Goal: Task Accomplishment & Management: Use online tool/utility

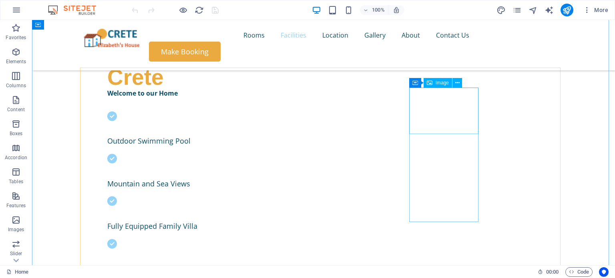
scroll to position [285, 0]
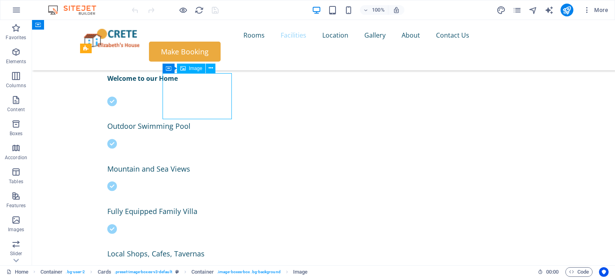
select select "%"
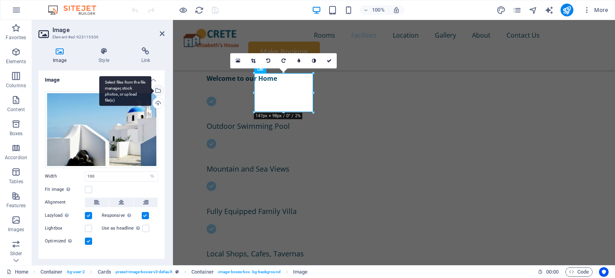
click at [151, 90] on div "Select files from the file manager, stock photos, or upload file(s)" at bounding box center [125, 91] width 52 height 30
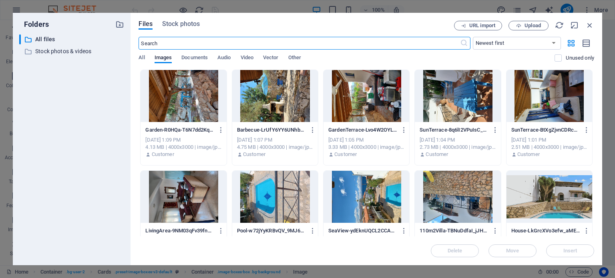
scroll to position [416, 0]
click at [353, 190] on div at bounding box center [366, 197] width 86 height 52
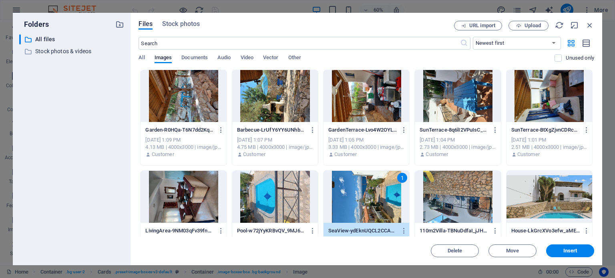
click at [353, 190] on div "1" at bounding box center [366, 197] width 86 height 52
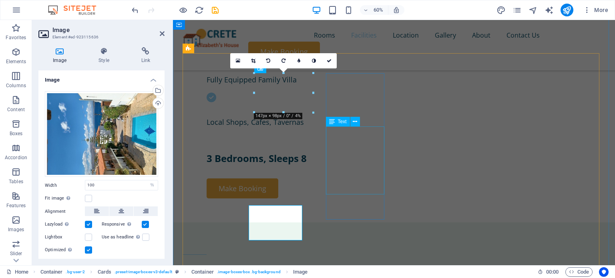
scroll to position [285, 0]
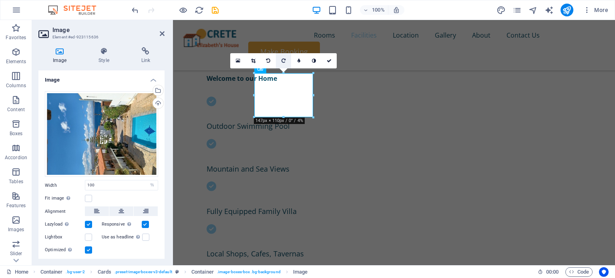
click at [283, 58] on icon at bounding box center [283, 60] width 4 height 5
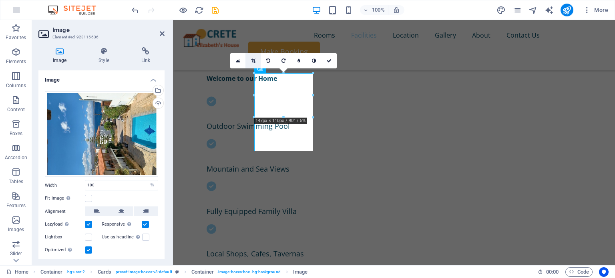
click at [253, 60] on icon at bounding box center [253, 60] width 4 height 5
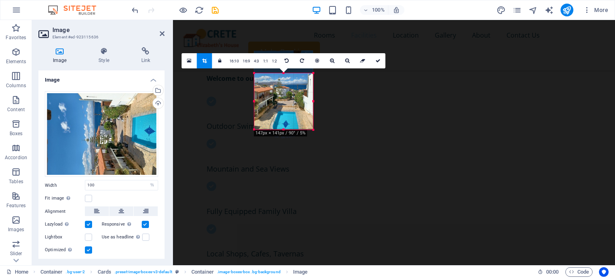
drag, startPoint x: 282, startPoint y: 72, endPoint x: 285, endPoint y: 95, distance: 22.6
click at [285, 95] on div "180 170 160 150 140 130 120 110 100 90 80 70 60 50 40 30 20 10 0 -10 -20 -30 -4…" at bounding box center [283, 101] width 59 height 56
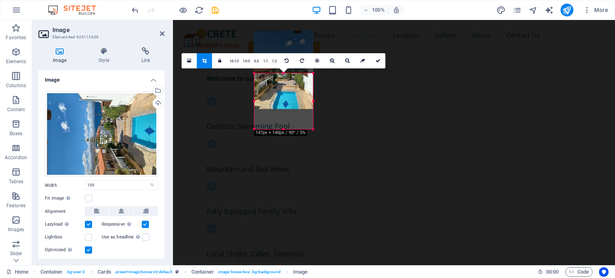
drag, startPoint x: 285, startPoint y: 127, endPoint x: 286, endPoint y: 107, distance: 20.0
click at [286, 107] on div at bounding box center [283, 70] width 59 height 78
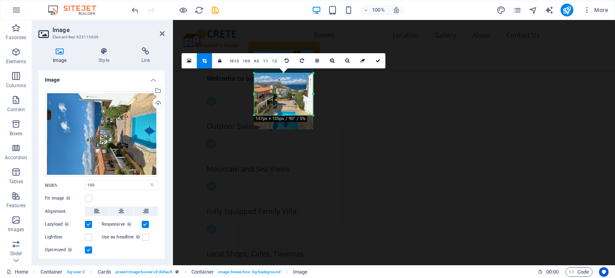
drag, startPoint x: 285, startPoint y: 129, endPoint x: 287, endPoint y: 110, distance: 19.3
click at [287, 114] on div at bounding box center [283, 115] width 59 height 3
click at [287, 110] on div at bounding box center [283, 110] width 59 height 3
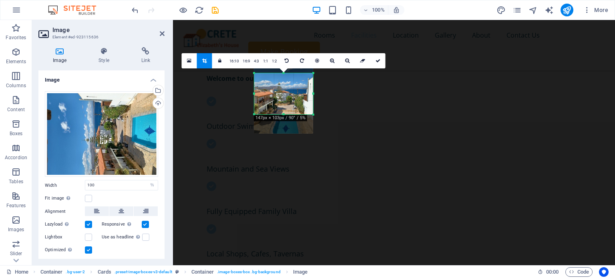
drag, startPoint x: 284, startPoint y: 73, endPoint x: 284, endPoint y: 68, distance: 4.4
click at [284, 73] on div "180 170 160 150 140 130 120 110 100 90 80 70 60 50 40 30 20 10 0 -10 -20 -30 -4…" at bounding box center [283, 93] width 59 height 41
click at [284, 68] on div at bounding box center [283, 94] width 59 height 78
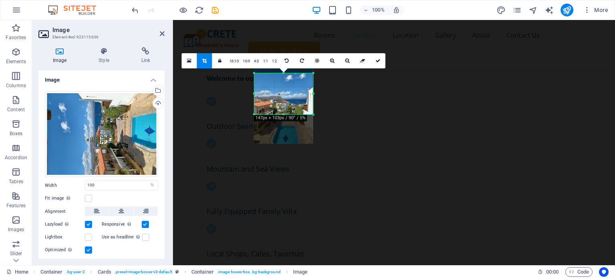
drag, startPoint x: 284, startPoint y: 68, endPoint x: 285, endPoint y: 78, distance: 10.0
click at [285, 78] on div at bounding box center [283, 104] width 59 height 78
click at [287, 76] on div "180 170 160 150 140 130 120 110 100 90 80 70 60 50 40 30 20 10 0 -10 -20 -30 -4…" at bounding box center [283, 92] width 59 height 38
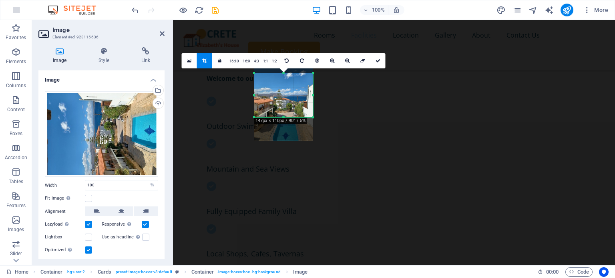
drag, startPoint x: 282, startPoint y: 113, endPoint x: 289, endPoint y: 118, distance: 8.5
click at [289, 117] on div "180 170 160 150 140 130 120 110 100 90 80 70 60 50 40 30 20 10 0 -10 -20 -30 -4…" at bounding box center [283, 95] width 59 height 44
click at [375, 58] on icon at bounding box center [377, 60] width 5 height 5
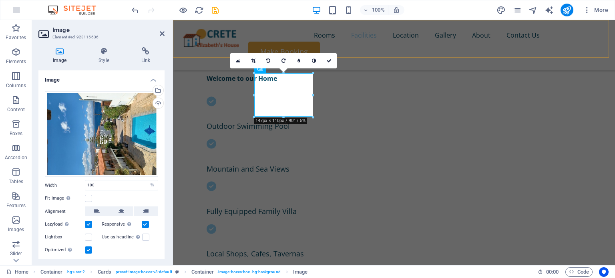
click at [405, 50] on div "Rooms Facilities Location Gallery About Contact Us Make Booking" at bounding box center [394, 45] width 442 height 50
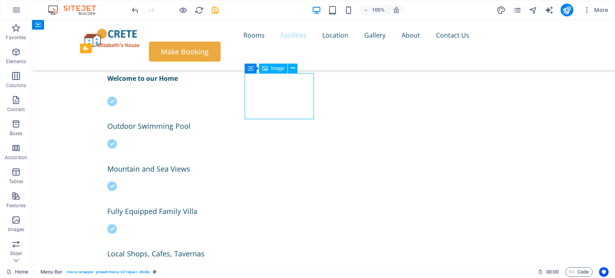
select select "%"
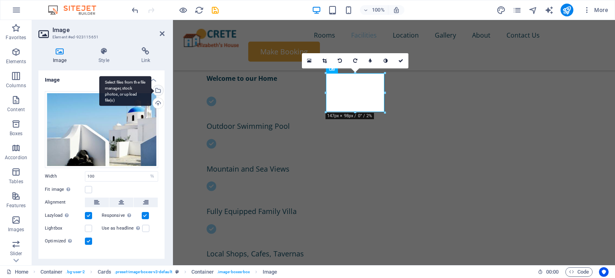
click at [151, 90] on div "Select files from the file manager, stock photos, or upload file(s)" at bounding box center [125, 91] width 52 height 30
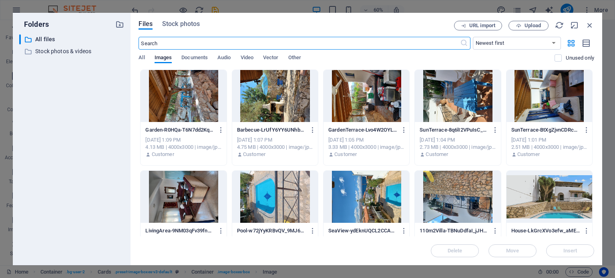
scroll to position [416, 0]
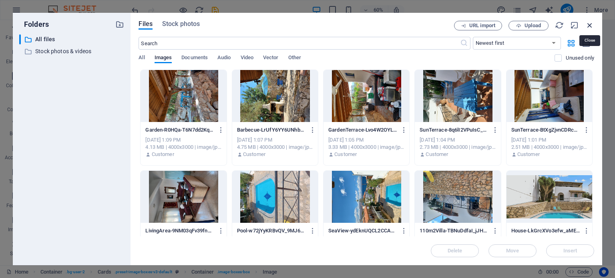
click at [590, 26] on icon "button" at bounding box center [589, 25] width 9 height 9
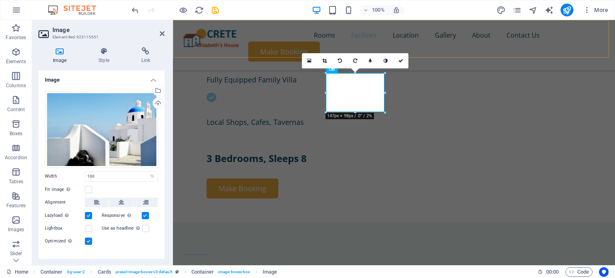
scroll to position [285, 0]
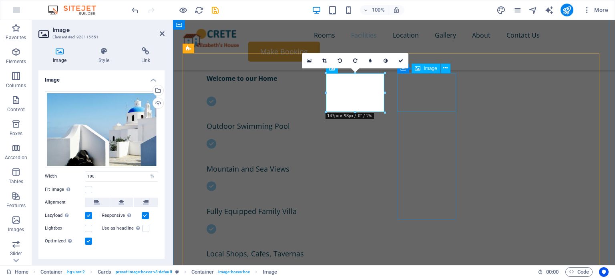
select select "%"
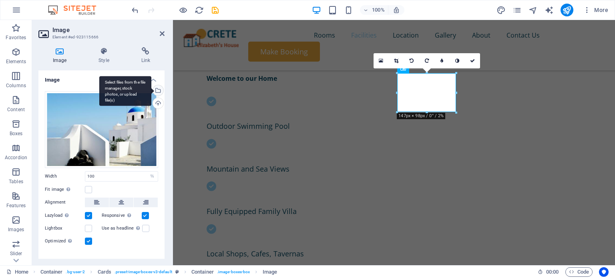
click at [158, 88] on div "Select files from the file manager, stock photos, or upload file(s)" at bounding box center [157, 91] width 12 height 12
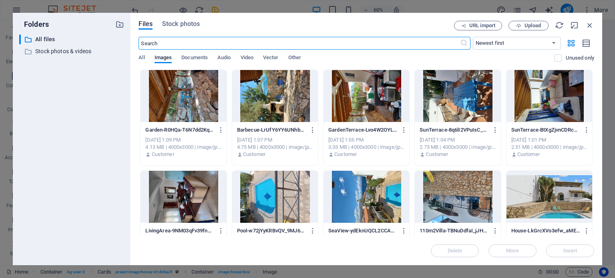
scroll to position [416, 0]
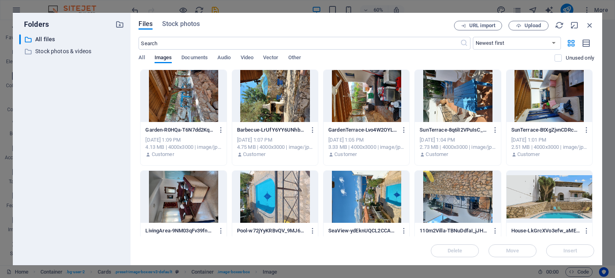
click at [268, 204] on div at bounding box center [275, 197] width 86 height 52
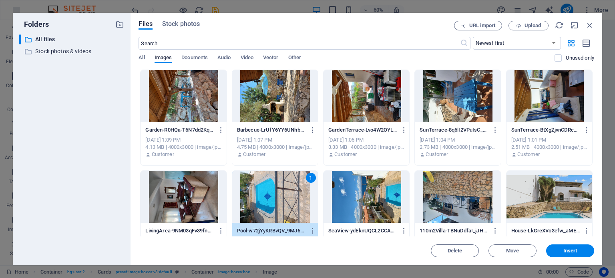
click at [268, 204] on div "1" at bounding box center [275, 197] width 86 height 52
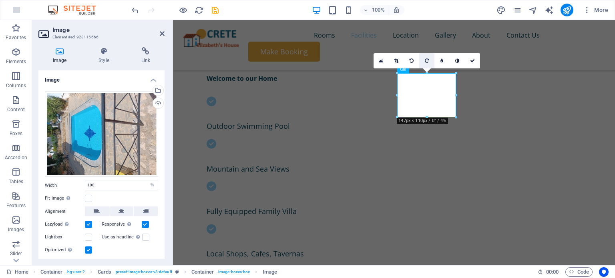
click at [425, 58] on icon at bounding box center [427, 60] width 4 height 5
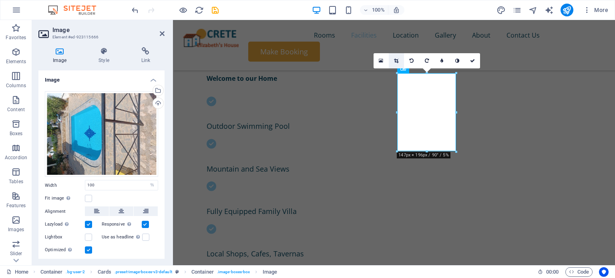
click at [395, 57] on link at bounding box center [396, 60] width 15 height 15
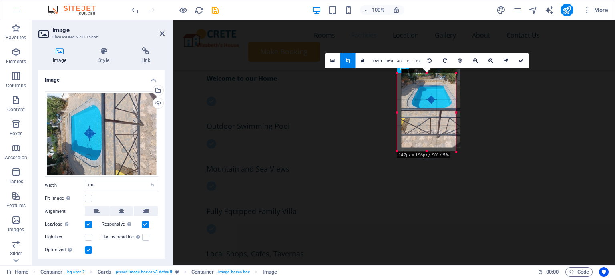
drag, startPoint x: 428, startPoint y: 149, endPoint x: 432, endPoint y: 145, distance: 5.7
click at [432, 145] on div at bounding box center [430, 108] width 59 height 78
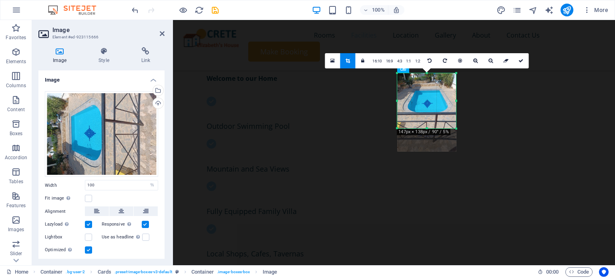
drag, startPoint x: 428, startPoint y: 152, endPoint x: 439, endPoint y: 128, distance: 25.6
click at [439, 128] on div at bounding box center [426, 128] width 59 height 3
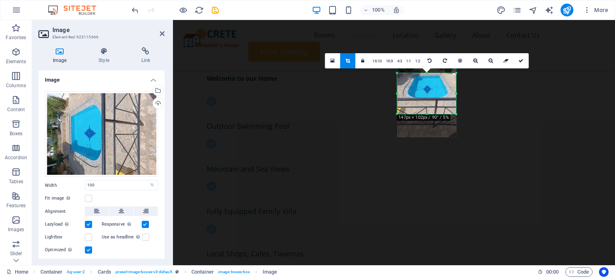
drag, startPoint x: 427, startPoint y: 71, endPoint x: 438, endPoint y: 86, distance: 18.0
click at [438, 86] on div "180 170 160 150 140 130 120 110 100 90 80 70 60 50 40 30 20 10 0 -10 -20 -30 -4…" at bounding box center [426, 93] width 59 height 41
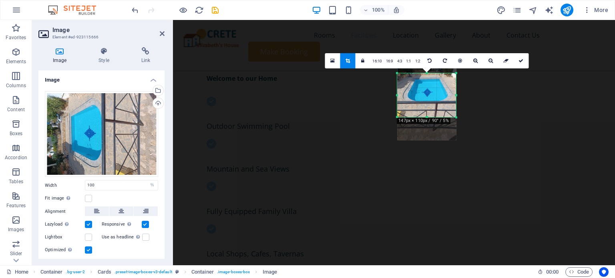
click at [428, 73] on div "180 170 160 150 140 130 120 110 100 90 80 70 60 50 40 30 20 10 0 -10 -20 -30 -4…" at bounding box center [426, 95] width 59 height 44
click at [520, 57] on link at bounding box center [520, 60] width 15 height 15
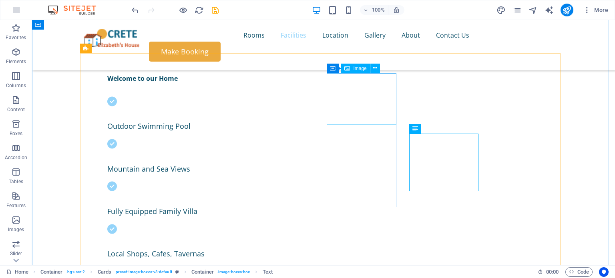
select select "%"
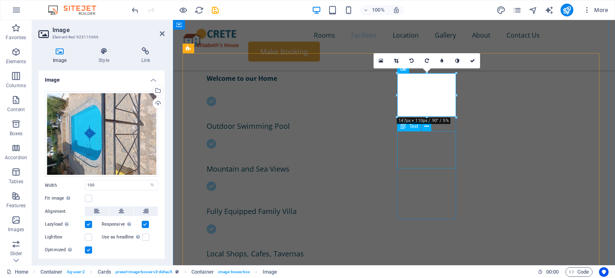
drag, startPoint x: 598, startPoint y: 136, endPoint x: 427, endPoint y: 158, distance: 172.7
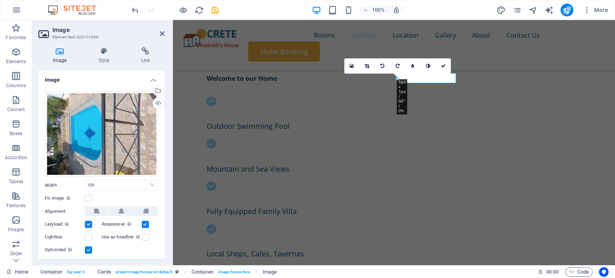
type input "1"
select select "px"
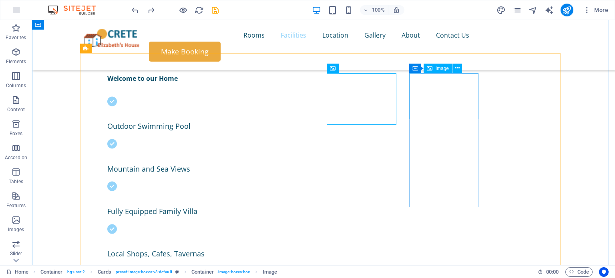
select select "%"
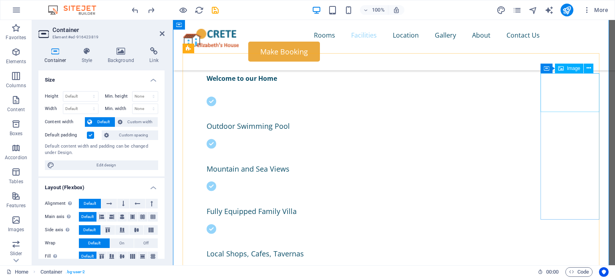
select select "%"
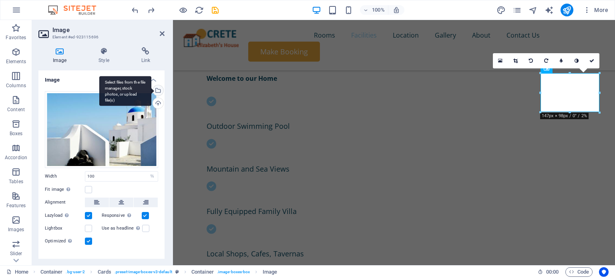
click at [158, 92] on div "Select files from the file manager, stock photos, or upload file(s)" at bounding box center [157, 91] width 12 height 12
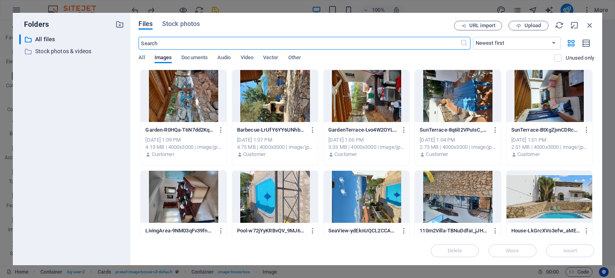
scroll to position [416, 0]
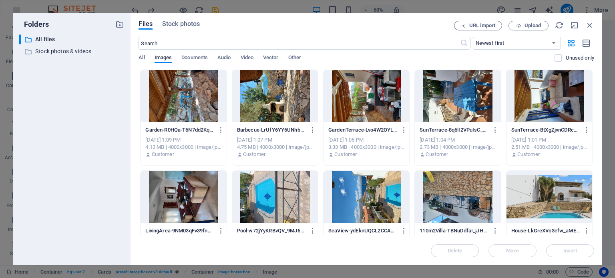
click at [179, 199] on div at bounding box center [183, 197] width 86 height 52
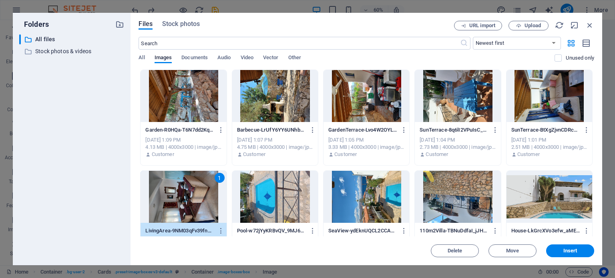
click at [179, 199] on div "1" at bounding box center [183, 197] width 86 height 52
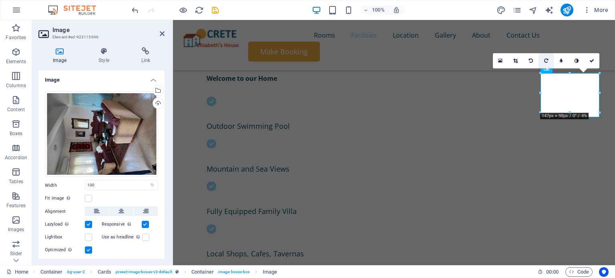
click at [548, 57] on link at bounding box center [545, 60] width 15 height 15
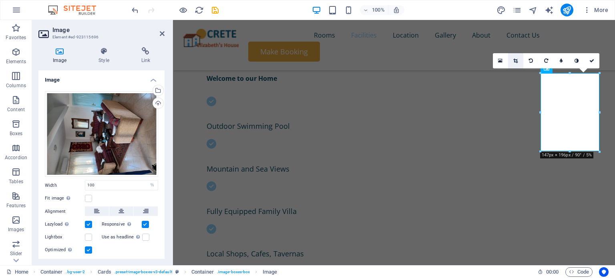
click at [515, 60] on icon at bounding box center [515, 60] width 4 height 5
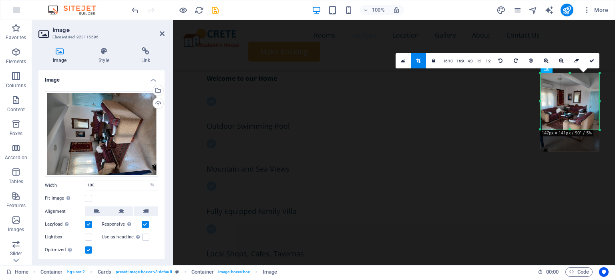
drag, startPoint x: 569, startPoint y: 152, endPoint x: 568, endPoint y: 130, distance: 22.4
click at [568, 130] on div at bounding box center [569, 129] width 59 height 3
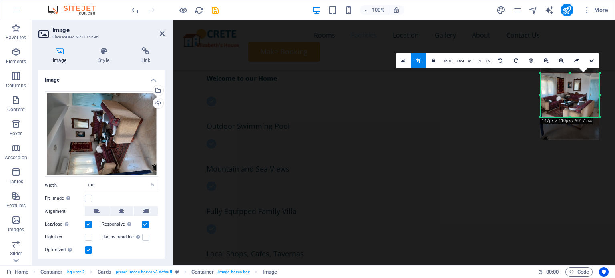
drag, startPoint x: 569, startPoint y: 73, endPoint x: 574, endPoint y: 85, distance: 12.9
click at [574, 85] on div "180 170 160 150 140 130 120 110 100 90 80 70 60 50 40 30 20 10 0 -10 -20 -30 -4…" at bounding box center [569, 95] width 59 height 44
click at [591, 57] on link at bounding box center [591, 60] width 15 height 15
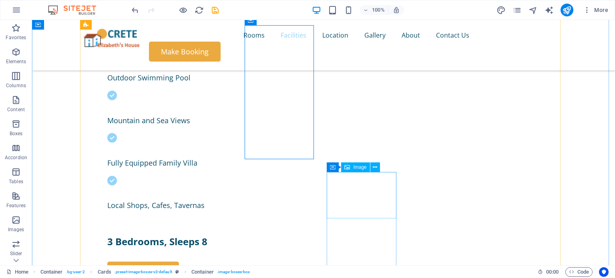
scroll to position [344, 0]
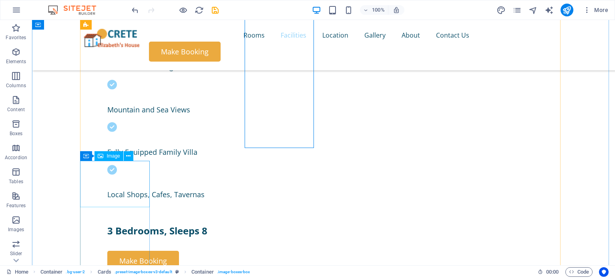
select select "%"
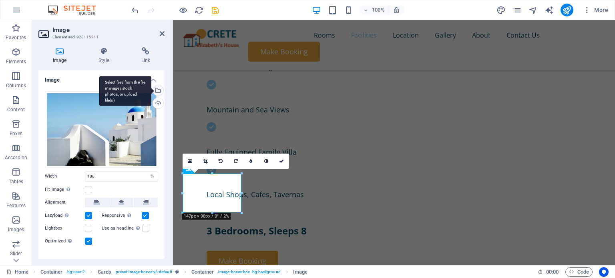
click at [151, 88] on div "Select files from the file manager, stock photos, or upload file(s)" at bounding box center [125, 91] width 52 height 30
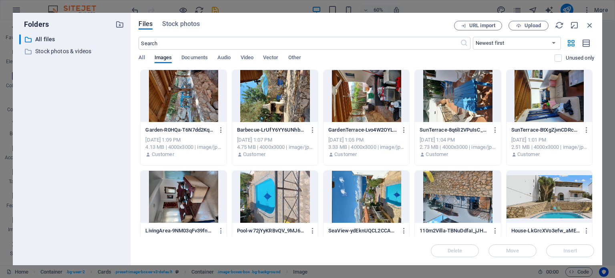
click at [541, 92] on div at bounding box center [549, 96] width 86 height 52
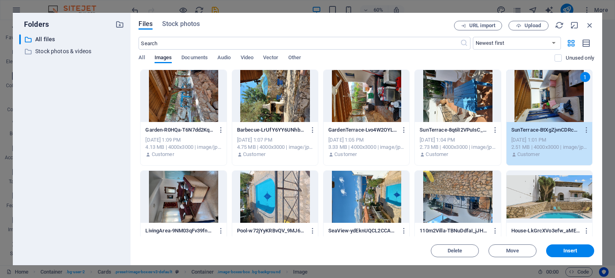
click at [541, 92] on div "1" at bounding box center [549, 96] width 86 height 52
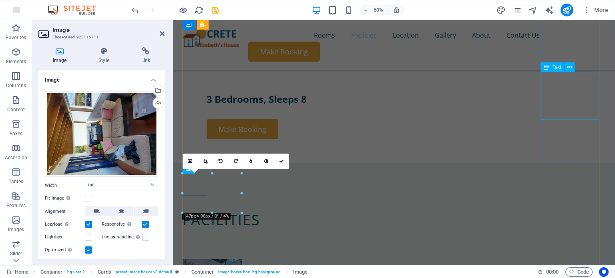
scroll to position [344, 0]
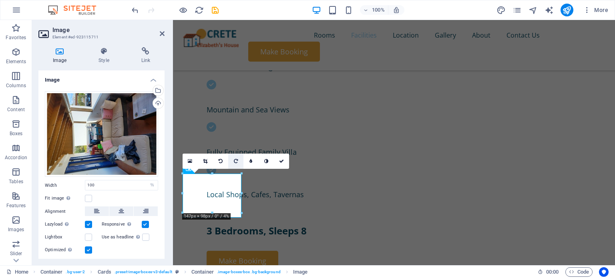
click at [234, 160] on icon at bounding box center [236, 161] width 4 height 5
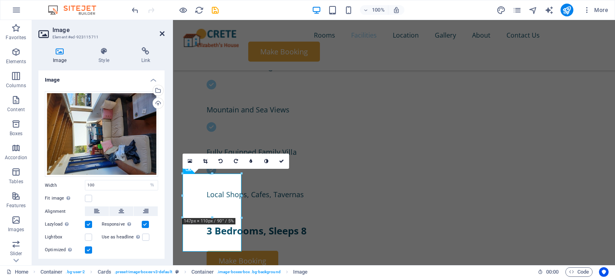
click at [160, 30] on icon at bounding box center [162, 33] width 5 height 6
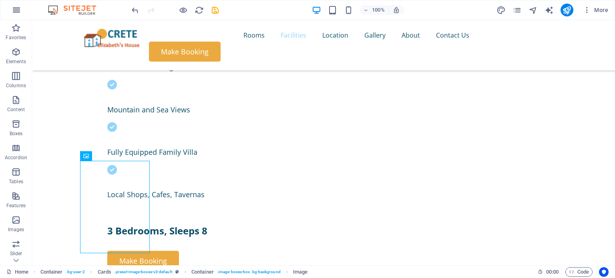
click at [17, 7] on icon "button" at bounding box center [17, 10] width 10 height 10
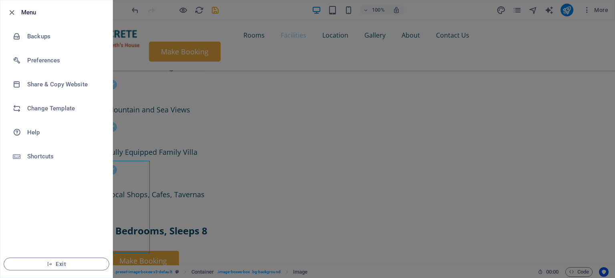
click at [130, 198] on div at bounding box center [307, 139] width 615 height 278
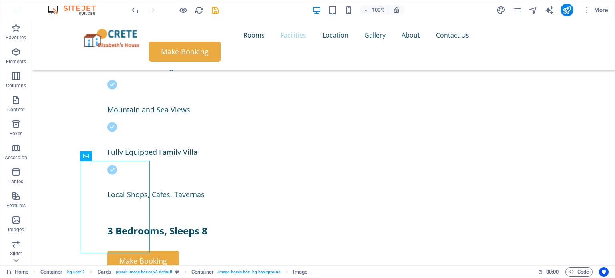
click at [130, 198] on div at bounding box center [307, 139] width 615 height 278
select select "%"
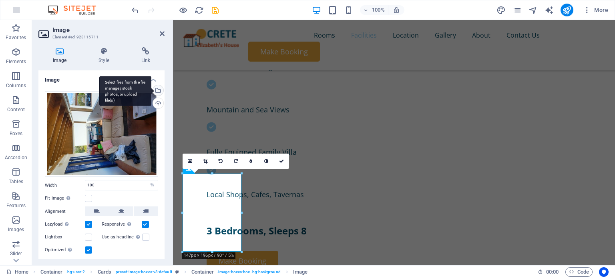
click at [159, 87] on div "Select files from the file manager, stock photos, or upload file(s)" at bounding box center [157, 91] width 12 height 12
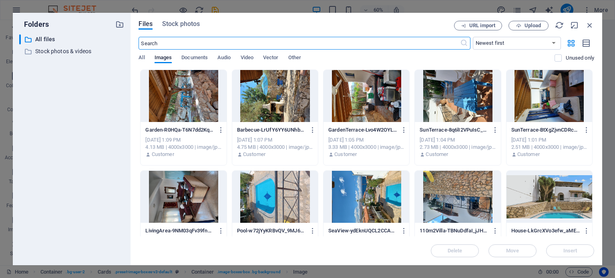
scroll to position [475, 0]
click at [583, 129] on icon "button" at bounding box center [587, 129] width 8 height 7
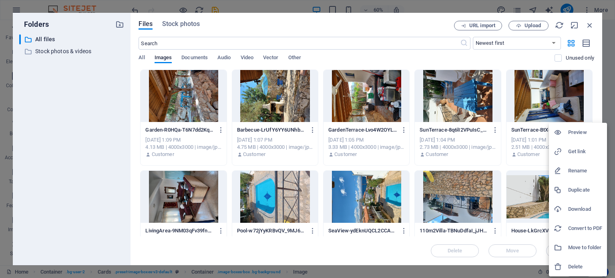
click at [575, 172] on h6 "Rename" at bounding box center [585, 171] width 34 height 10
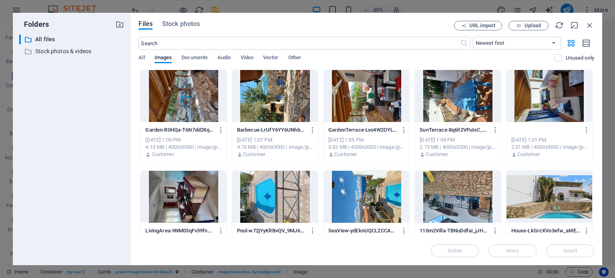
scroll to position [0, 0]
click at [529, 126] on div "SunTerrace-BtXgZjvnCDRceiHqfA_TtQ.jpg SunTerrace-BtXgZjvnCDRceiHqfA_TtQ.jpg" at bounding box center [549, 130] width 76 height 13
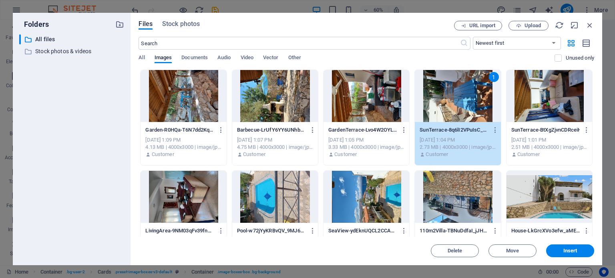
scroll to position [344, 0]
click at [584, 127] on icon "button" at bounding box center [587, 129] width 8 height 7
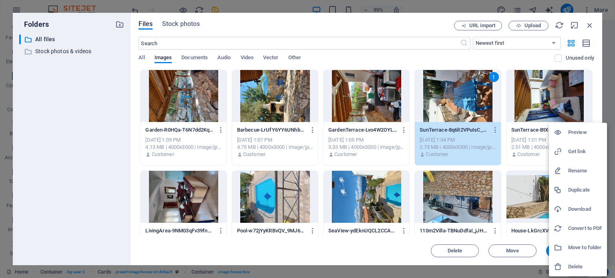
click at [578, 171] on h6 "Rename" at bounding box center [585, 171] width 34 height 10
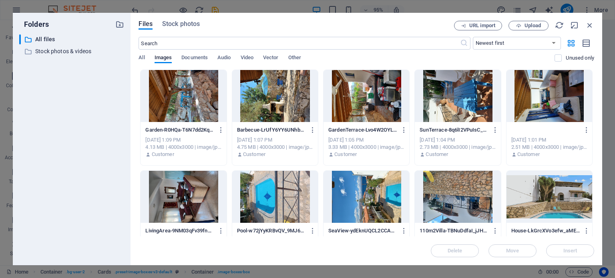
click at [557, 132] on input "unTerrace-BtXgZjvnCDRceiHqfA_TtQ.jpg" at bounding box center [545, 130] width 69 height 6
type input "unTerrace-BtXgZjvnCDRceiHqfA_TtQ.jpg"
click at [586, 131] on div "unTerrace-BtXgZjvnCDRceiHqfA_TtQ.jpg SunTerrace-BtXgZjvnCDRceiHqfA_TtQ.jpg Oct …" at bounding box center [549, 118] width 86 height 96
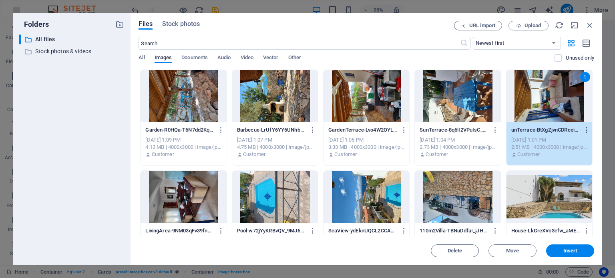
click at [583, 131] on icon "button" at bounding box center [587, 129] width 8 height 7
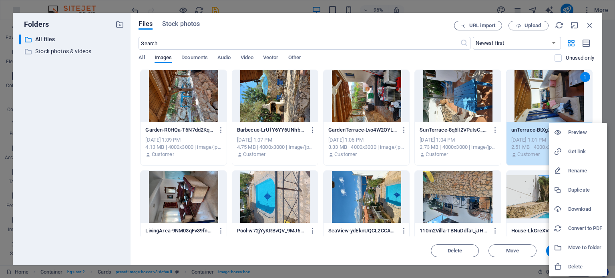
click at [573, 166] on h6 "Rename" at bounding box center [585, 171] width 34 height 10
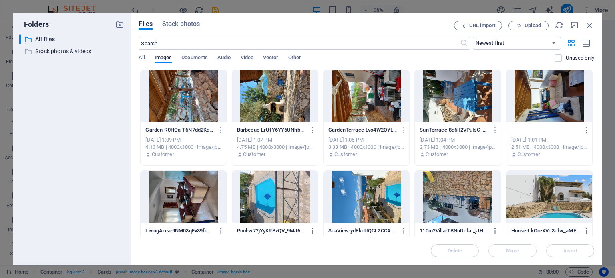
scroll to position [0, 0]
type input "T.jpg"
click at [585, 128] on div "T.jpg unTerrace-BtXgZjvnCDRceiHqfA_TtQ-Lyh60E6aVQcqfn23QFXvhw.jpg Oct 2, 2025 1…" at bounding box center [549, 118] width 86 height 96
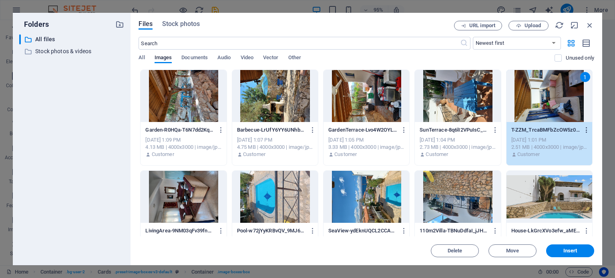
click at [584, 128] on icon "button" at bounding box center [587, 129] width 8 height 7
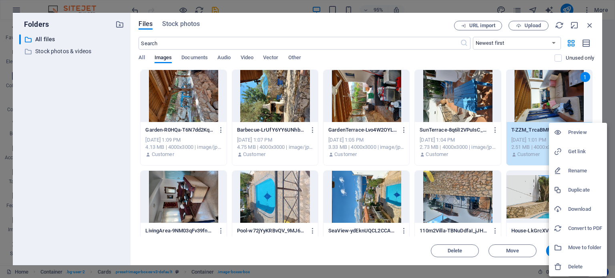
click at [582, 169] on h6 "Rename" at bounding box center [585, 171] width 34 height 10
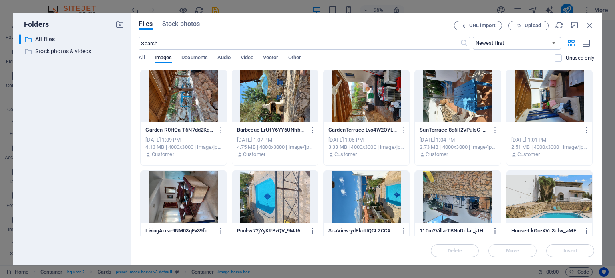
type input "TopTerrace.jpg"
click at [466, 128] on p "SunTerrace-8q6lI2VPuIsC_bPcwtQtOg.jpg" at bounding box center [453, 129] width 69 height 7
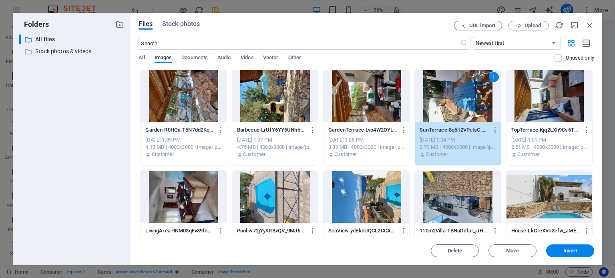
click at [445, 92] on div "1" at bounding box center [458, 96] width 86 height 52
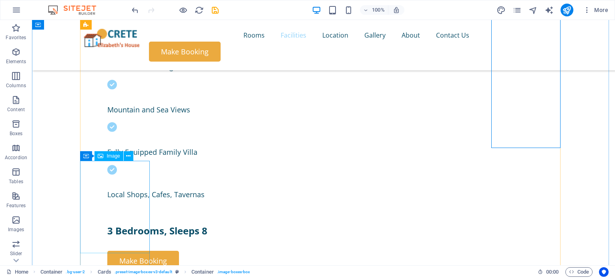
select select "%"
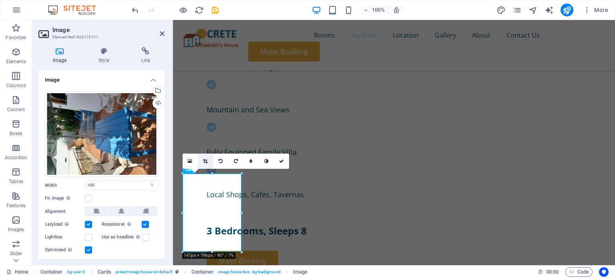
click at [207, 160] on icon at bounding box center [205, 161] width 4 height 5
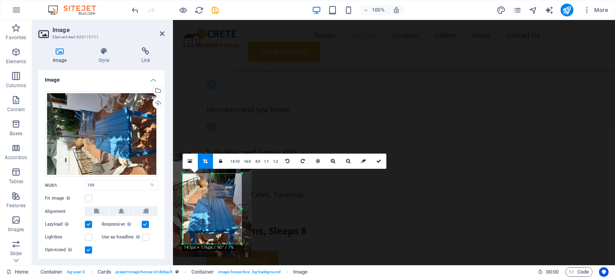
drag, startPoint x: 211, startPoint y: 173, endPoint x: 212, endPoint y: 181, distance: 8.0
click at [212, 181] on div "180 170 160 150 140 130 120 110 100 90 80 70 60 50 40 30 20 10 0 -10 -20 -30 -4…" at bounding box center [211, 209] width 59 height 70
drag, startPoint x: 211, startPoint y: 245, endPoint x: 217, endPoint y: 218, distance: 27.1
click at [217, 218] on div at bounding box center [211, 217] width 59 height 3
click at [378, 164] on link at bounding box center [378, 161] width 15 height 15
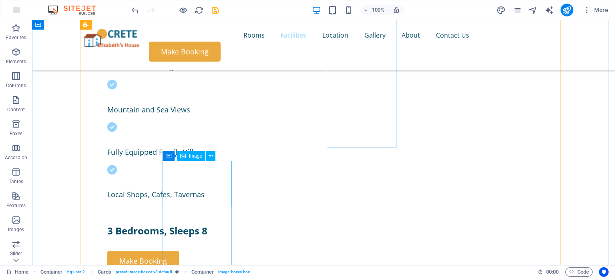
select select "%"
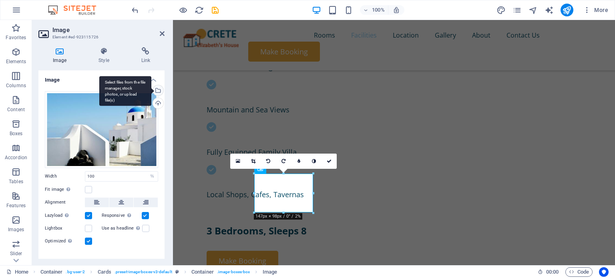
click at [158, 90] on div "Select files from the file manager, stock photos, or upload file(s)" at bounding box center [157, 91] width 12 height 12
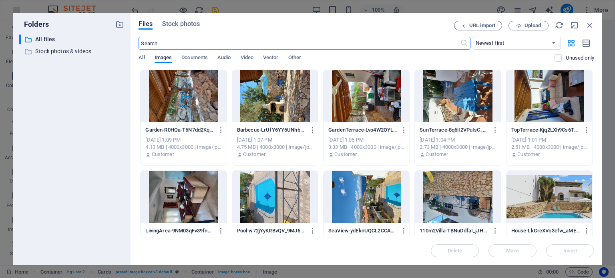
scroll to position [475, 0]
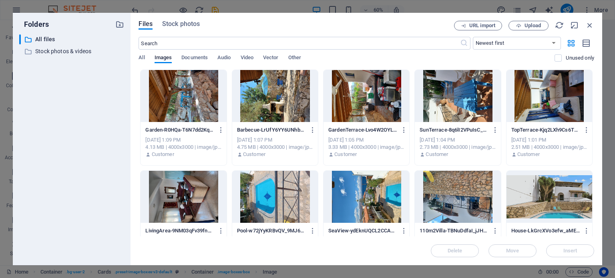
click at [537, 95] on div at bounding box center [549, 96] width 86 height 52
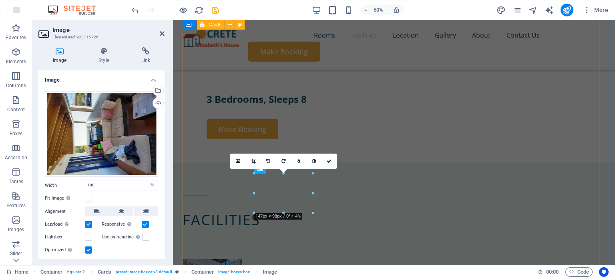
scroll to position [344, 0]
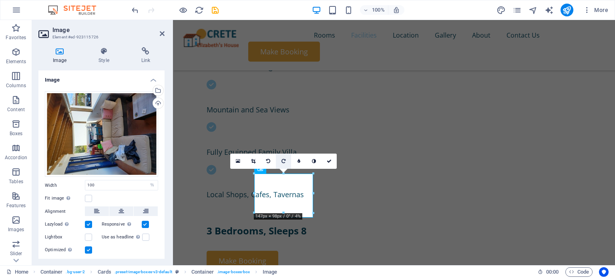
click at [282, 157] on link at bounding box center [283, 161] width 15 height 15
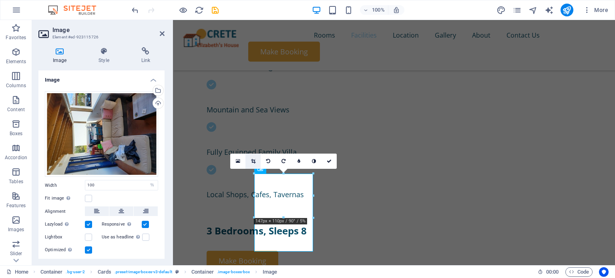
click at [253, 160] on icon at bounding box center [253, 161] width 4 height 5
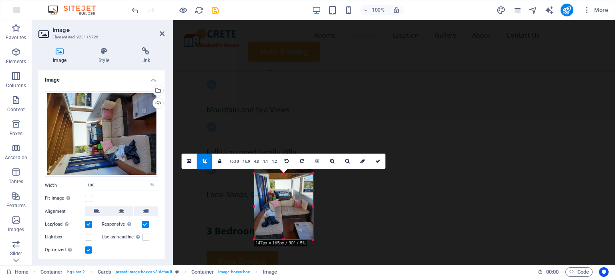
drag, startPoint x: 283, startPoint y: 172, endPoint x: 283, endPoint y: 185, distance: 12.8
click at [283, 185] on div "180 170 160 150 140 130 120 110 100 90 80 70 60 50 40 30 20 10 0 -10 -20 -30 -4…" at bounding box center [283, 207] width 59 height 66
drag, startPoint x: 283, startPoint y: 240, endPoint x: 287, endPoint y: 220, distance: 19.5
click at [287, 220] on div at bounding box center [283, 220] width 59 height 3
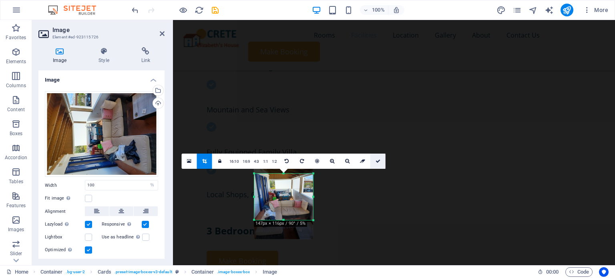
click at [375, 159] on icon at bounding box center [377, 161] width 5 height 5
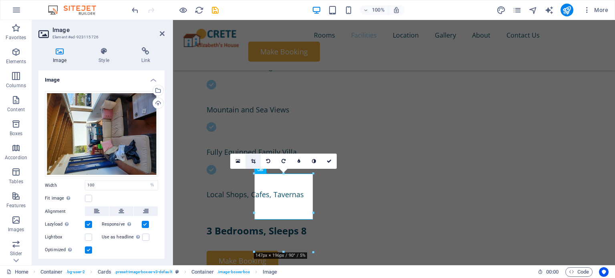
click at [252, 159] on icon at bounding box center [253, 161] width 4 height 5
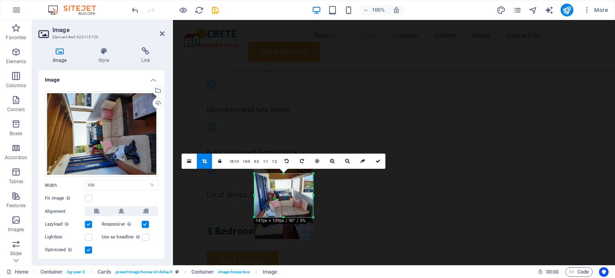
drag, startPoint x: 283, startPoint y: 219, endPoint x: 287, endPoint y: 216, distance: 4.9
click at [287, 216] on div at bounding box center [283, 217] width 59 height 3
click at [285, 218] on div at bounding box center [283, 217] width 59 height 3
click at [377, 160] on icon at bounding box center [377, 161] width 5 height 5
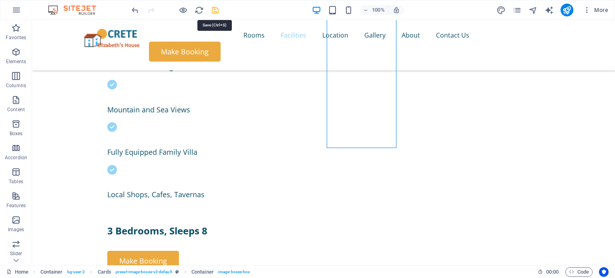
click at [217, 11] on icon "save" at bounding box center [214, 10] width 9 height 9
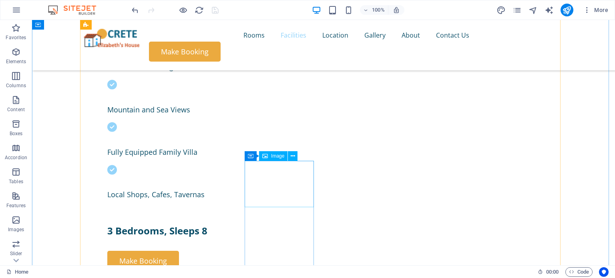
select select "%"
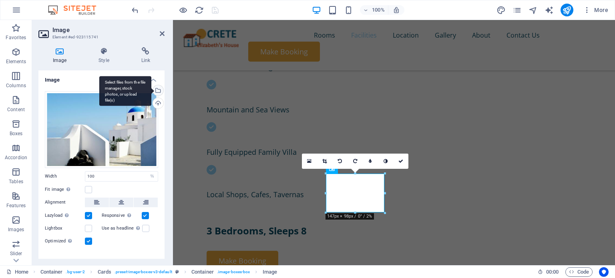
click at [156, 88] on div "Select files from the file manager, stock photos, or upload file(s)" at bounding box center [157, 91] width 12 height 12
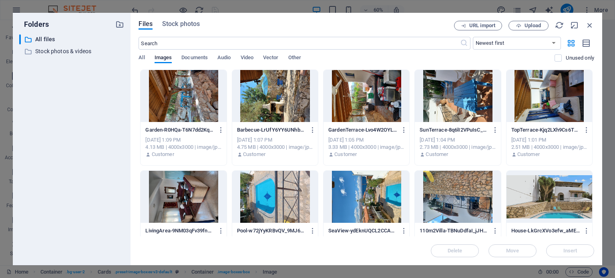
click at [371, 96] on div at bounding box center [366, 96] width 86 height 52
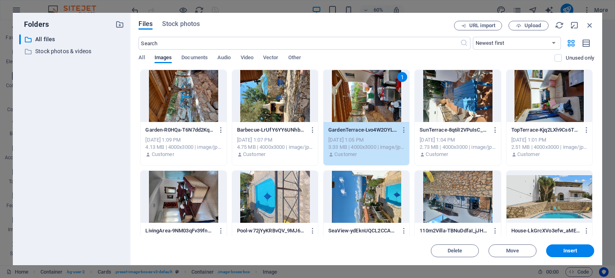
click at [371, 96] on div "1" at bounding box center [366, 96] width 86 height 52
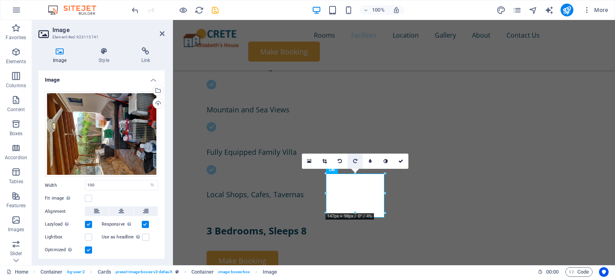
click at [355, 160] on icon at bounding box center [355, 161] width 4 height 5
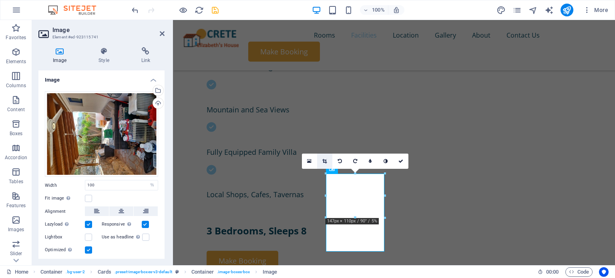
click at [324, 159] on icon at bounding box center [324, 161] width 4 height 5
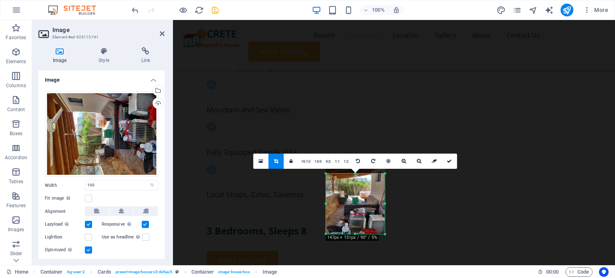
drag, startPoint x: 355, startPoint y: 174, endPoint x: 356, endPoint y: 191, distance: 17.2
click at [356, 191] on div "180 170 160 150 140 130 120 110 100 90 80 70 60 50 40 30 20 10 0 -10 -20 -30 -4…" at bounding box center [355, 204] width 59 height 60
drag, startPoint x: 356, startPoint y: 234, endPoint x: 359, endPoint y: 217, distance: 17.4
click at [359, 217] on div at bounding box center [355, 217] width 59 height 3
click at [448, 159] on icon at bounding box center [449, 161] width 5 height 5
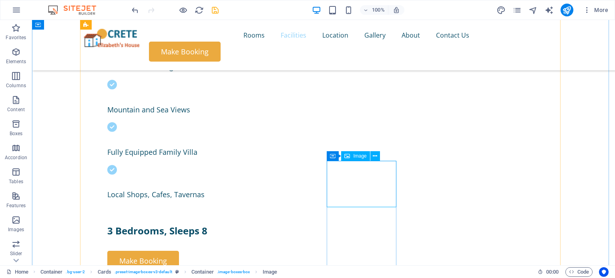
select select "%"
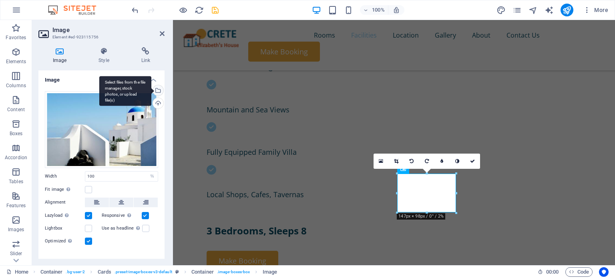
click at [151, 89] on div "Select files from the file manager, stock photos, or upload file(s)" at bounding box center [125, 91] width 52 height 30
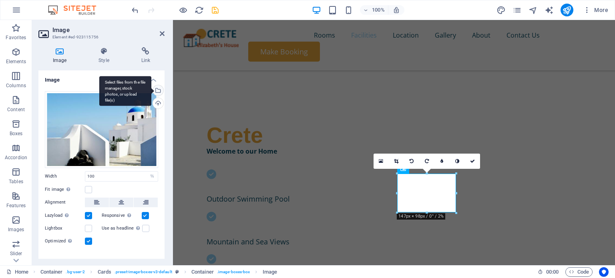
scroll to position [475, 0]
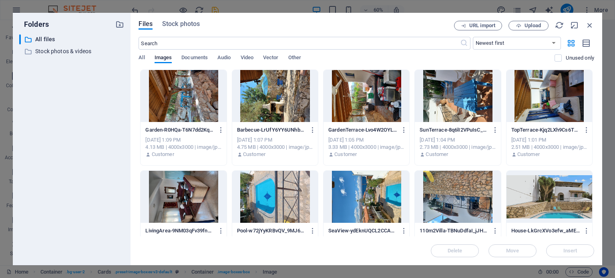
click at [174, 102] on div at bounding box center [183, 96] width 86 height 52
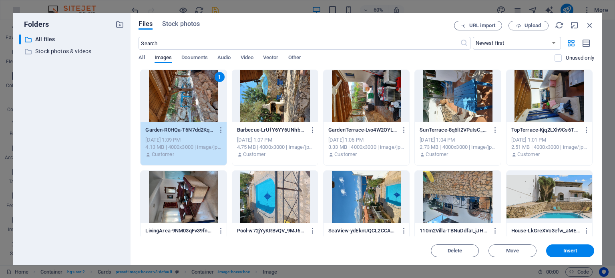
click at [174, 102] on div "1" at bounding box center [183, 96] width 86 height 52
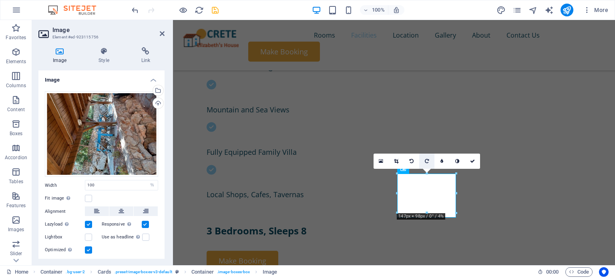
click at [429, 158] on link at bounding box center [426, 161] width 15 height 15
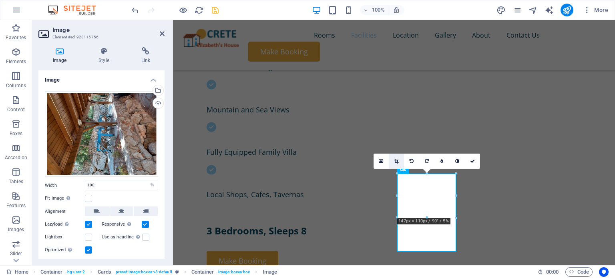
click at [395, 159] on icon at bounding box center [396, 161] width 4 height 5
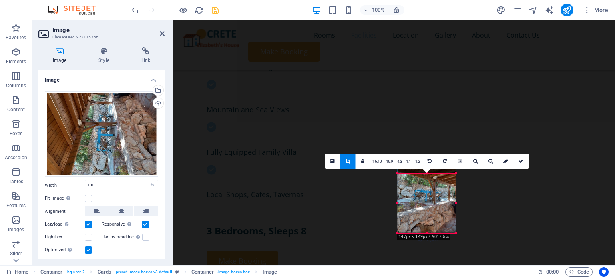
drag, startPoint x: 427, startPoint y: 174, endPoint x: 431, endPoint y: 193, distance: 19.5
click at [431, 193] on div "180 170 160 150 140 130 120 110 100 90 80 70 60 50 40 30 20 10 0 -10 -20 -30 -4…" at bounding box center [426, 204] width 59 height 60
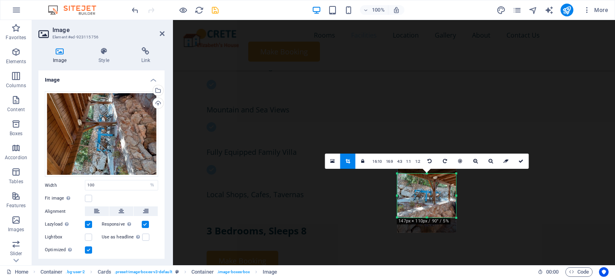
drag, startPoint x: 427, startPoint y: 233, endPoint x: 429, endPoint y: 218, distance: 15.3
click at [429, 218] on div at bounding box center [426, 217] width 59 height 3
click at [519, 160] on icon at bounding box center [520, 161] width 5 height 5
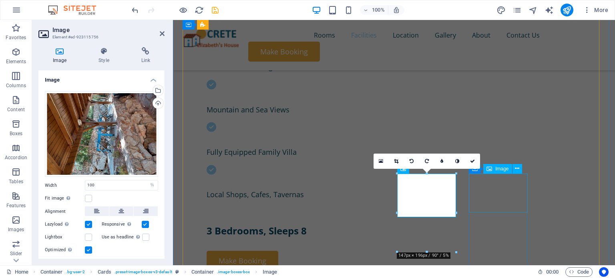
select select "%"
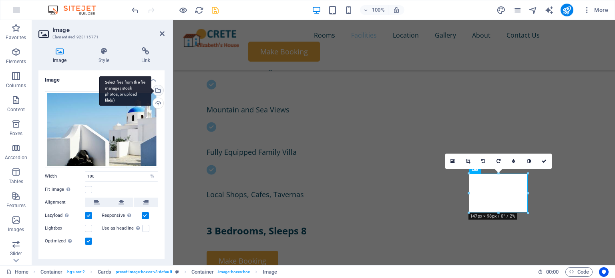
click at [151, 92] on div "Select files from the file manager, stock photos, or upload file(s)" at bounding box center [125, 91] width 52 height 30
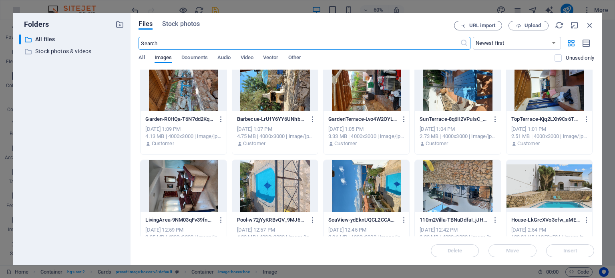
scroll to position [0, 0]
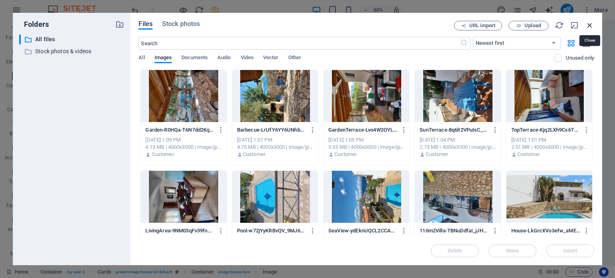
click at [589, 22] on icon "button" at bounding box center [589, 25] width 9 height 9
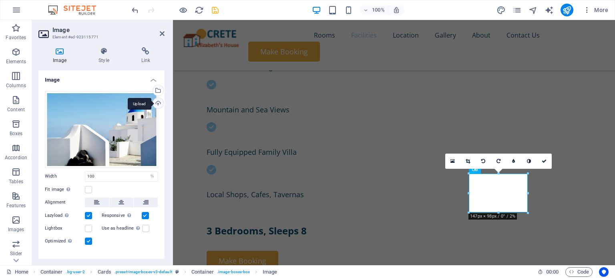
click at [154, 102] on div "Upload" at bounding box center [157, 104] width 12 height 12
click at [163, 36] on icon at bounding box center [162, 33] width 5 height 6
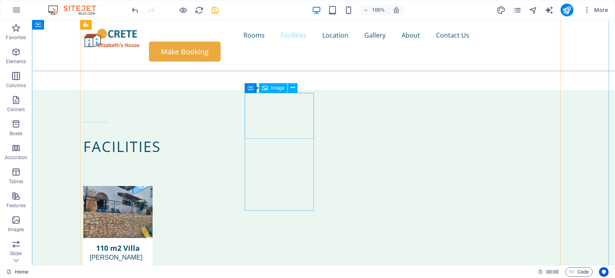
scroll to position [543, 0]
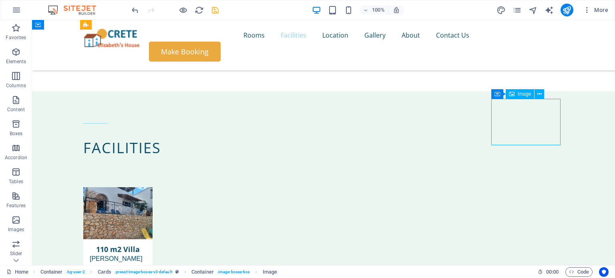
select select "%"
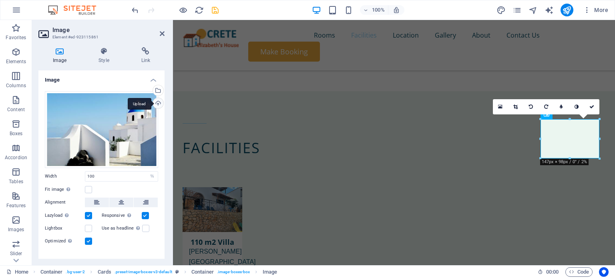
click at [159, 103] on div "Upload" at bounding box center [157, 104] width 12 height 12
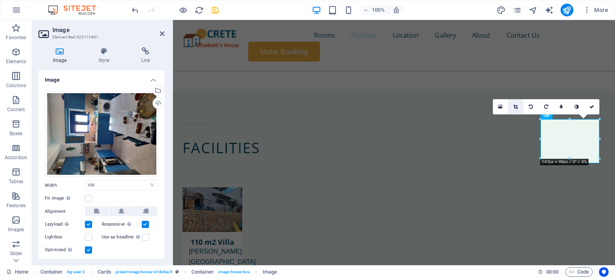
click at [516, 108] on icon at bounding box center [515, 106] width 4 height 5
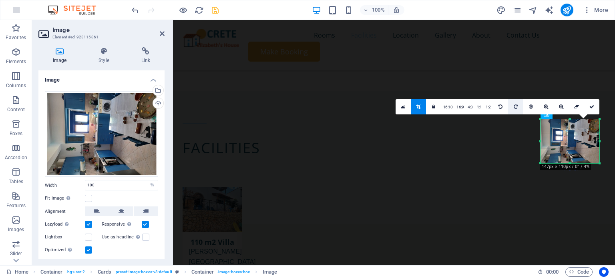
click at [517, 103] on link at bounding box center [515, 106] width 15 height 15
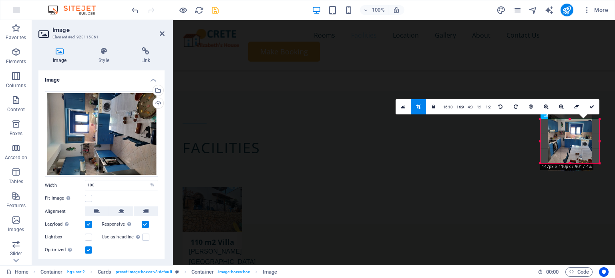
click at [423, 105] on link at bounding box center [418, 106] width 15 height 15
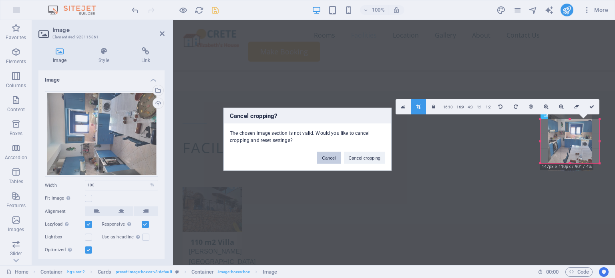
click at [328, 156] on button "Cancel" at bounding box center [328, 158] width 23 height 12
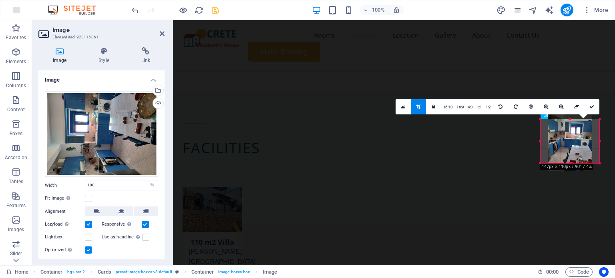
click at [414, 105] on link at bounding box center [418, 106] width 15 height 15
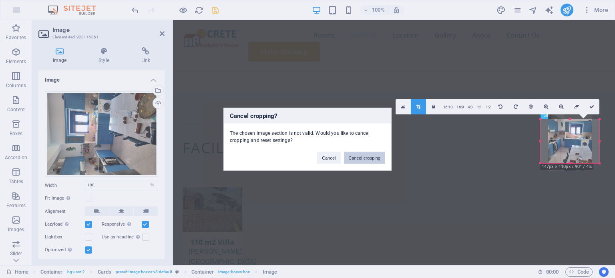
click at [367, 158] on button "Cancel cropping" at bounding box center [365, 158] width 42 height 12
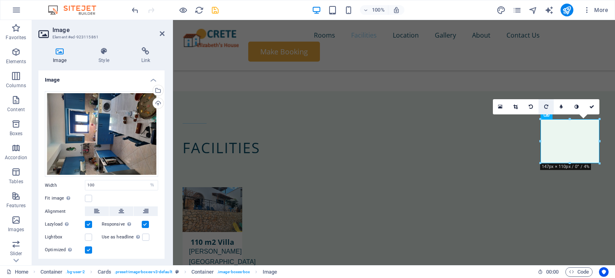
click at [547, 107] on icon at bounding box center [546, 106] width 4 height 5
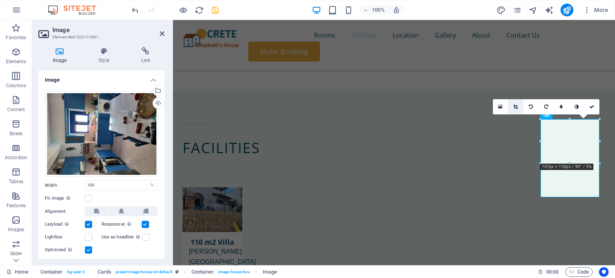
click at [516, 106] on icon at bounding box center [515, 106] width 4 height 5
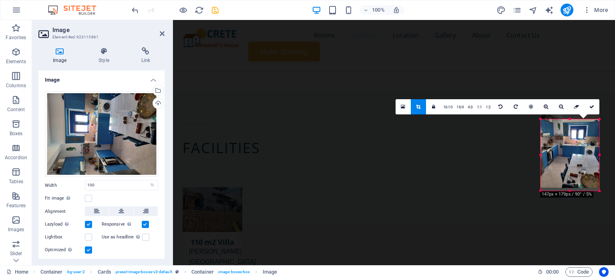
drag, startPoint x: 570, startPoint y: 119, endPoint x: 570, endPoint y: 126, distance: 6.8
click at [570, 126] on div "180 170 160 150 140 130 120 110 100 90 80 70 60 50 40 30 20 10 0 -10 -20 -30 -4…" at bounding box center [569, 155] width 59 height 72
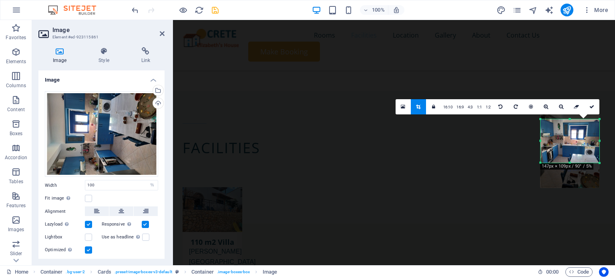
drag, startPoint x: 570, startPoint y: 188, endPoint x: 578, endPoint y: 163, distance: 26.2
click at [578, 163] on div at bounding box center [569, 163] width 59 height 3
click at [594, 105] on icon at bounding box center [591, 106] width 5 height 5
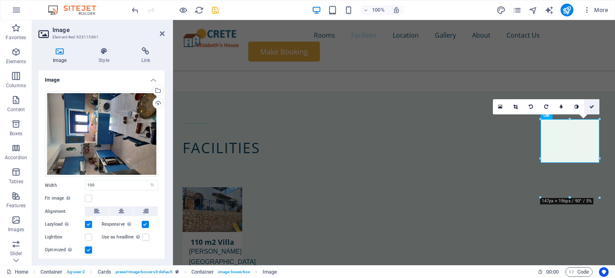
click at [592, 107] on icon at bounding box center [591, 106] width 5 height 5
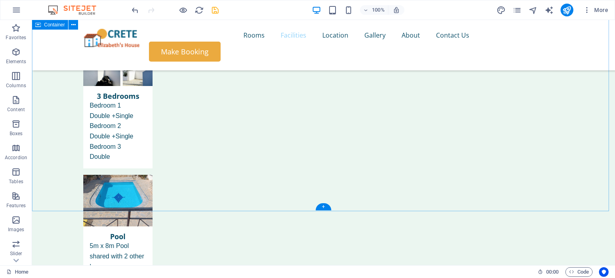
scroll to position [952, 0]
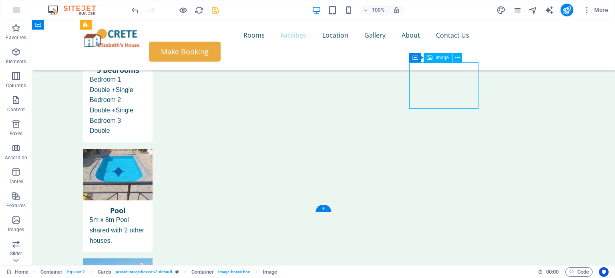
select select "%"
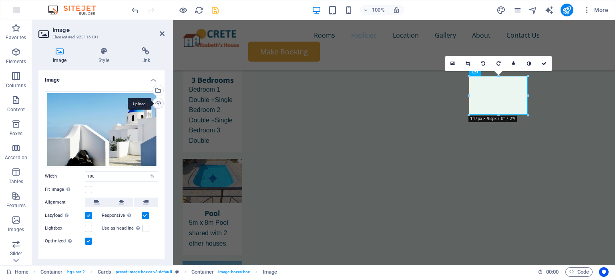
click at [156, 104] on div "Upload" at bounding box center [157, 104] width 12 height 12
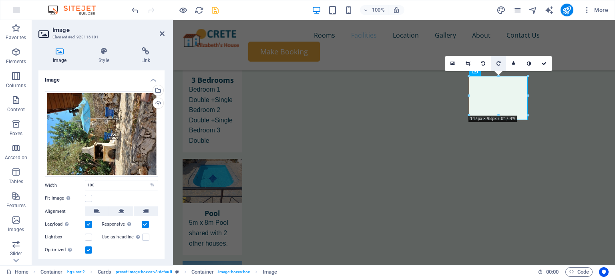
click at [500, 61] on icon at bounding box center [498, 63] width 4 height 5
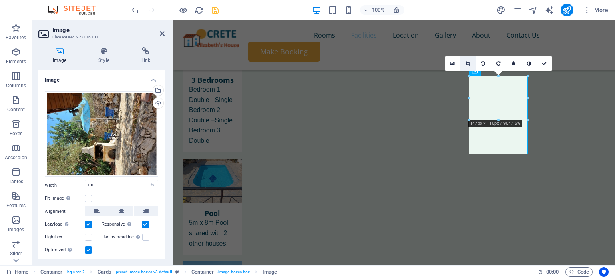
click at [469, 61] on icon at bounding box center [467, 63] width 4 height 5
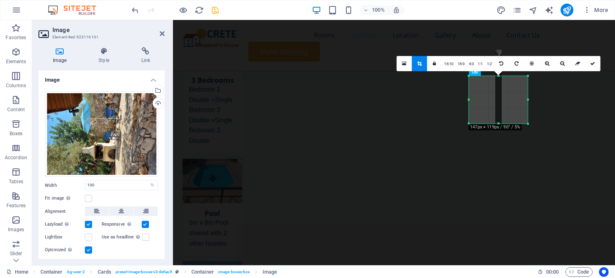
drag, startPoint x: 499, startPoint y: 154, endPoint x: 503, endPoint y: 123, distance: 31.0
click at [503, 123] on div at bounding box center [498, 123] width 59 height 3
click at [593, 59] on link at bounding box center [592, 63] width 15 height 15
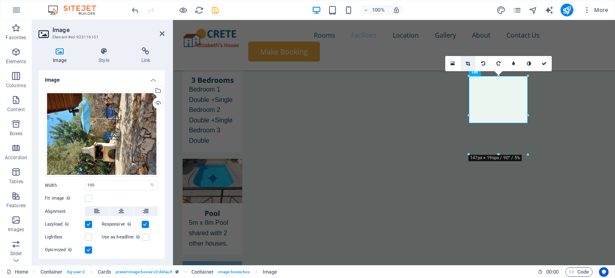
click at [469, 64] on icon at bounding box center [467, 63] width 4 height 5
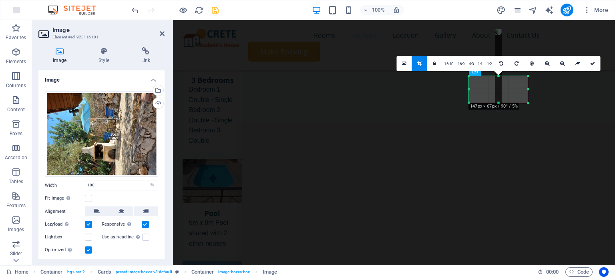
drag, startPoint x: 499, startPoint y: 75, endPoint x: 501, endPoint y: 96, distance: 20.9
click at [501, 96] on div "180 170 160 150 140 130 120 110 100 90 80 70 60 50 40 30 20 10 0 -10 -20 -30 -4…" at bounding box center [498, 89] width 59 height 27
click at [591, 64] on icon at bounding box center [592, 63] width 5 height 5
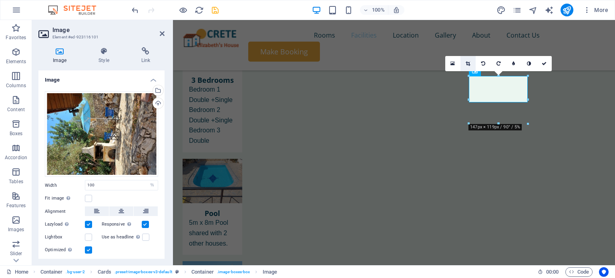
click at [468, 62] on icon at bounding box center [467, 63] width 4 height 5
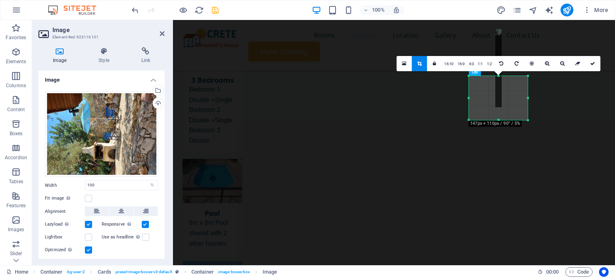
drag, startPoint x: 499, startPoint y: 102, endPoint x: 502, endPoint y: 120, distance: 17.5
click at [502, 120] on div at bounding box center [498, 120] width 59 height 3
click at [592, 65] on icon at bounding box center [592, 63] width 5 height 5
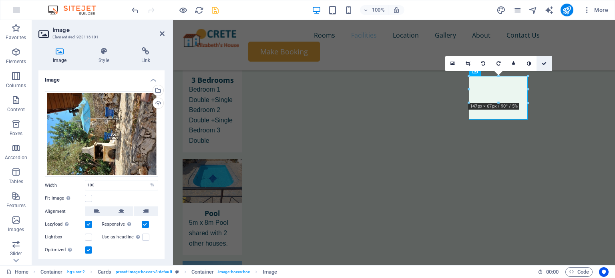
click at [546, 62] on link at bounding box center [543, 63] width 15 height 15
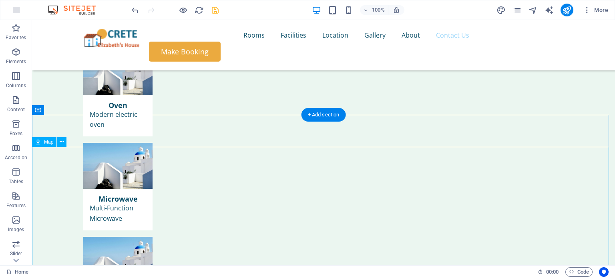
scroll to position [3222, 0]
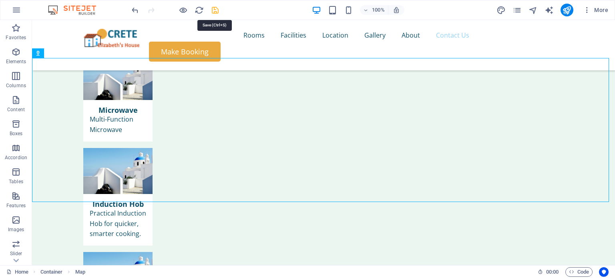
click at [212, 12] on icon "save" at bounding box center [214, 10] width 9 height 9
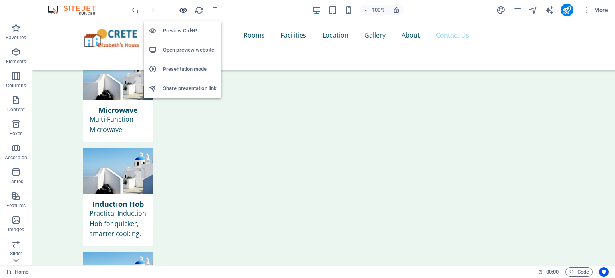
click at [183, 9] on icon "button" at bounding box center [182, 10] width 9 height 9
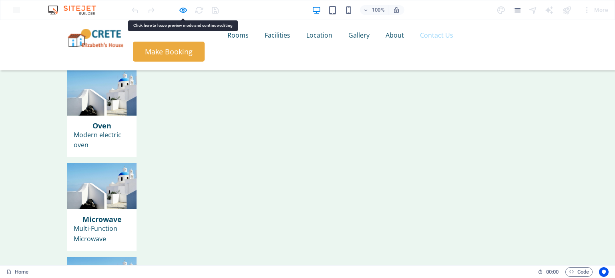
drag, startPoint x: 419, startPoint y: 154, endPoint x: 409, endPoint y: 231, distance: 77.5
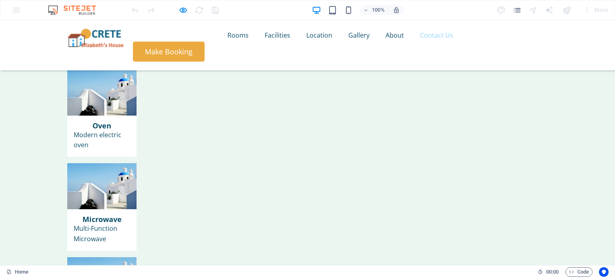
drag, startPoint x: 599, startPoint y: 148, endPoint x: 271, endPoint y: 155, distance: 328.6
drag, startPoint x: 594, startPoint y: 153, endPoint x: 340, endPoint y: 158, distance: 254.2
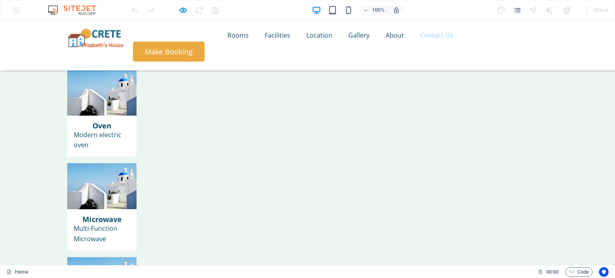
drag, startPoint x: 594, startPoint y: 145, endPoint x: 431, endPoint y: 113, distance: 166.8
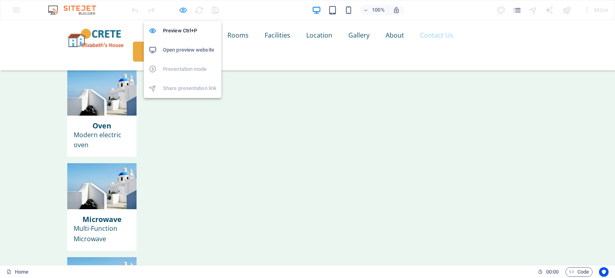
click at [179, 10] on icon "button" at bounding box center [182, 10] width 9 height 9
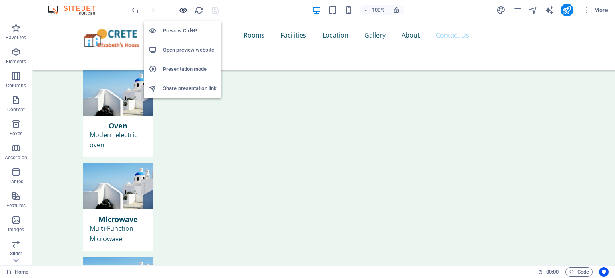
scroll to position [3222, 0]
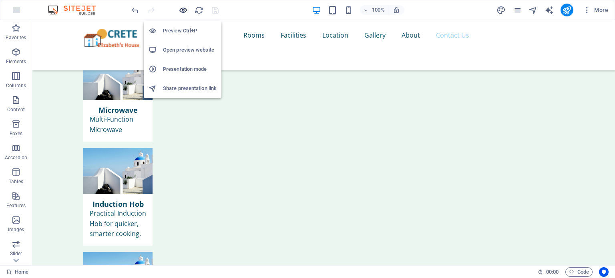
click at [178, 8] on icon "button" at bounding box center [182, 10] width 9 height 9
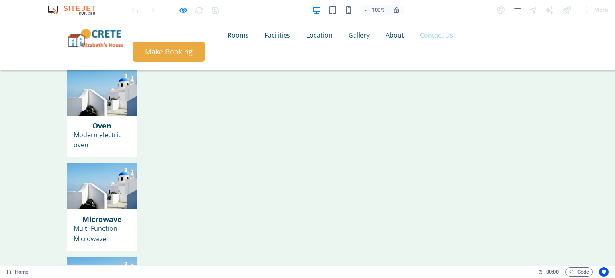
drag, startPoint x: 597, startPoint y: 145, endPoint x: 274, endPoint y: 120, distance: 324.7
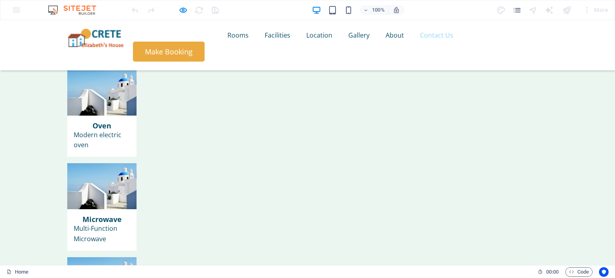
drag, startPoint x: 171, startPoint y: 213, endPoint x: 325, endPoint y: 232, distance: 154.4
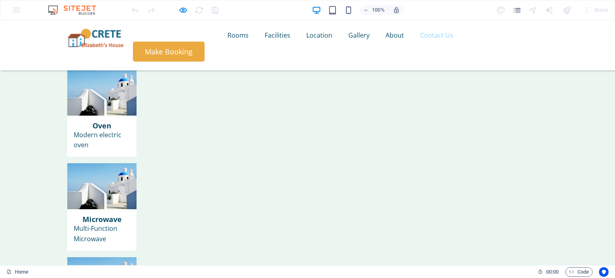
drag, startPoint x: 151, startPoint y: 62, endPoint x: 614, endPoint y: 131, distance: 468.5
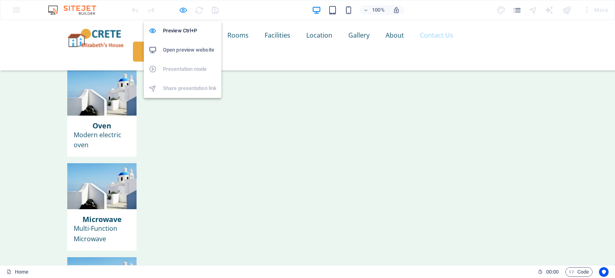
click at [182, 6] on icon "button" at bounding box center [182, 10] width 9 height 9
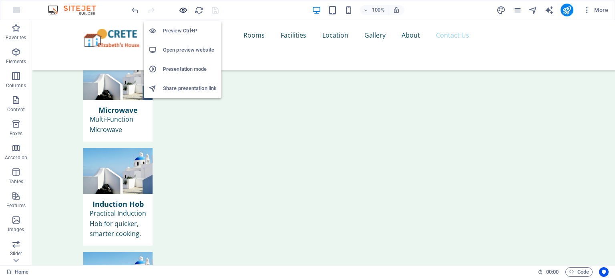
click at [181, 8] on icon "button" at bounding box center [182, 10] width 9 height 9
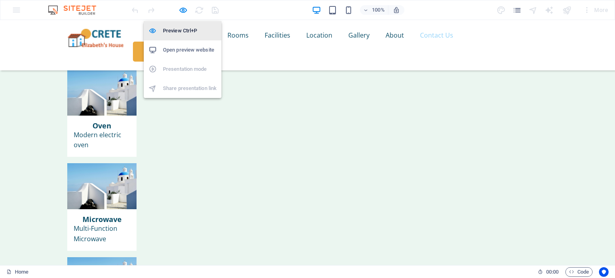
click at [181, 32] on h6 "Preview Ctrl+P" at bounding box center [190, 31] width 54 height 10
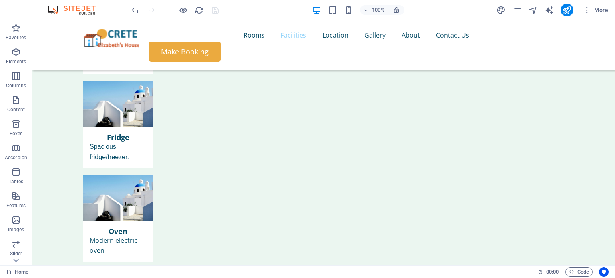
scroll to position [2792, 0]
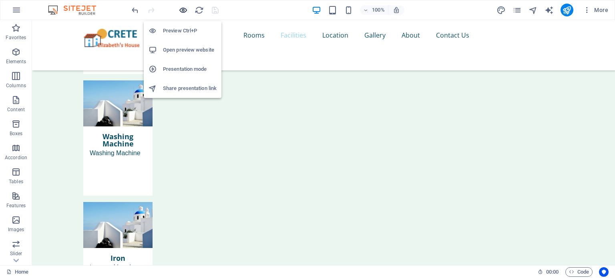
click at [183, 12] on icon "button" at bounding box center [182, 10] width 9 height 9
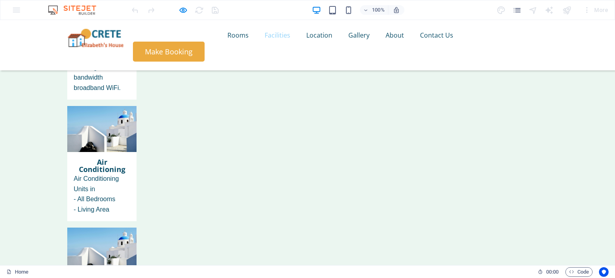
scroll to position [1199, 0]
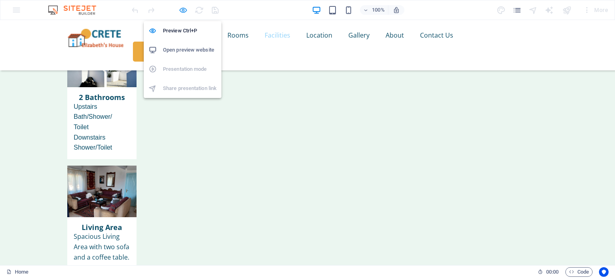
click at [184, 9] on icon "button" at bounding box center [182, 10] width 9 height 9
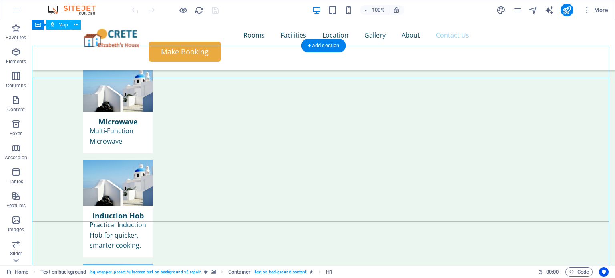
scroll to position [3185, 0]
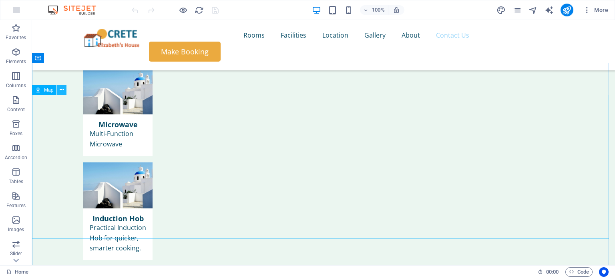
click at [63, 91] on icon at bounding box center [62, 90] width 4 height 8
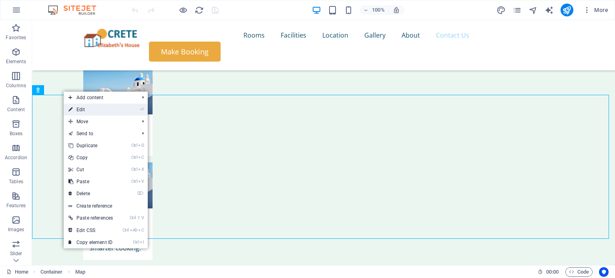
click at [78, 105] on link "⏎ Edit" at bounding box center [91, 110] width 54 height 12
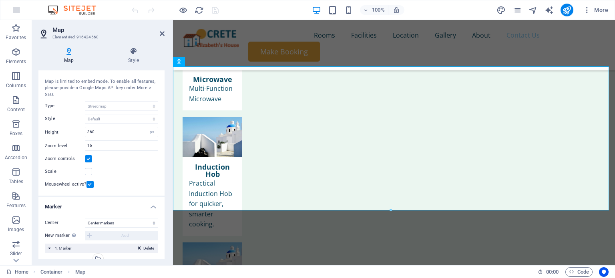
scroll to position [0, 0]
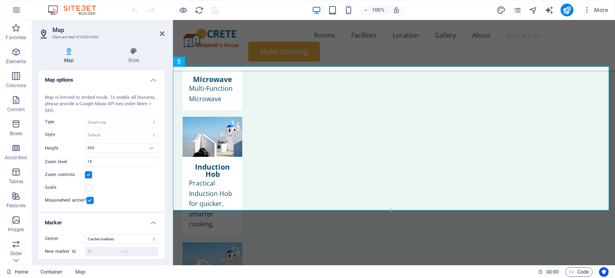
click at [90, 174] on label at bounding box center [88, 174] width 7 height 7
click at [0, 0] on input "Zoom controls" at bounding box center [0, 0] width 0 height 0
click at [87, 199] on label at bounding box center [89, 200] width 7 height 7
click at [0, 0] on input "Mousewheel active?" at bounding box center [0, 0] width 0 height 0
click at [88, 174] on label at bounding box center [88, 174] width 7 height 7
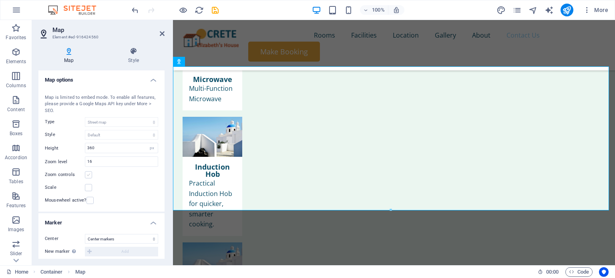
click at [0, 0] on input "Zoom controls" at bounding box center [0, 0] width 0 height 0
click at [90, 198] on label at bounding box center [89, 200] width 7 height 7
click at [0, 0] on input "Mousewheel active?" at bounding box center [0, 0] width 0 height 0
click at [88, 184] on label at bounding box center [88, 187] width 7 height 7
click at [0, 0] on input "Scale" at bounding box center [0, 0] width 0 height 0
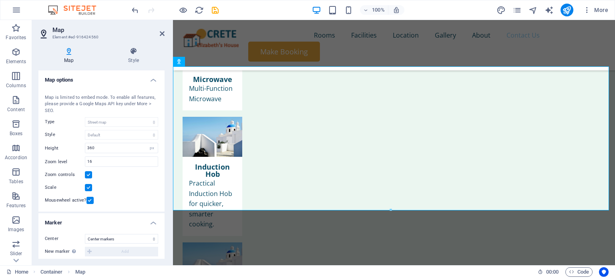
click at [88, 184] on label at bounding box center [88, 187] width 7 height 7
click at [0, 0] on input "Scale" at bounding box center [0, 0] width 0 height 0
click at [88, 184] on label at bounding box center [88, 187] width 7 height 7
click at [0, 0] on input "Scale" at bounding box center [0, 0] width 0 height 0
click at [91, 185] on label at bounding box center [88, 187] width 7 height 7
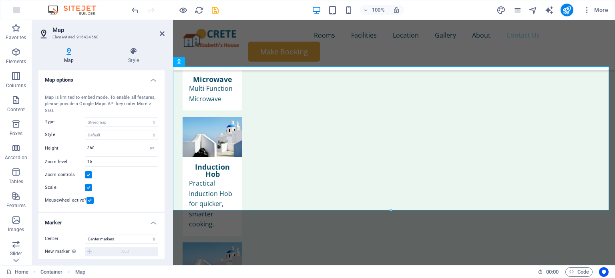
click at [0, 0] on input "Scale" at bounding box center [0, 0] width 0 height 0
click at [91, 185] on label at bounding box center [88, 187] width 7 height 7
click at [0, 0] on input "Scale" at bounding box center [0, 0] width 0 height 0
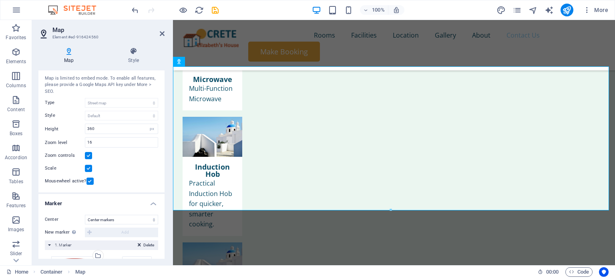
scroll to position [26, 0]
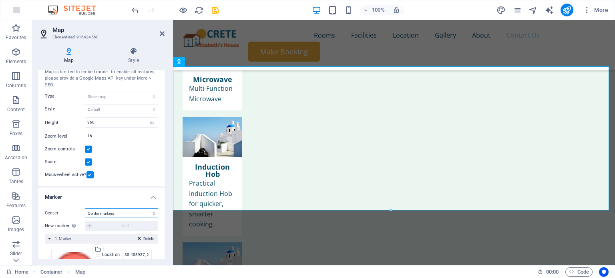
click at [135, 212] on select "Don't center Center markers Center and zoom markers" at bounding box center [121, 213] width 73 height 10
click at [85, 208] on select "Don't center Center markers Center and zoom markers" at bounding box center [121, 213] width 73 height 10
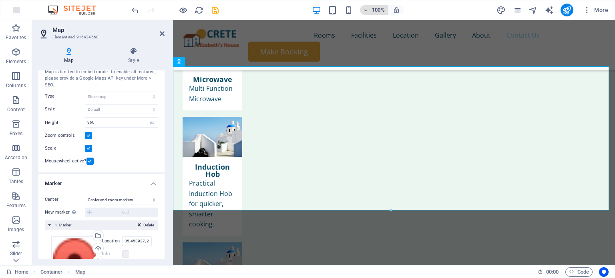
click at [382, 7] on h6 "100%" at bounding box center [378, 10] width 13 height 10
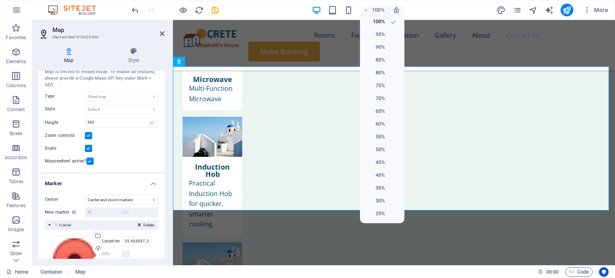
click at [599, 197] on div at bounding box center [307, 139] width 615 height 278
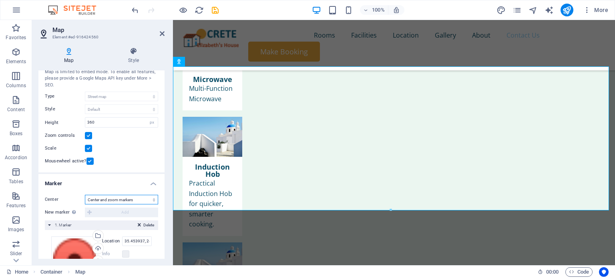
click at [124, 199] on select "Don't center Center markers Center and zoom markers" at bounding box center [121, 200] width 73 height 10
select select "1"
click at [85, 204] on select "Don't center Center markers Center and zoom markers" at bounding box center [121, 200] width 73 height 10
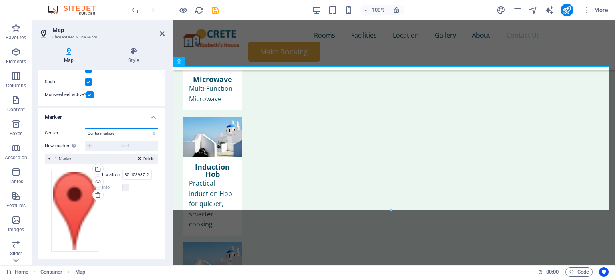
scroll to position [109, 0]
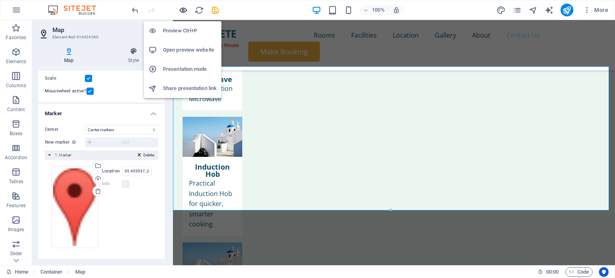
click at [182, 7] on icon "button" at bounding box center [182, 10] width 9 height 9
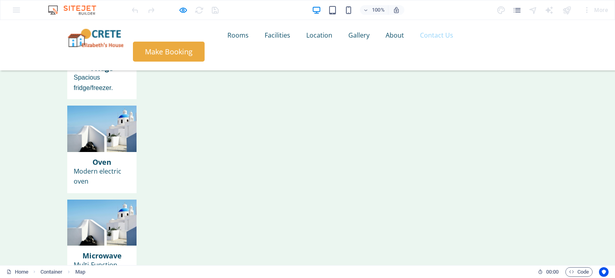
drag, startPoint x: 599, startPoint y: 185, endPoint x: 301, endPoint y: 171, distance: 298.1
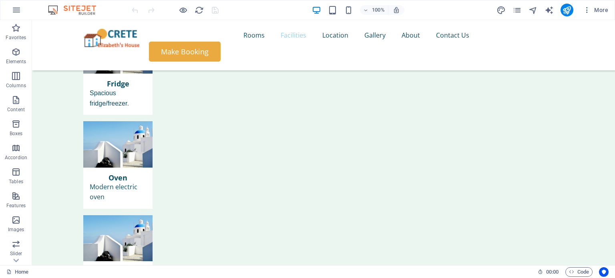
scroll to position [2988, 0]
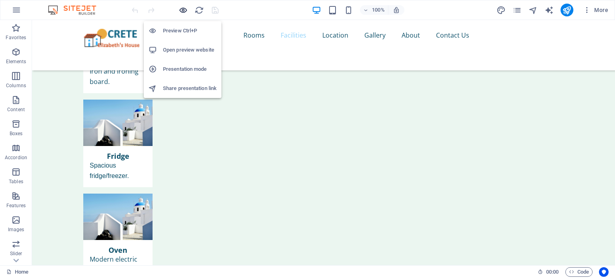
click at [182, 12] on icon "button" at bounding box center [182, 10] width 9 height 9
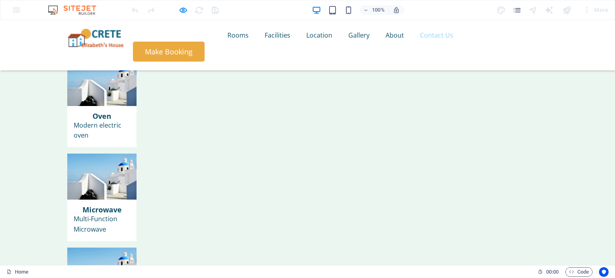
scroll to position [3123, 0]
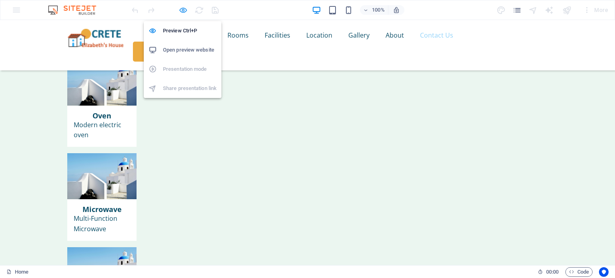
click at [183, 7] on icon "button" at bounding box center [182, 10] width 9 height 9
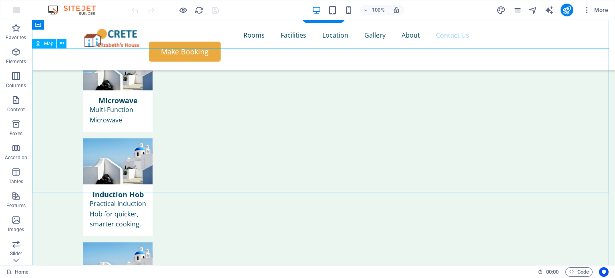
click at [38, 44] on icon at bounding box center [38, 44] width 6 height 10
select select "1"
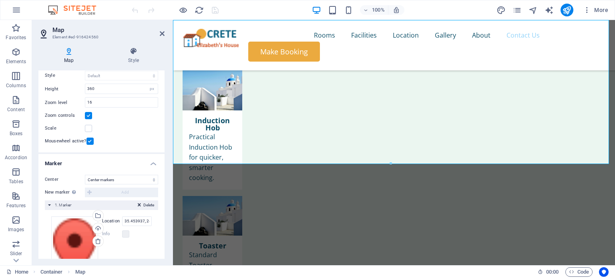
scroll to position [60, 0]
click at [140, 217] on input "35.453937, 24.210980" at bounding box center [137, 221] width 30 height 10
click at [144, 245] on div "Drag files here, click to choose files or select files from Files or our free s…" at bounding box center [101, 257] width 100 height 82
click at [141, 220] on input "35.45393, 24.210980" at bounding box center [137, 221] width 30 height 10
click at [146, 239] on div "Drag files here, click to choose files or select files from Files or our free s…" at bounding box center [101, 257] width 100 height 82
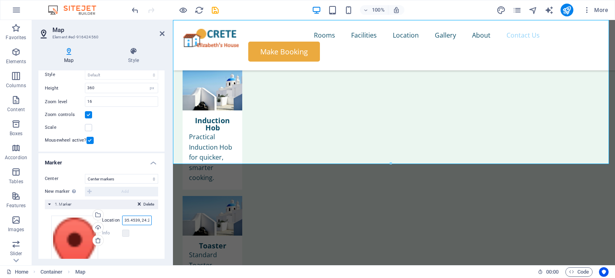
click at [138, 220] on input "35.4539, 24.210980" at bounding box center [137, 221] width 30 height 10
click at [150, 248] on div "Drag files here, click to choose files or select files from Files or our free s…" at bounding box center [101, 256] width 113 height 94
click at [139, 220] on input "35.4538, 24.210980" at bounding box center [137, 221] width 30 height 10
click at [141, 251] on div "Drag files here, click to choose files or select files from Files or our free s…" at bounding box center [101, 257] width 100 height 82
click at [141, 220] on input "35.45389, 24.210980" at bounding box center [137, 221] width 30 height 10
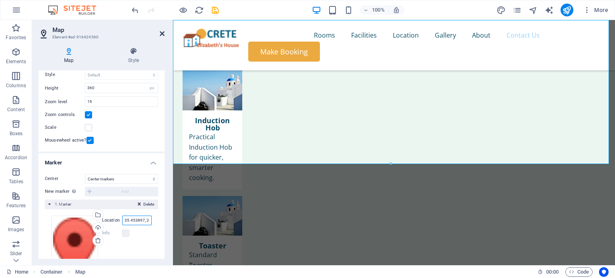
type input "35.453897, 24.210980"
click at [160, 33] on icon at bounding box center [162, 33] width 5 height 6
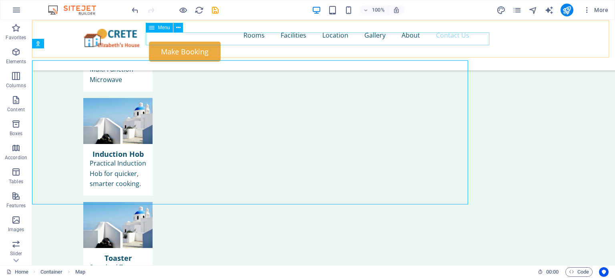
scroll to position [3232, 0]
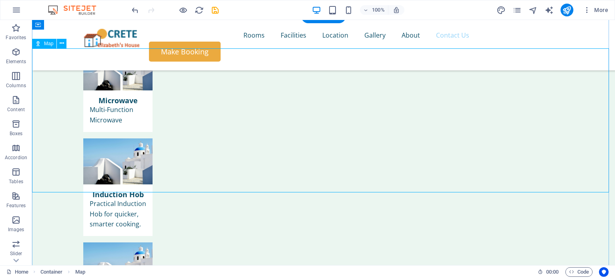
click at [60, 44] on icon at bounding box center [62, 43] width 4 height 8
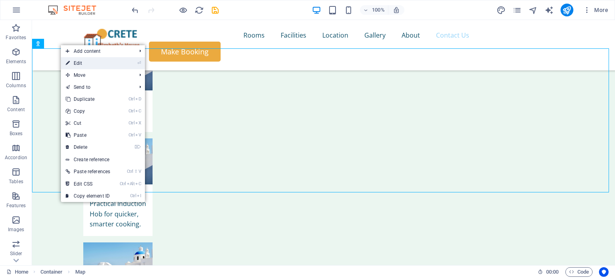
click at [84, 64] on link "⏎ Edit" at bounding box center [88, 63] width 54 height 12
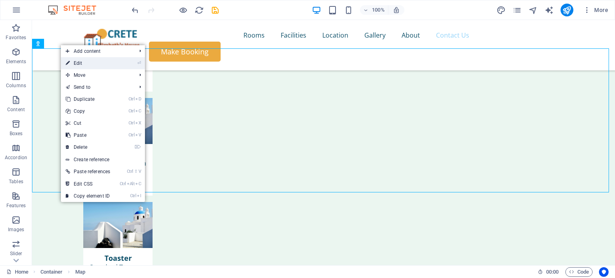
select select "1"
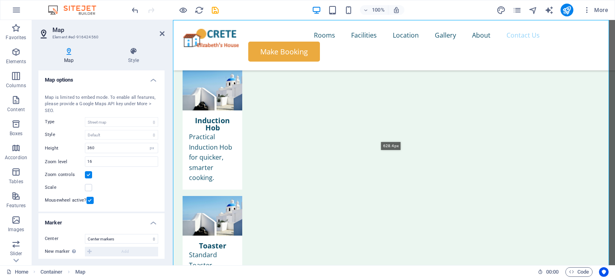
drag, startPoint x: 332, startPoint y: 163, endPoint x: 352, endPoint y: 269, distance: 108.0
click at [352, 265] on section "Favorites Elements Columns Content Boxes Accordion Tables Features Images Slide…" at bounding box center [307, 142] width 615 height 245
type input "628"
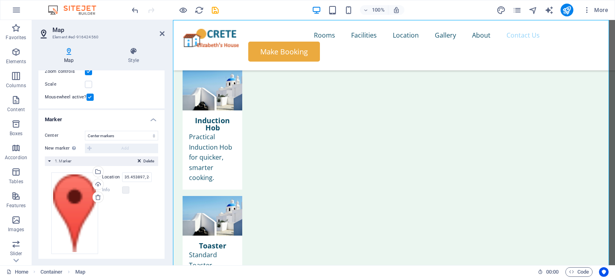
scroll to position [109, 0]
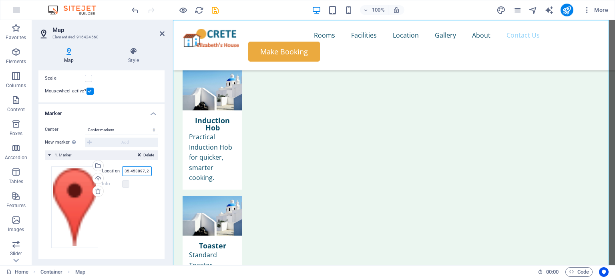
click at [137, 172] on input "35.453897, 24.210980" at bounding box center [137, 171] width 30 height 10
paste input "35.45324961024672, 24.21086747935375"
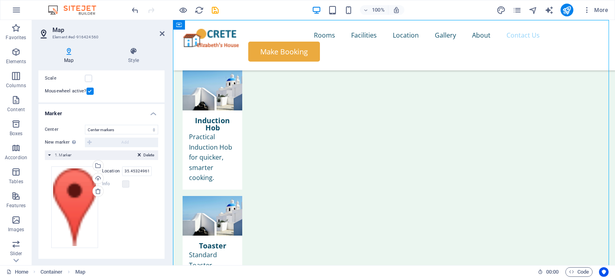
drag, startPoint x: 391, startPoint y: 134, endPoint x: 394, endPoint y: 130, distance: 5.6
click at [139, 169] on input "35.45324961024672, 24.21086747935375" at bounding box center [137, 171] width 30 height 10
click at [146, 204] on div "Drag files here, click to choose files or select files from Files or our free s…" at bounding box center [101, 207] width 100 height 82
click at [136, 171] on input "35.45324961024672, 24.21086747935379" at bounding box center [137, 171] width 30 height 10
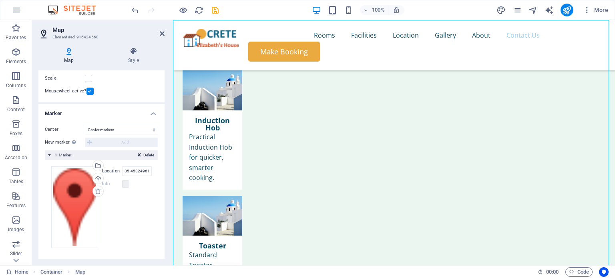
click at [152, 195] on div "Drag files here, click to choose files or select files from Files or our free s…" at bounding box center [101, 207] width 113 height 94
click at [143, 171] on input "35.45324961024672, 24.210867" at bounding box center [137, 171] width 30 height 10
click at [145, 203] on div "Drag files here, click to choose files or select files from Files or our free s…" at bounding box center [101, 207] width 100 height 82
click at [142, 166] on input "35.45324961024672, 24.21086" at bounding box center [137, 171] width 30 height 10
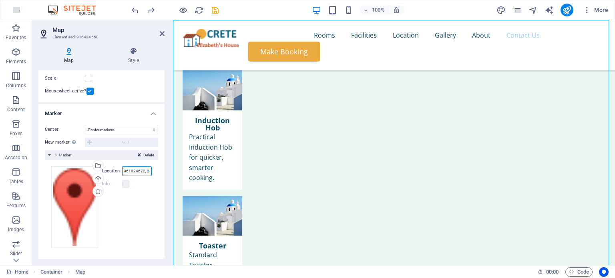
click at [138, 169] on input "35.45324961024672, 24.21" at bounding box center [137, 171] width 30 height 10
click at [145, 200] on div "Drag files here, click to choose files or select files from Files or our free s…" at bounding box center [101, 207] width 100 height 82
click at [135, 170] on input "35.453249610246, 24.21" at bounding box center [137, 171] width 30 height 10
click at [142, 170] on input "35.4534, 24.21" at bounding box center [137, 171] width 30 height 10
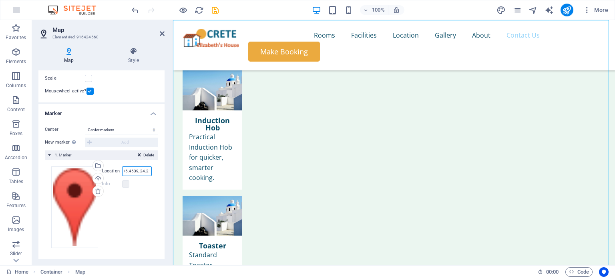
scroll to position [0, 4]
click at [133, 168] on input "35.4539, 24.212" at bounding box center [137, 171] width 30 height 10
click at [130, 169] on input "35.45269, 24.2109" at bounding box center [137, 171] width 30 height 10
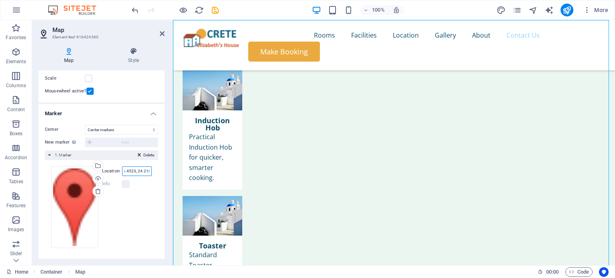
click at [144, 168] on input "35.4523, 24.2109" at bounding box center [137, 171] width 30 height 10
click at [131, 169] on input "35.4523, 24.2105" at bounding box center [137, 171] width 30 height 10
click at [131, 172] on input "35.4537, 24.2107" at bounding box center [137, 171] width 30 height 10
click at [131, 170] on input "35.45379999, 24.2107" at bounding box center [137, 171] width 30 height 10
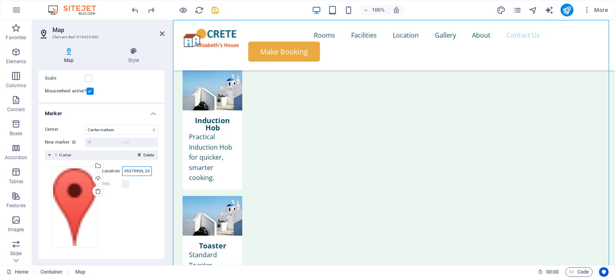
click at [146, 169] on input "35.45379999, 24.2107" at bounding box center [137, 171] width 30 height 10
type input "35.4537, 24.2105"
click at [216, 12] on icon "save" at bounding box center [214, 10] width 9 height 9
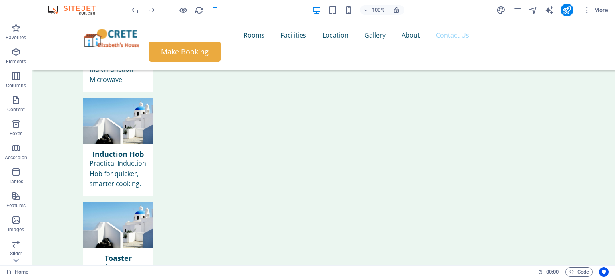
scroll to position [3232, 0]
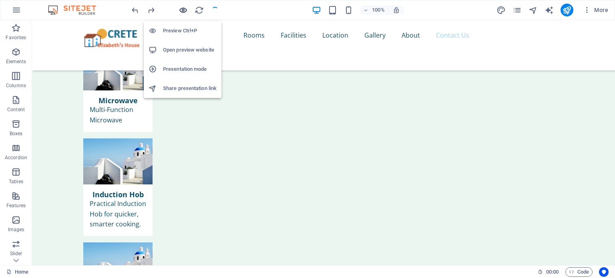
drag, startPoint x: 184, startPoint y: 9, endPoint x: 456, endPoint y: 124, distance: 295.2
click at [184, 9] on icon "button" at bounding box center [182, 10] width 9 height 9
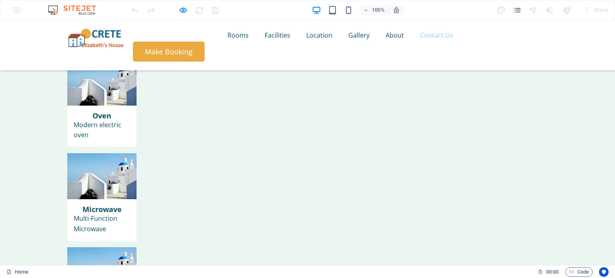
drag, startPoint x: 594, startPoint y: 240, endPoint x: 304, endPoint y: 184, distance: 295.1
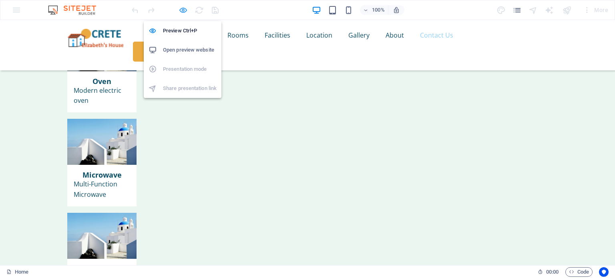
click at [179, 9] on icon "button" at bounding box center [182, 10] width 9 height 9
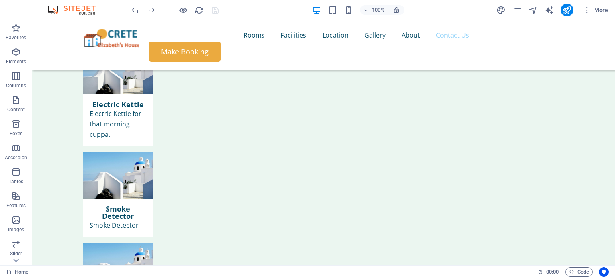
scroll to position [3536, 0]
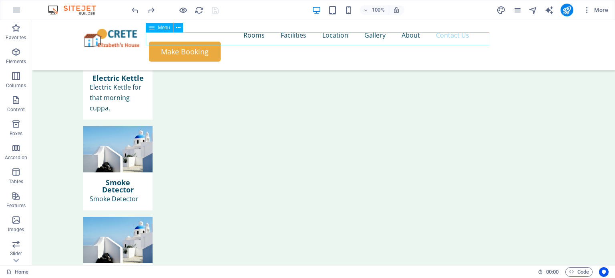
click at [334, 35] on nav "Rooms Facilities Location Gallery About Contact Us" at bounding box center [323, 35] width 480 height 13
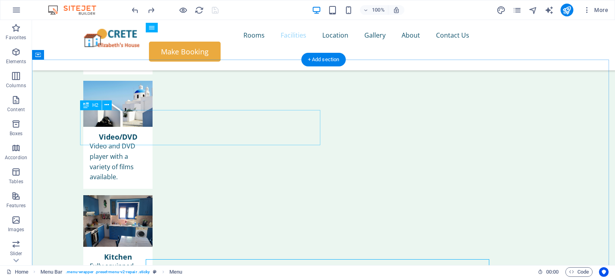
scroll to position [2509, 0]
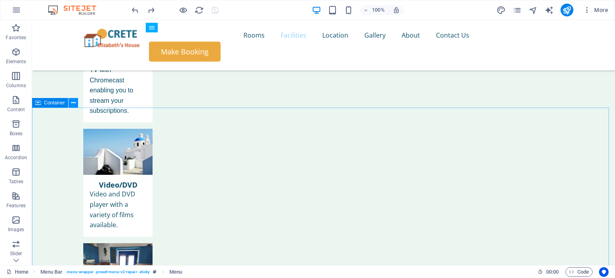
click at [72, 102] on icon at bounding box center [73, 103] width 4 height 8
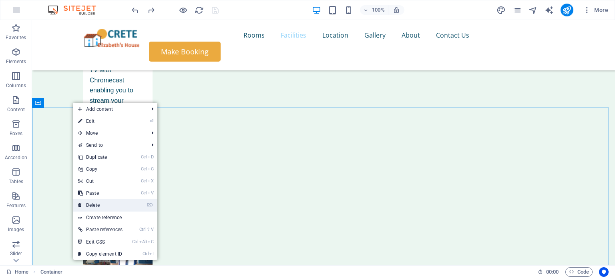
click at [104, 202] on link "⌦ Delete" at bounding box center [100, 205] width 54 height 12
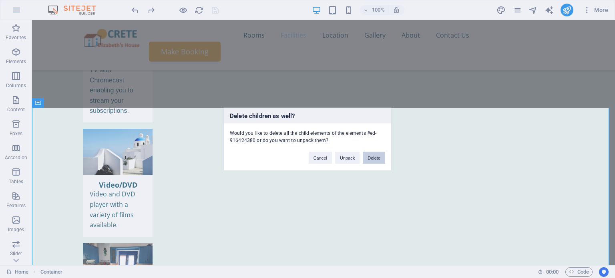
click at [379, 158] on button "Delete" at bounding box center [374, 158] width 22 height 12
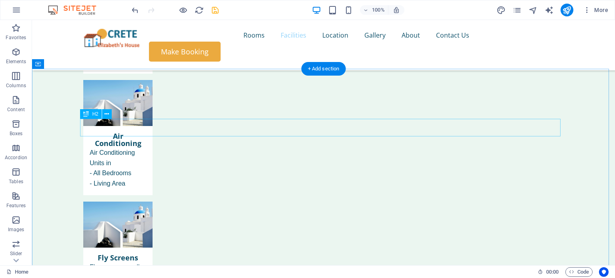
scroll to position [2181, 0]
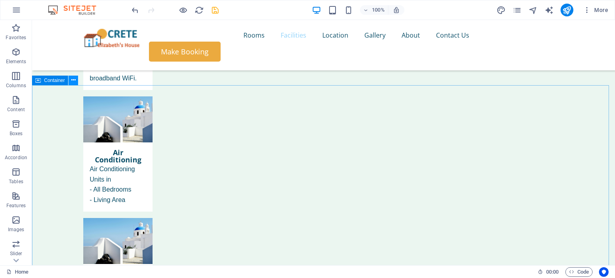
click at [74, 82] on icon at bounding box center [73, 80] width 4 height 8
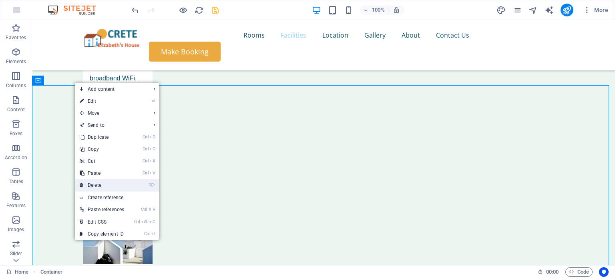
click at [110, 184] on link "⌦ Delete" at bounding box center [102, 185] width 54 height 12
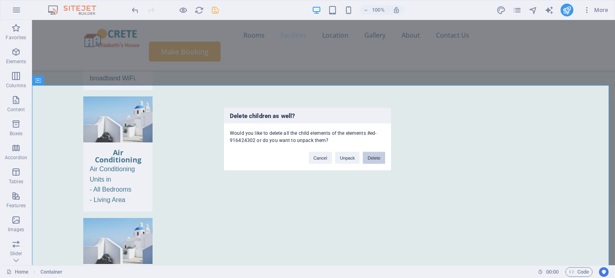
click at [379, 158] on button "Delete" at bounding box center [374, 158] width 22 height 12
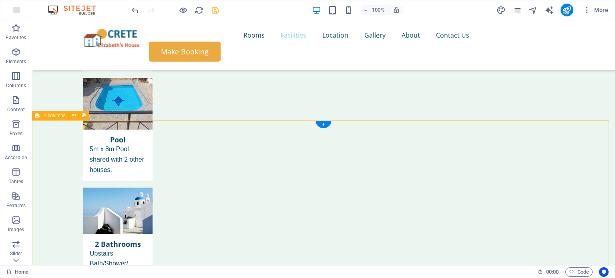
scroll to position [1053, 0]
click at [75, 116] on icon at bounding box center [74, 114] width 4 height 8
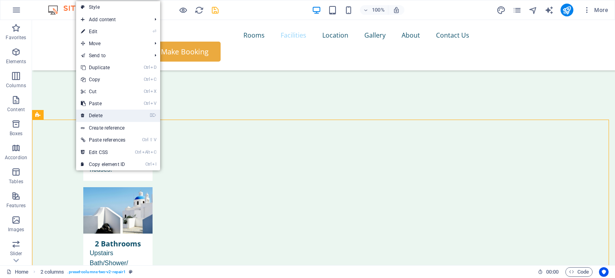
click at [98, 115] on link "⌦ Delete" at bounding box center [103, 116] width 54 height 12
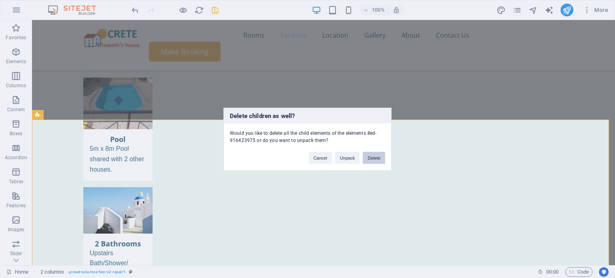
click at [375, 157] on button "Delete" at bounding box center [374, 158] width 22 height 12
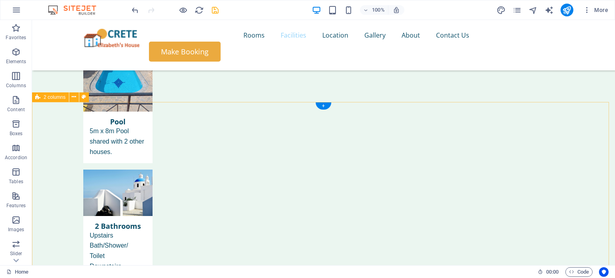
scroll to position [1074, 0]
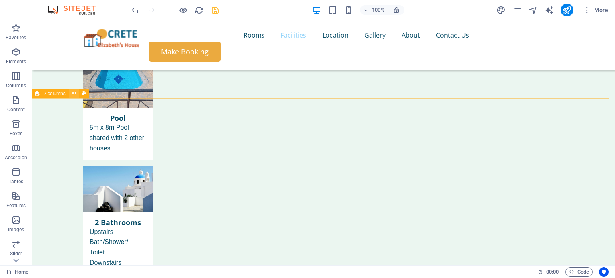
click at [73, 96] on icon at bounding box center [74, 93] width 4 height 8
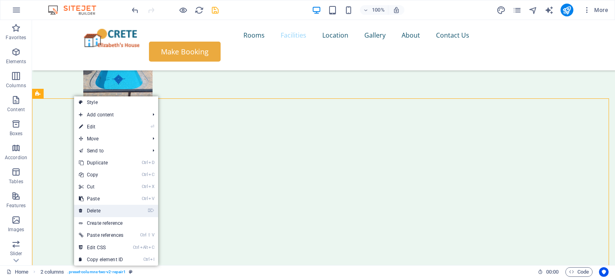
click at [110, 207] on link "⌦ Delete" at bounding box center [101, 211] width 54 height 12
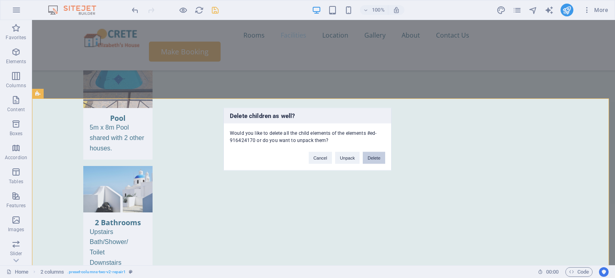
click at [376, 155] on button "Delete" at bounding box center [374, 158] width 22 height 12
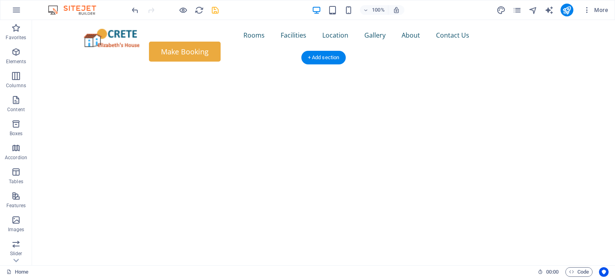
scroll to position [27, 0]
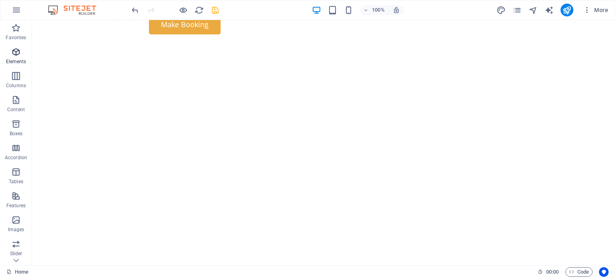
click at [14, 54] on icon "button" at bounding box center [16, 52] width 10 height 10
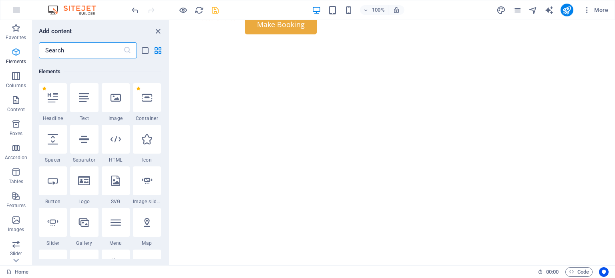
scroll to position [85, 0]
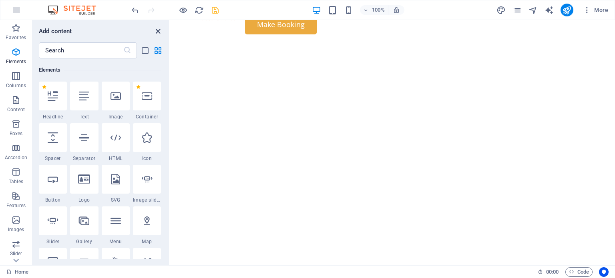
click at [158, 31] on icon "close panel" at bounding box center [157, 31] width 9 height 9
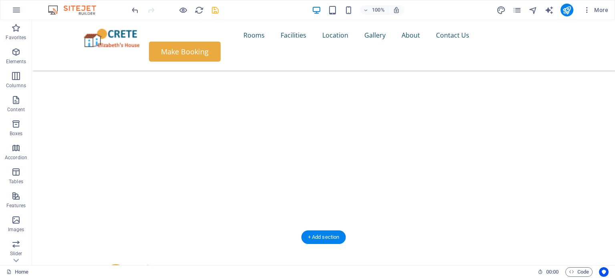
scroll to position [93, 0]
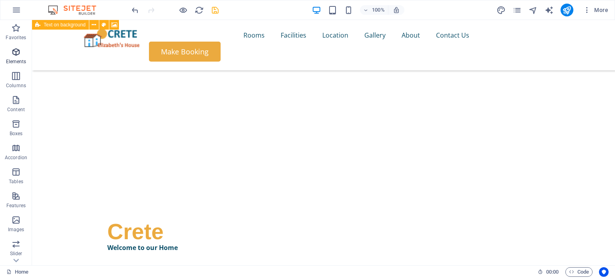
click at [16, 50] on icon "button" at bounding box center [16, 52] width 10 height 10
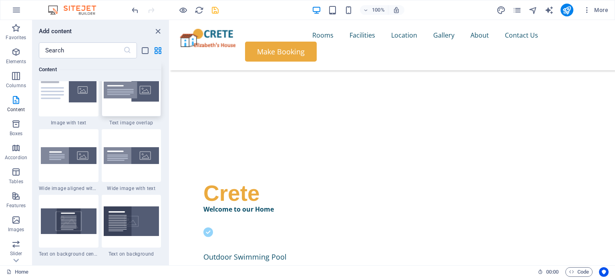
scroll to position [1490, 0]
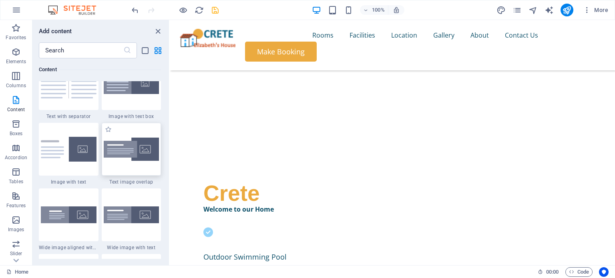
click at [134, 163] on div at bounding box center [132, 149] width 60 height 53
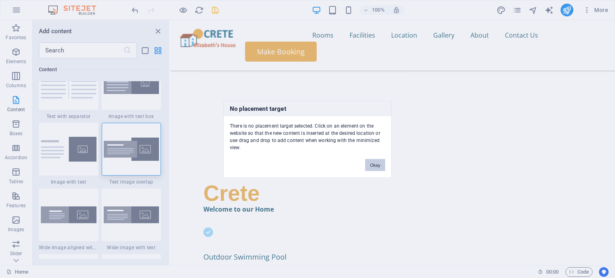
click at [376, 163] on button "Okay" at bounding box center [375, 165] width 20 height 12
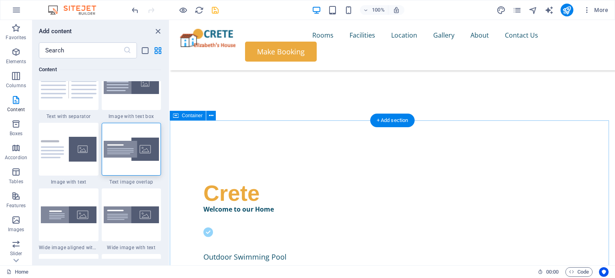
click at [144, 144] on img at bounding box center [132, 150] width 56 height 24
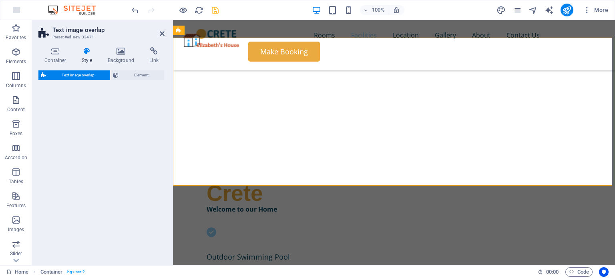
select select "rem"
select select "px"
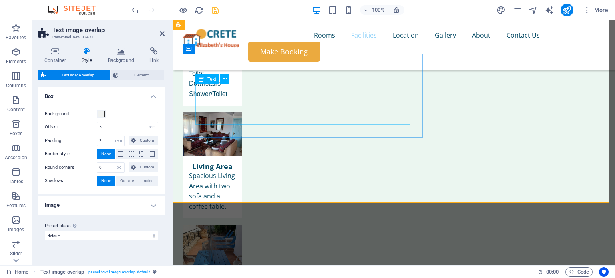
scroll to position [1250, 0]
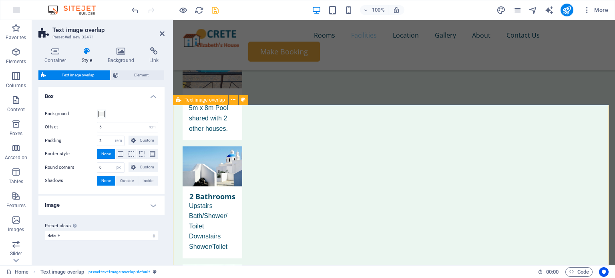
scroll to position [1096, 0]
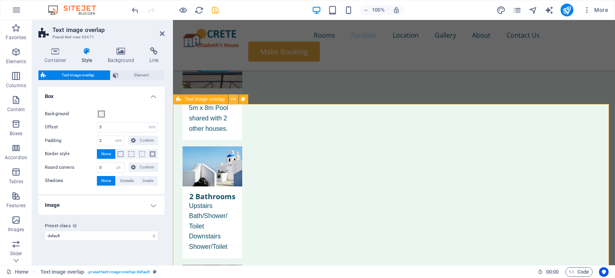
click at [234, 99] on icon at bounding box center [233, 99] width 4 height 8
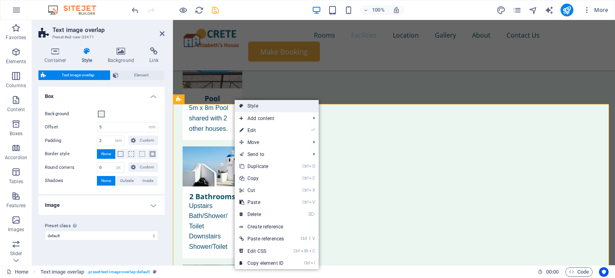
click at [267, 107] on link "Style" at bounding box center [276, 106] width 84 height 12
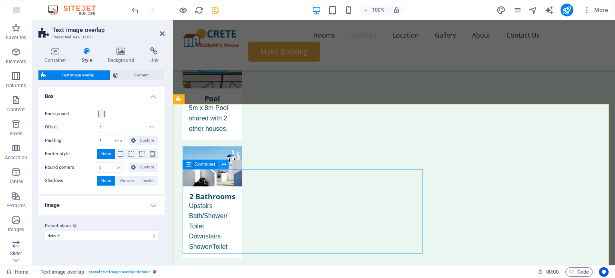
click at [226, 165] on button at bounding box center [224, 165] width 10 height 10
click at [226, 164] on icon at bounding box center [224, 164] width 4 height 8
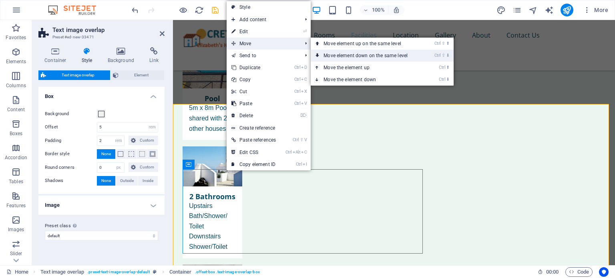
click at [375, 56] on link "Ctrl ⇧ ⬇ Move element down on the same level" at bounding box center [367, 56] width 113 height 12
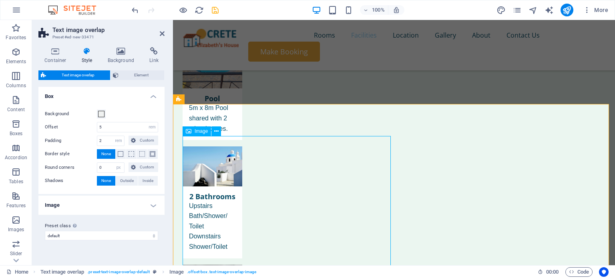
select select "%"
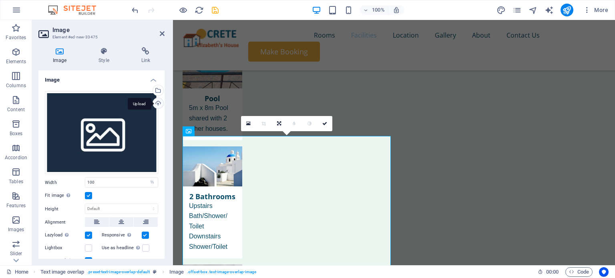
click at [158, 102] on div "Upload" at bounding box center [157, 104] width 12 height 12
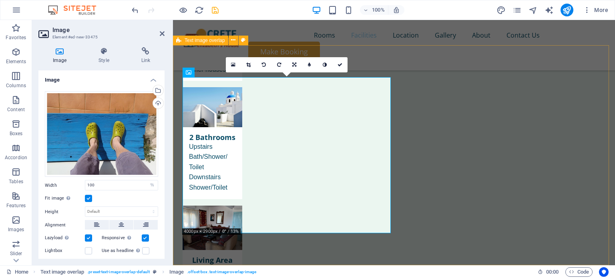
scroll to position [1156, 0]
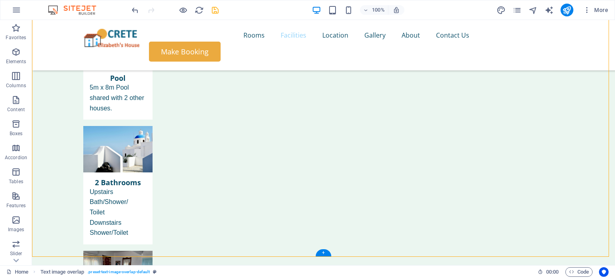
scroll to position [1154, 0]
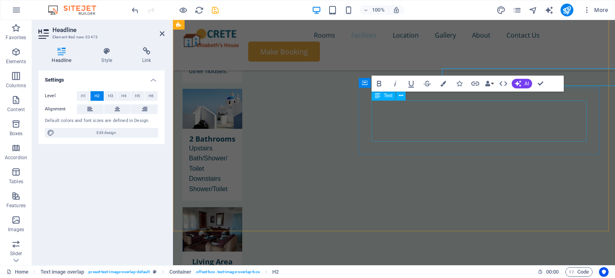
scroll to position [1190, 0]
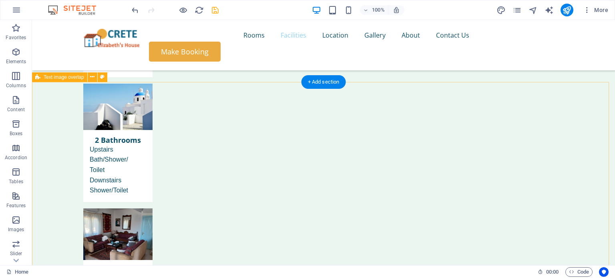
scroll to position [1136, 0]
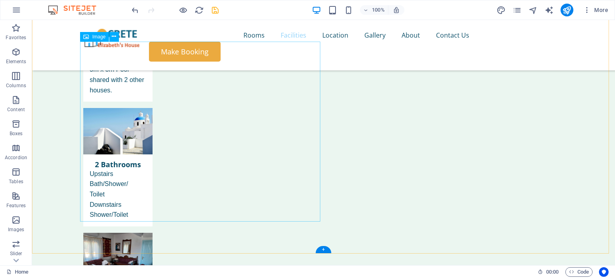
scroll to position [1156, 0]
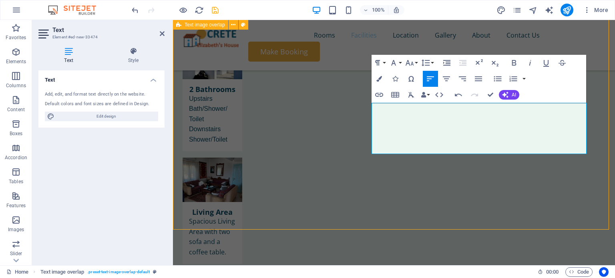
select select "rem"
select select "px"
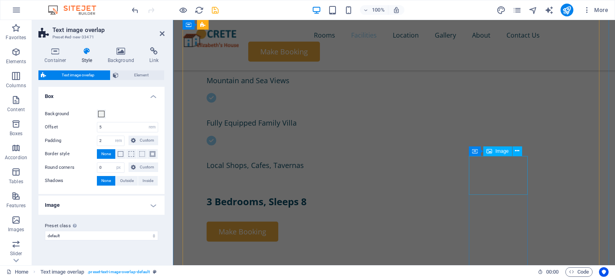
scroll to position [314, 0]
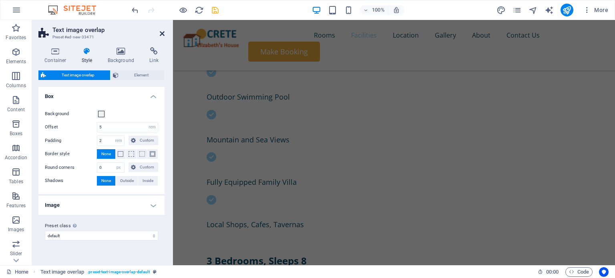
click at [162, 32] on icon at bounding box center [162, 33] width 5 height 6
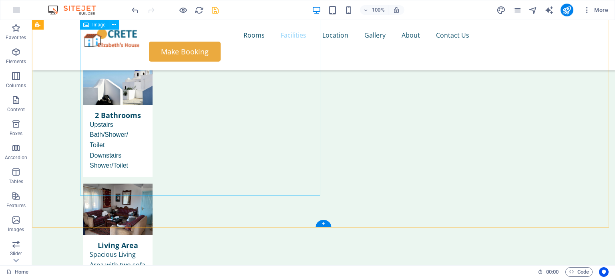
scroll to position [1180, 0]
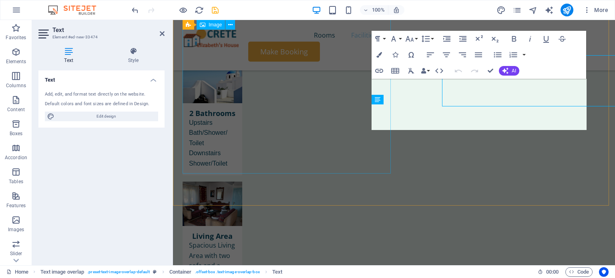
scroll to position [1215, 0]
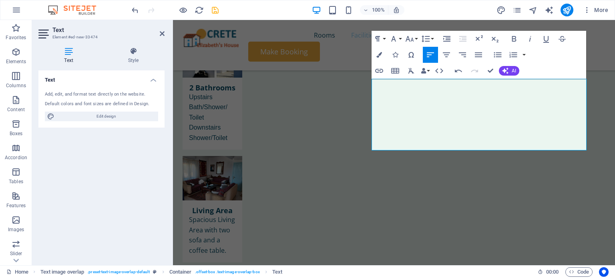
scroll to position [1200, 0]
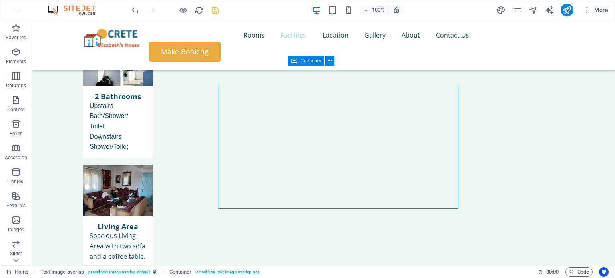
scroll to position [1164, 0]
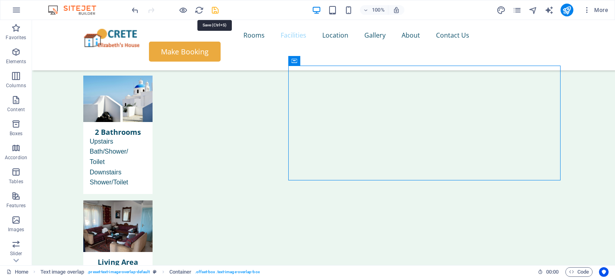
click at [214, 8] on icon "save" at bounding box center [214, 10] width 9 height 9
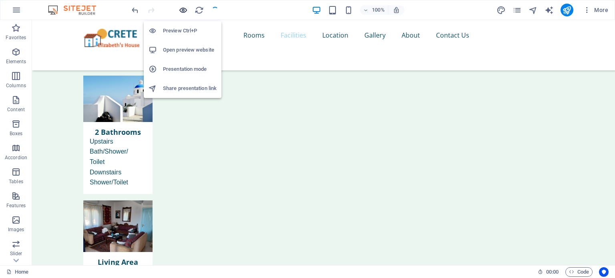
click at [184, 10] on icon "button" at bounding box center [182, 10] width 9 height 9
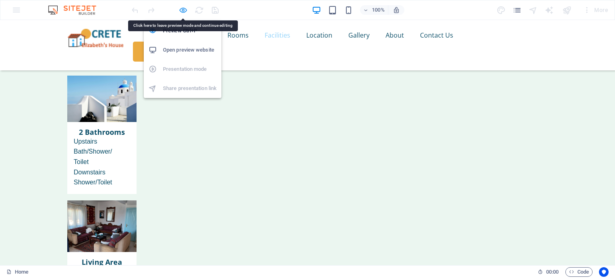
drag, startPoint x: 180, startPoint y: 8, endPoint x: 190, endPoint y: 3, distance: 10.6
click at [180, 8] on icon "button" at bounding box center [182, 10] width 9 height 9
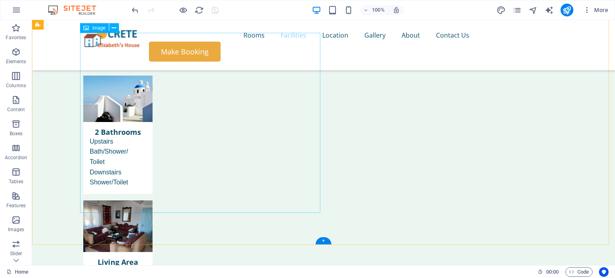
select select "%"
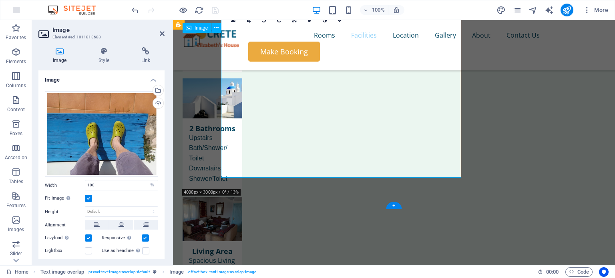
scroll to position [1200, 0]
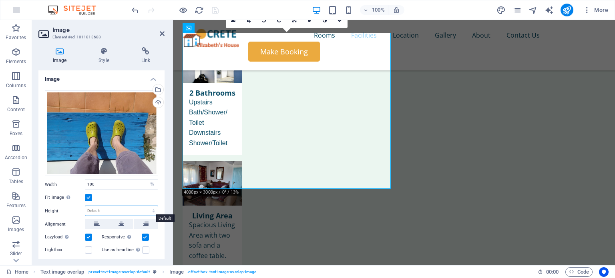
click at [124, 206] on select "Default auto px" at bounding box center [121, 211] width 72 height 10
click at [101, 220] on button at bounding box center [97, 224] width 24 height 10
click at [120, 224] on icon at bounding box center [121, 224] width 6 height 10
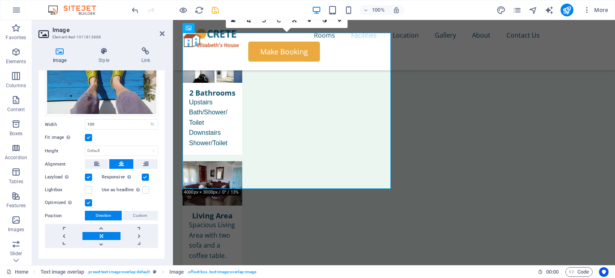
scroll to position [62, 0]
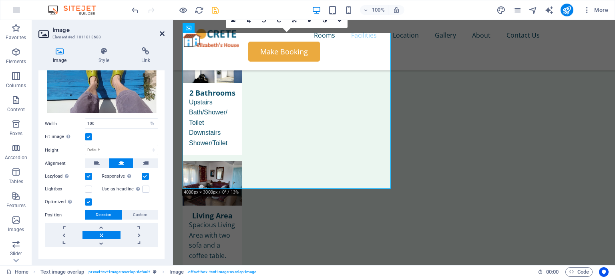
click at [162, 33] on icon at bounding box center [162, 33] width 5 height 6
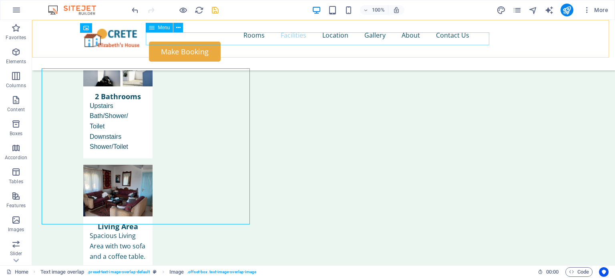
scroll to position [1164, 0]
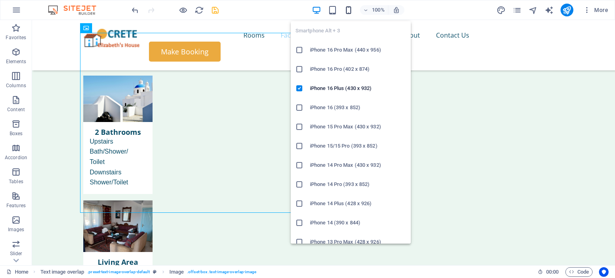
click at [351, 8] on icon "button" at bounding box center [348, 10] width 9 height 9
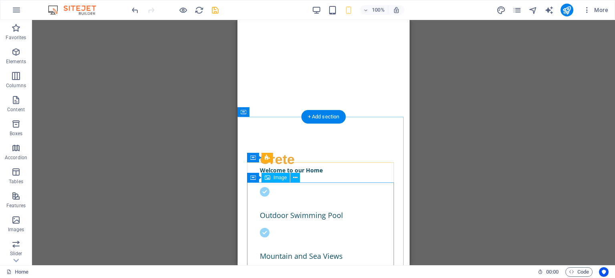
scroll to position [0, 0]
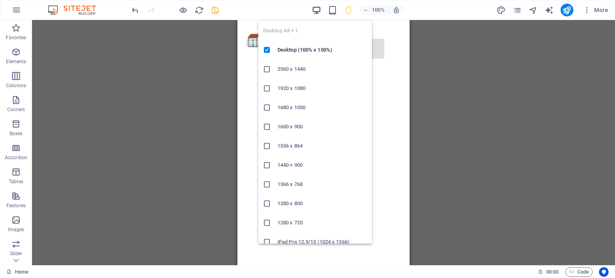
click at [318, 6] on icon "button" at bounding box center [316, 10] width 9 height 9
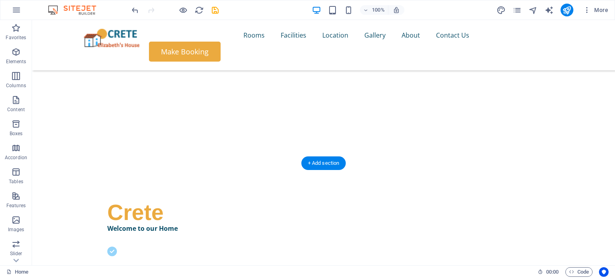
scroll to position [112, 0]
drag, startPoint x: 214, startPoint y: 8, endPoint x: 224, endPoint y: 10, distance: 10.0
click at [214, 8] on icon "save" at bounding box center [214, 10] width 9 height 9
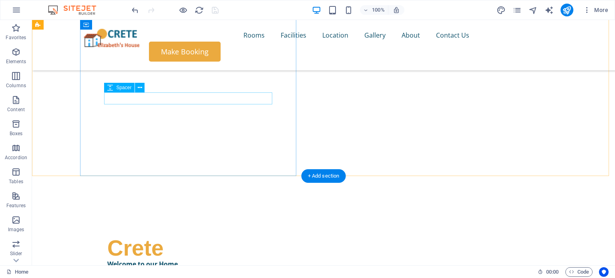
scroll to position [97, 0]
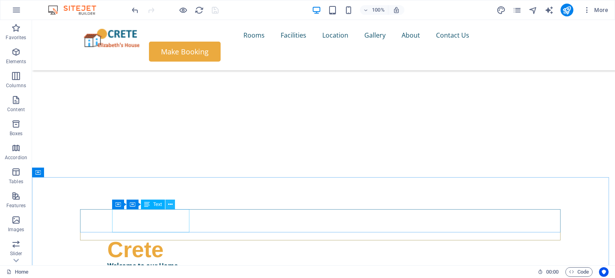
click at [169, 206] on icon at bounding box center [170, 204] width 4 height 8
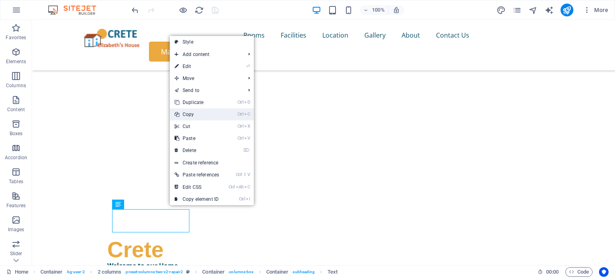
click at [206, 118] on link "Ctrl C Copy" at bounding box center [197, 114] width 54 height 12
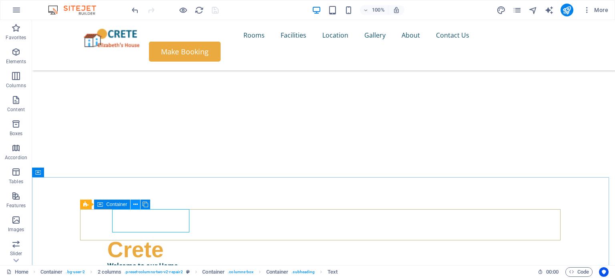
click at [136, 205] on icon at bounding box center [135, 204] width 4 height 8
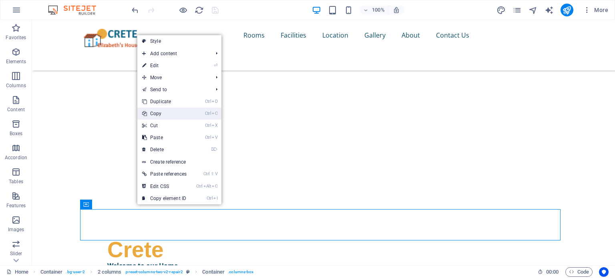
click at [176, 116] on link "Ctrl C Copy" at bounding box center [164, 114] width 54 height 12
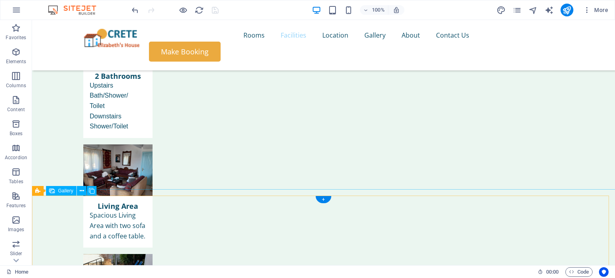
scroll to position [1264, 0]
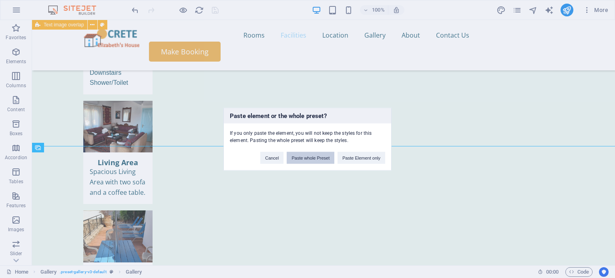
drag, startPoint x: 331, startPoint y: 156, endPoint x: 295, endPoint y: 136, distance: 41.0
click at [331, 156] on button "Paste whole Preset" at bounding box center [311, 158] width 48 height 12
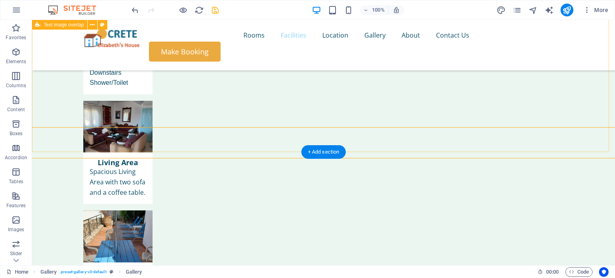
scroll to position [1518, 0]
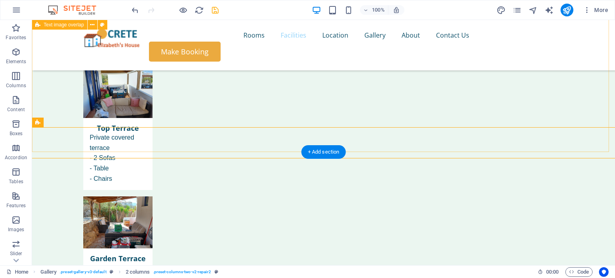
click at [327, 156] on div "+ Add section" at bounding box center [323, 152] width 44 height 14
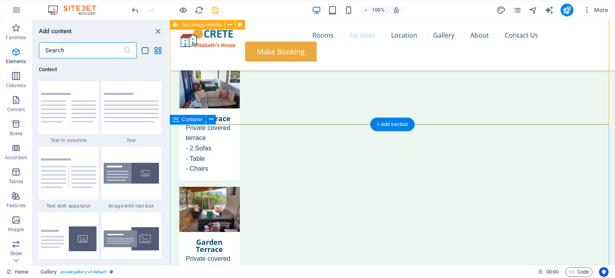
scroll to position [1400, 0]
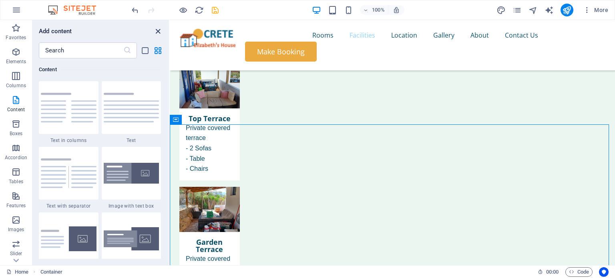
click at [157, 28] on icon "close panel" at bounding box center [157, 31] width 9 height 9
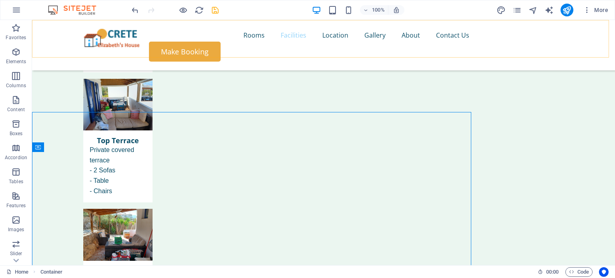
scroll to position [1518, 0]
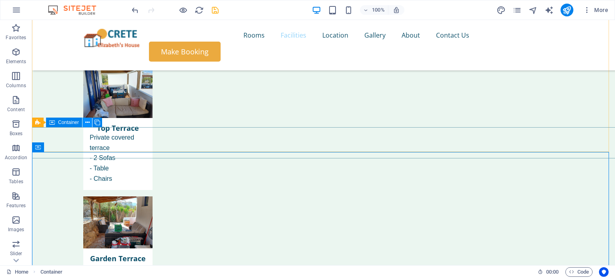
click at [89, 122] on icon at bounding box center [87, 122] width 4 height 8
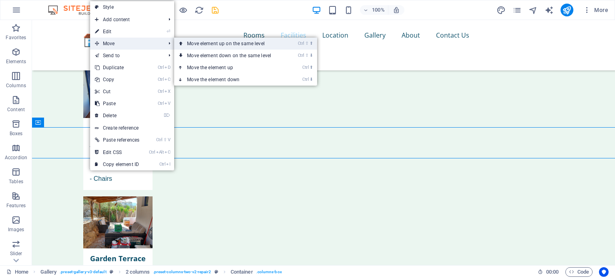
click at [217, 41] on link "Ctrl ⇧ ⬆ Move element up on the same level" at bounding box center [230, 44] width 113 height 12
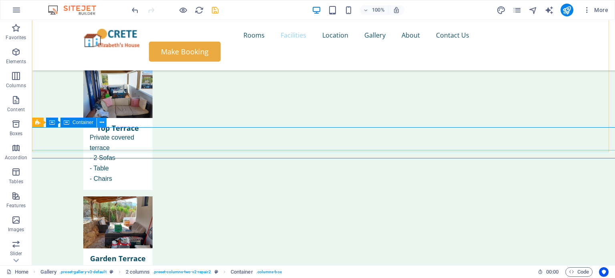
click at [100, 121] on icon at bounding box center [102, 122] width 4 height 8
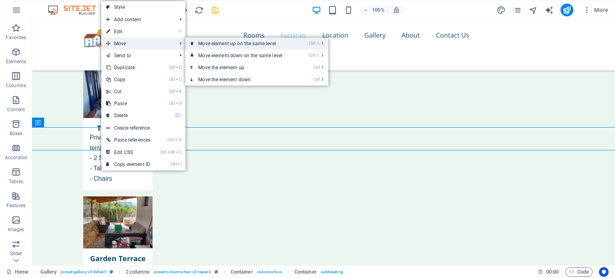
click at [205, 41] on link "Ctrl ⇧ ⬆ Move element up on the same level" at bounding box center [241, 44] width 113 height 12
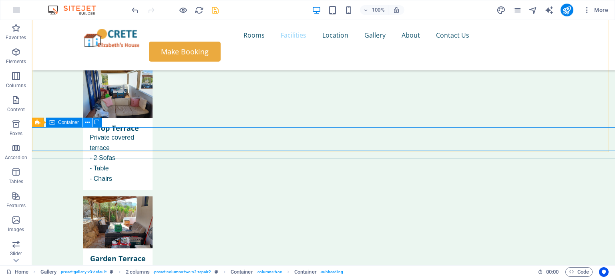
click at [88, 122] on icon at bounding box center [87, 122] width 4 height 8
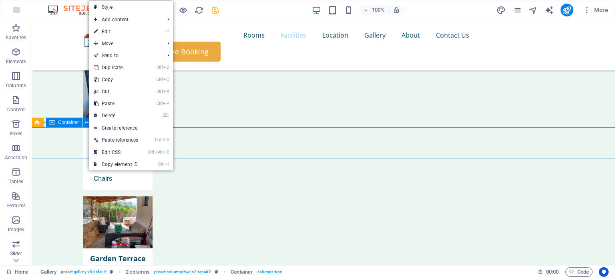
click at [66, 124] on span "Container" at bounding box center [68, 122] width 21 height 5
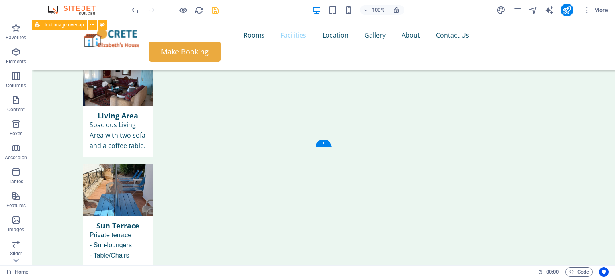
scroll to position [1232, 0]
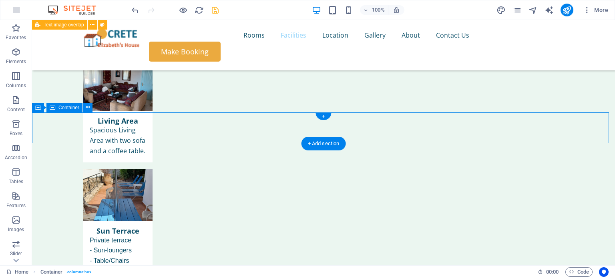
scroll to position [1304, 0]
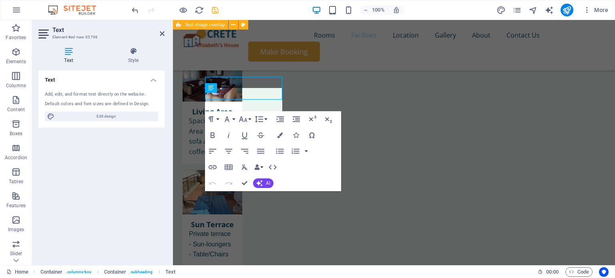
scroll to position [1340, 0]
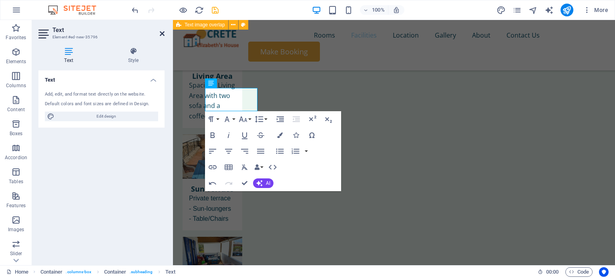
click at [160, 33] on icon at bounding box center [162, 33] width 5 height 6
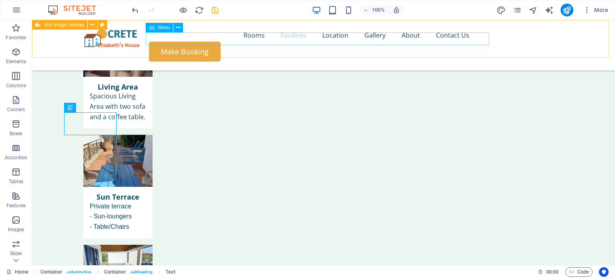
scroll to position [1304, 0]
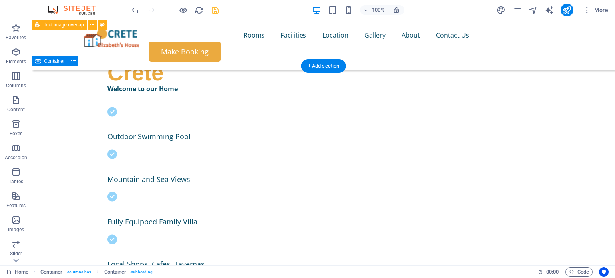
scroll to position [150, 0]
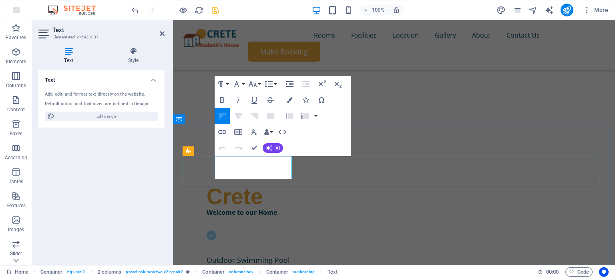
click at [161, 33] on icon at bounding box center [162, 33] width 5 height 6
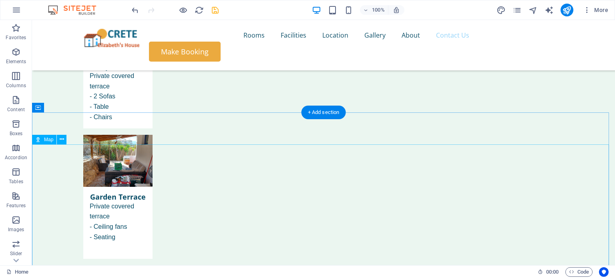
scroll to position [1618, 0]
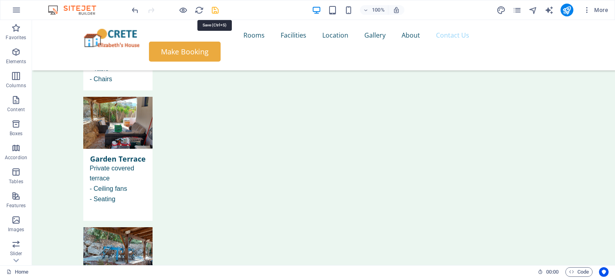
click at [213, 7] on icon "save" at bounding box center [214, 10] width 9 height 9
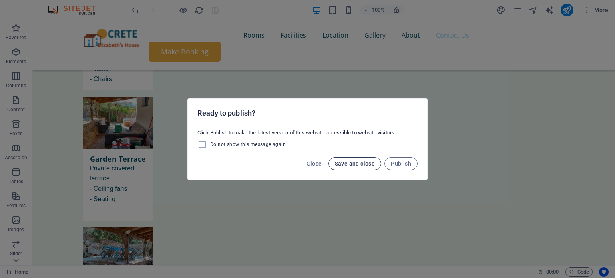
click at [357, 163] on span "Save and close" at bounding box center [355, 163] width 40 height 6
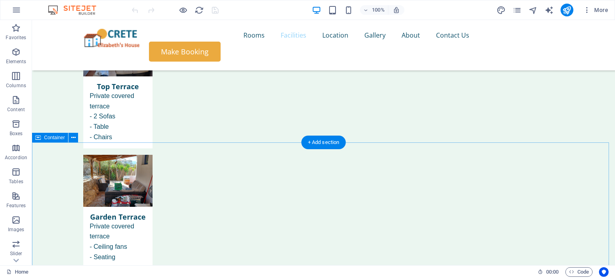
scroll to position [1560, 0]
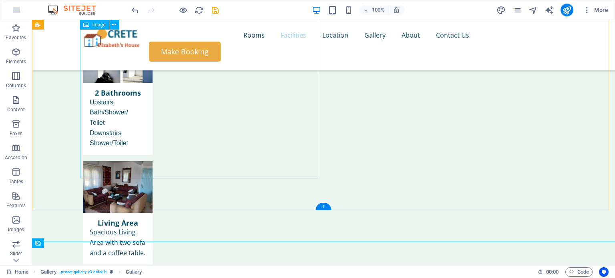
scroll to position [1218, 0]
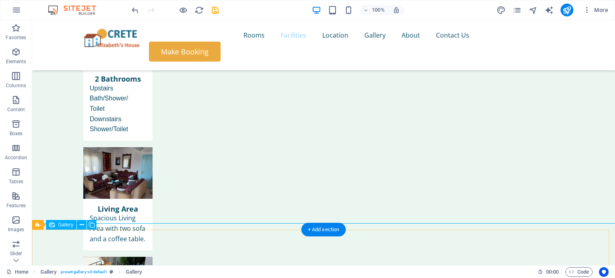
click at [18, 27] on icon "button" at bounding box center [16, 28] width 10 height 10
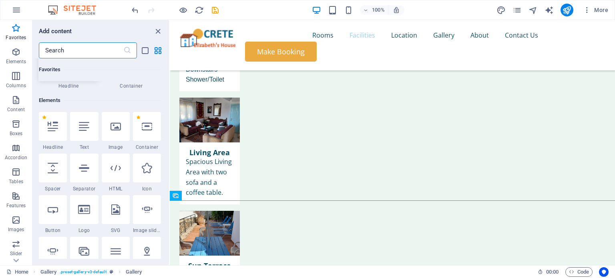
scroll to position [56, 0]
click at [140, 125] on div at bounding box center [147, 125] width 28 height 29
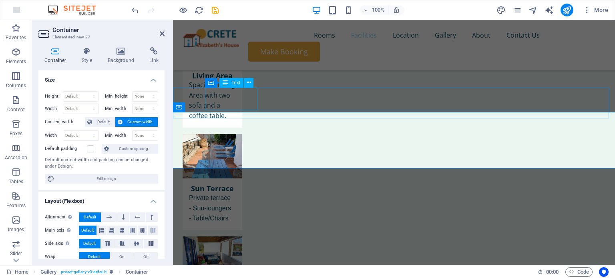
scroll to position [1341, 0]
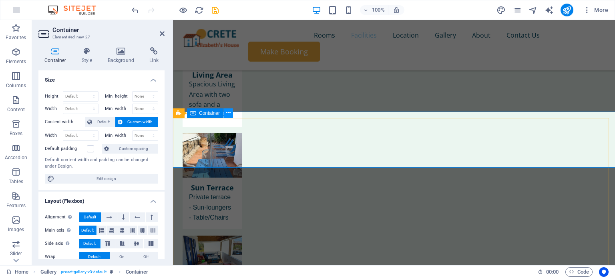
click at [226, 112] on icon at bounding box center [228, 113] width 4 height 8
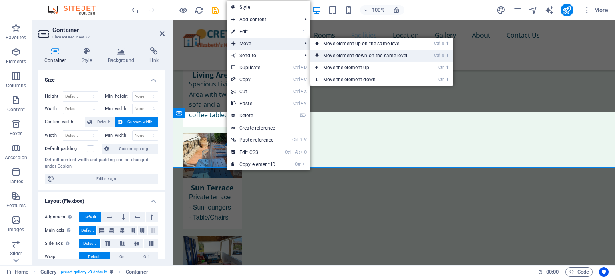
click at [335, 52] on link "Ctrl ⇧ ⬇ Move element down on the same level" at bounding box center [366, 56] width 113 height 12
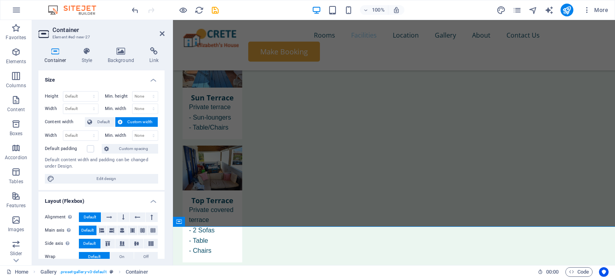
scroll to position [1517, 0]
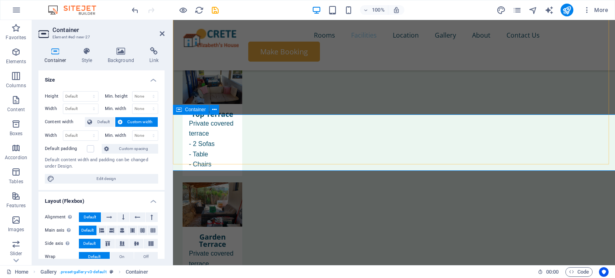
click at [158, 30] on h2 "Container" at bounding box center [108, 29] width 112 height 7
click at [162, 33] on icon at bounding box center [162, 33] width 5 height 6
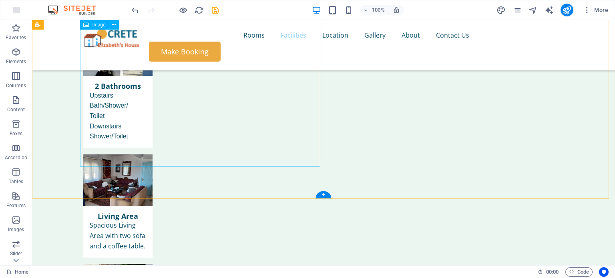
scroll to position [1210, 0]
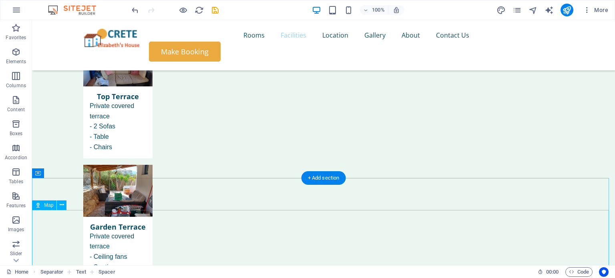
scroll to position [1551, 0]
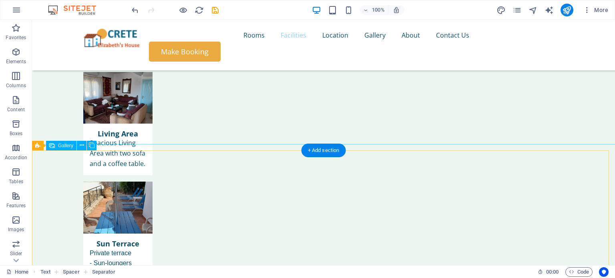
scroll to position [1293, 0]
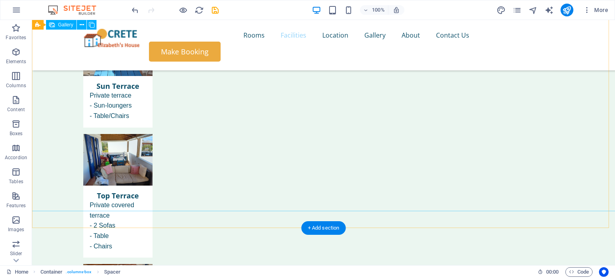
scroll to position [1492, 0]
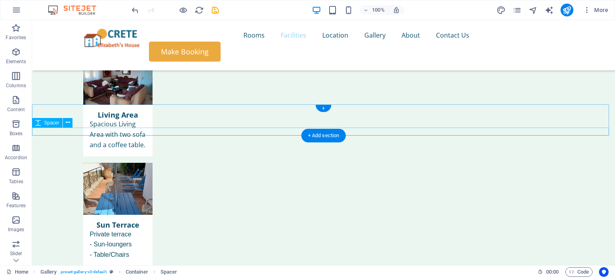
scroll to position [1311, 0]
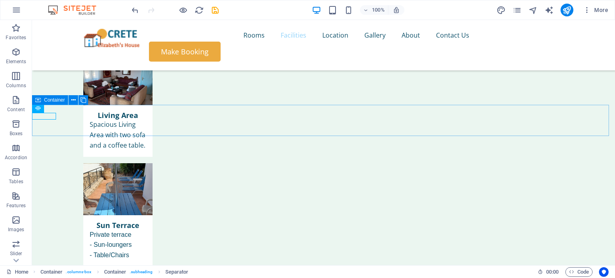
click at [48, 102] on span "Container" at bounding box center [54, 100] width 21 height 5
click at [82, 98] on icon at bounding box center [83, 100] width 6 height 8
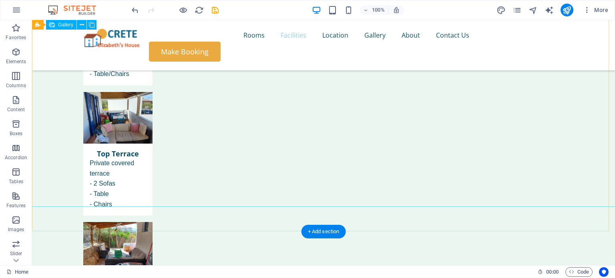
scroll to position [1493, 0]
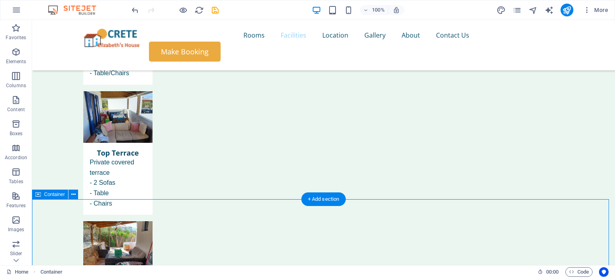
drag, startPoint x: 65, startPoint y: 226, endPoint x: 84, endPoint y: 236, distance: 21.7
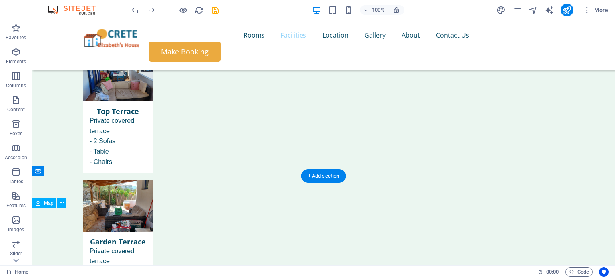
scroll to position [1553, 0]
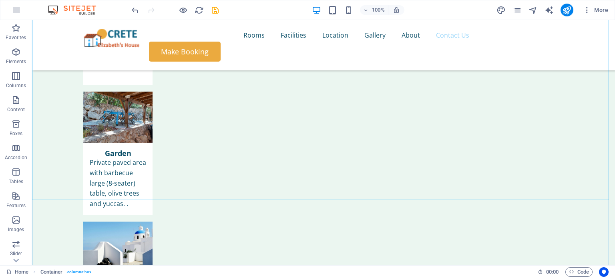
scroll to position [2006, 0]
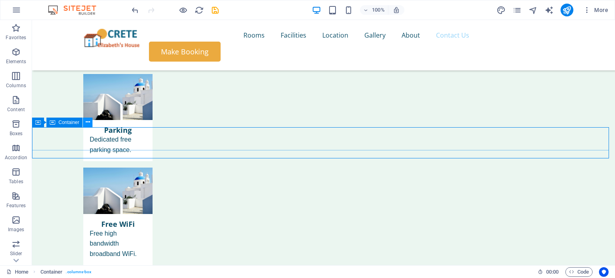
click at [86, 120] on icon at bounding box center [88, 122] width 4 height 8
click at [87, 123] on icon at bounding box center [88, 122] width 4 height 8
click at [71, 122] on icon at bounding box center [73, 122] width 4 height 8
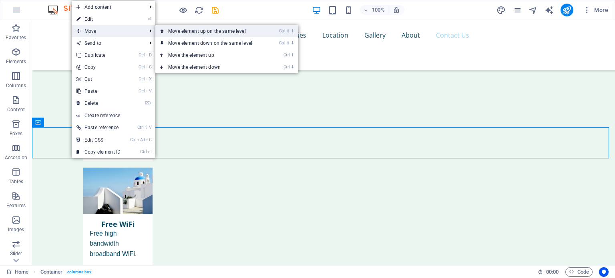
click at [169, 30] on link "Ctrl ⇧ ⬆ Move element up on the same level" at bounding box center [211, 31] width 113 height 12
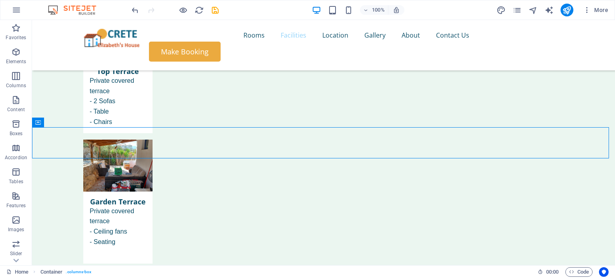
scroll to position [1543, 0]
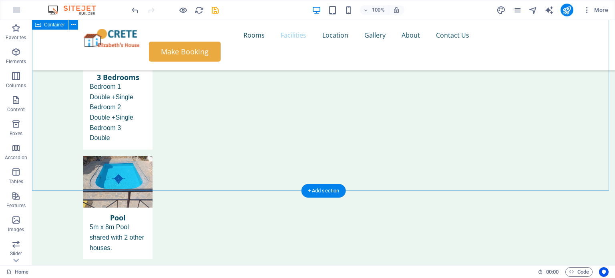
scroll to position [953, 0]
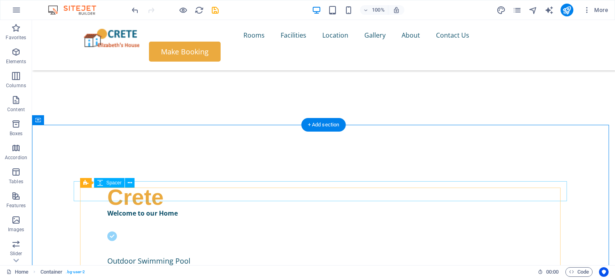
scroll to position [148, 0]
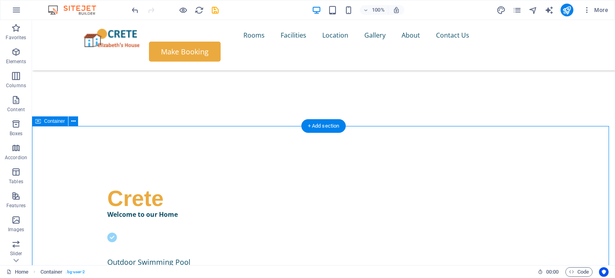
click at [57, 126] on div "Container" at bounding box center [50, 121] width 36 height 10
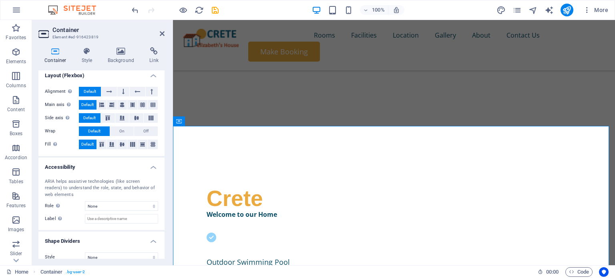
scroll to position [121, 0]
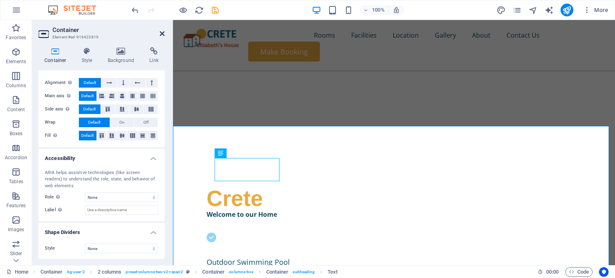
click at [162, 32] on icon at bounding box center [162, 33] width 5 height 6
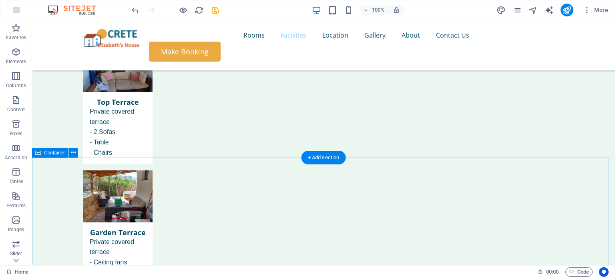
scroll to position [1545, 0]
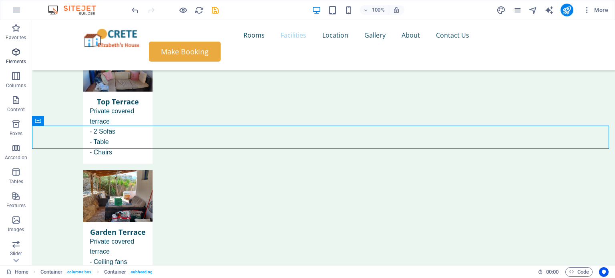
click at [18, 53] on icon "button" at bounding box center [16, 52] width 10 height 10
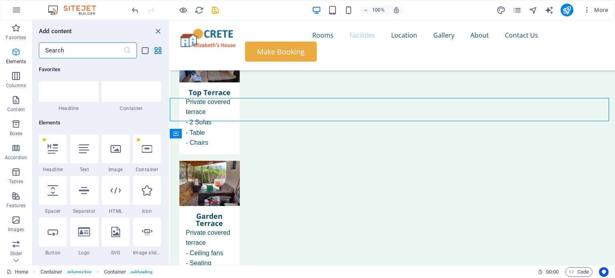
scroll to position [85, 0]
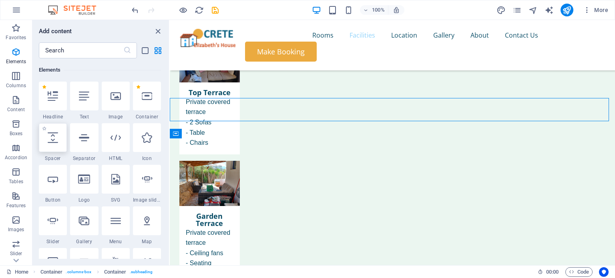
click at [62, 135] on div at bounding box center [53, 137] width 28 height 29
select select "px"
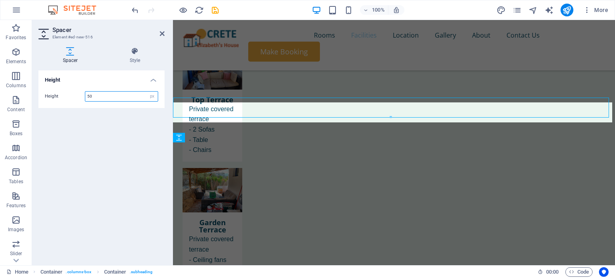
scroll to position [1528, 0]
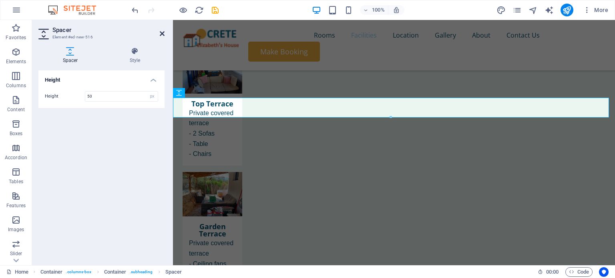
click at [160, 34] on icon at bounding box center [162, 33] width 5 height 6
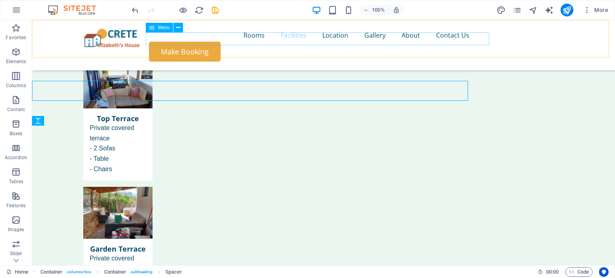
scroll to position [1545, 0]
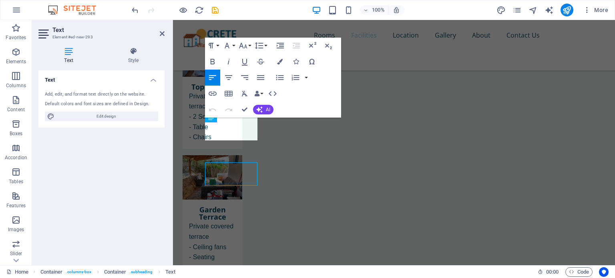
scroll to position [1528, 0]
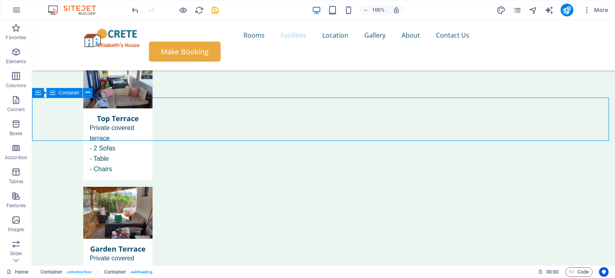
scroll to position [1573, 0]
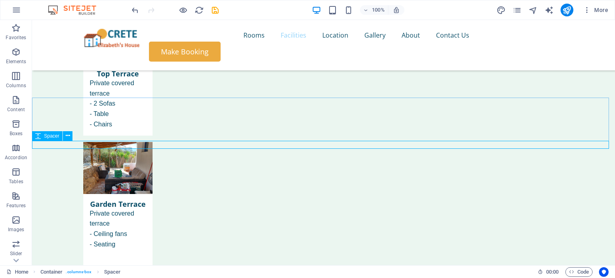
click at [56, 136] on span "Spacer" at bounding box center [51, 136] width 15 height 5
click at [56, 138] on span "Spacer" at bounding box center [51, 136] width 15 height 5
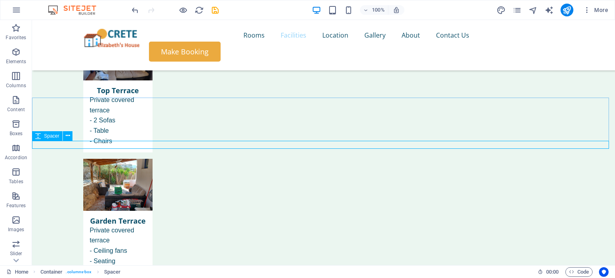
select select "px"
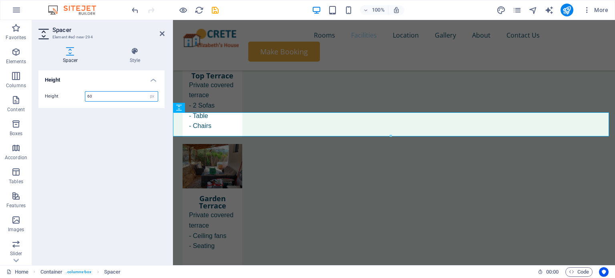
type input "60"
click at [160, 32] on icon at bounding box center [162, 33] width 5 height 6
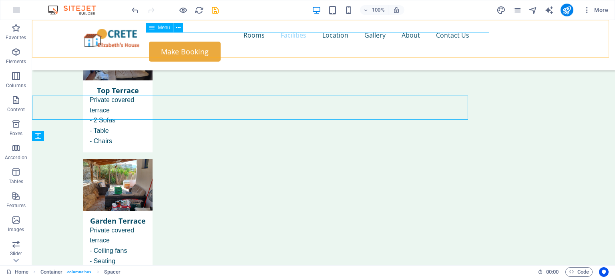
scroll to position [1573, 0]
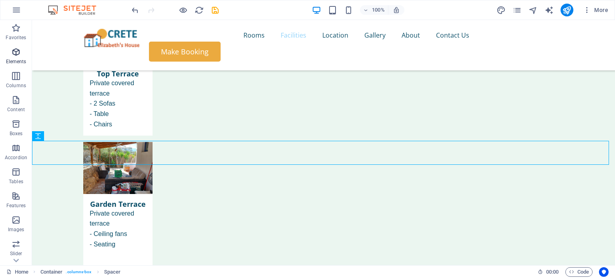
click at [16, 54] on icon "button" at bounding box center [16, 52] width 10 height 10
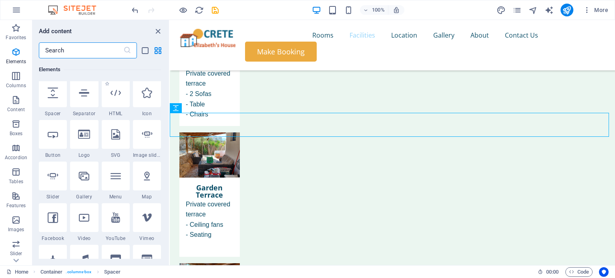
scroll to position [130, 0]
click at [16, 102] on icon "button" at bounding box center [16, 100] width 10 height 10
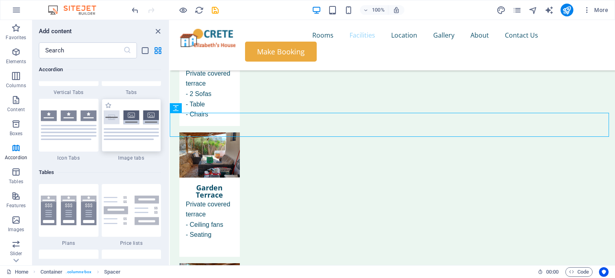
scroll to position [2669, 0]
click at [118, 138] on img at bounding box center [132, 125] width 56 height 30
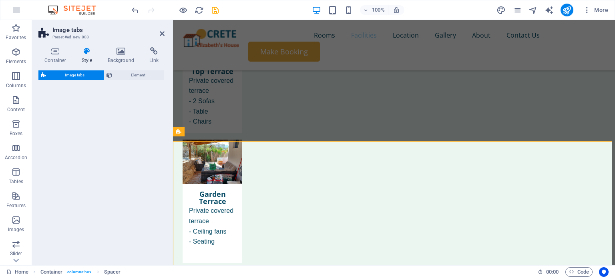
select select "rem"
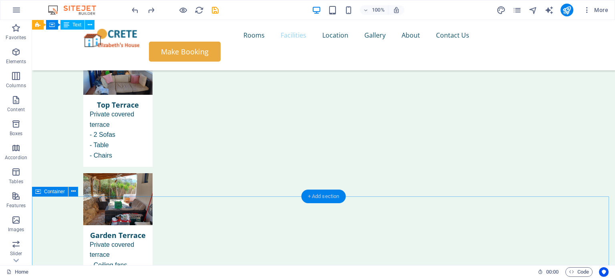
scroll to position [1541, 0]
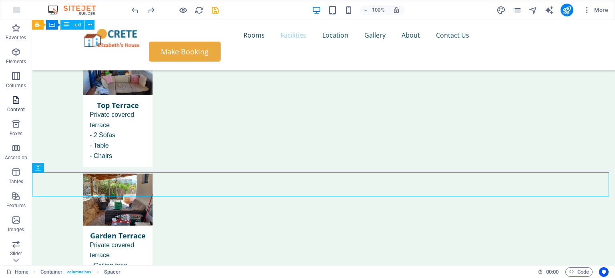
click at [15, 99] on icon "button" at bounding box center [16, 100] width 10 height 10
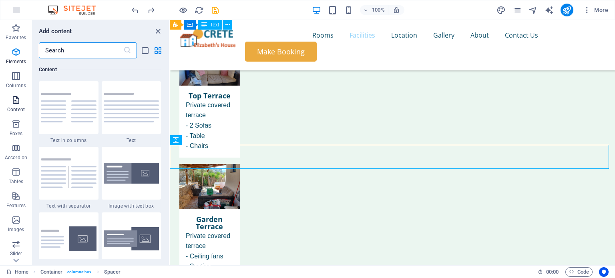
scroll to position [1400, 0]
click at [14, 124] on icon "button" at bounding box center [16, 124] width 10 height 10
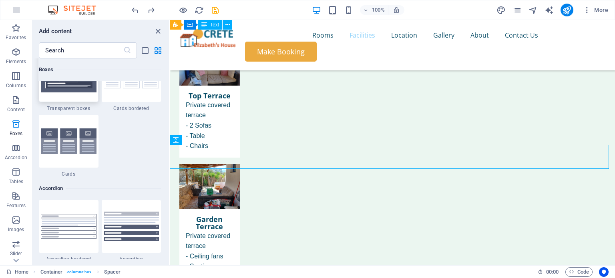
scroll to position [2436, 0]
click at [67, 149] on img at bounding box center [69, 141] width 56 height 26
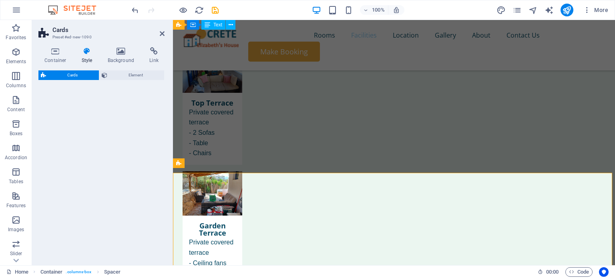
select select "rem"
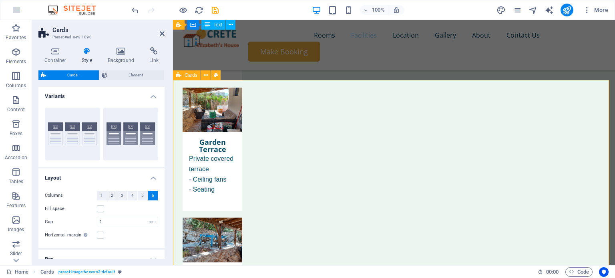
scroll to position [1634, 0]
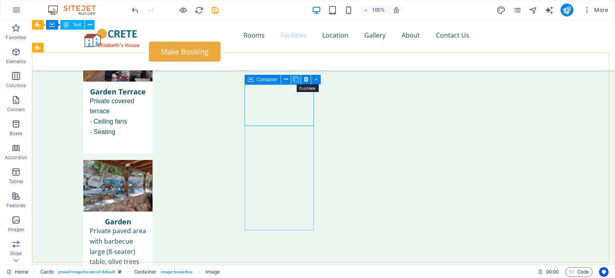
click at [297, 78] on icon at bounding box center [296, 79] width 6 height 8
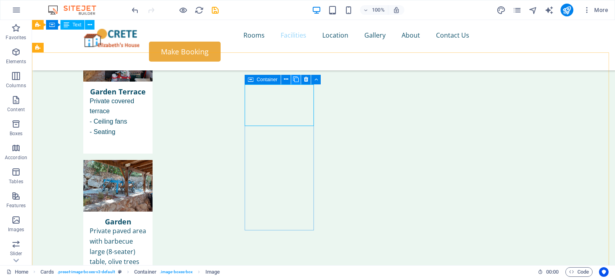
click at [297, 78] on icon at bounding box center [296, 79] width 6 height 8
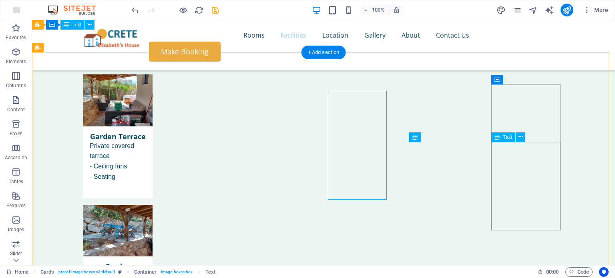
scroll to position [1685, 0]
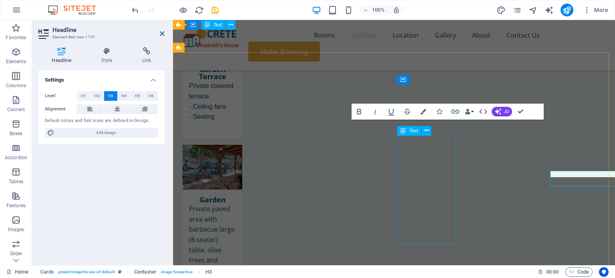
scroll to position [1640, 0]
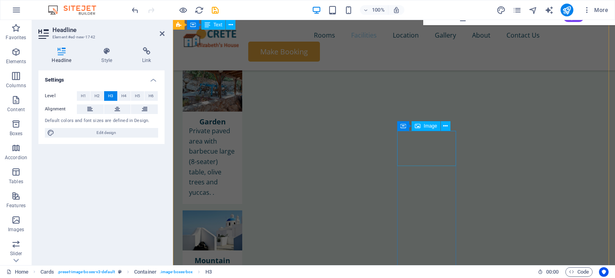
scroll to position [1767, 0]
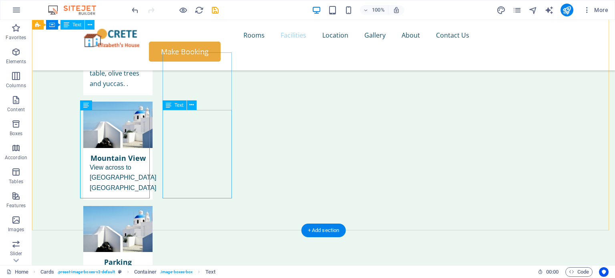
scroll to position [1881, 0]
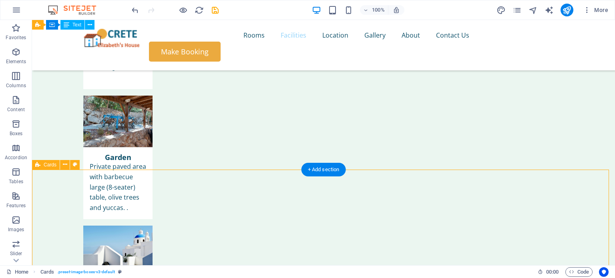
scroll to position [1568, 0]
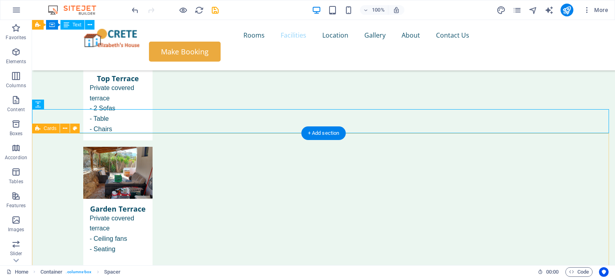
scroll to position [1604, 0]
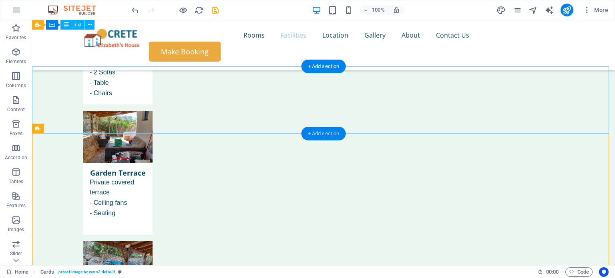
click at [327, 132] on div "+ Add section" at bounding box center [323, 134] width 44 height 14
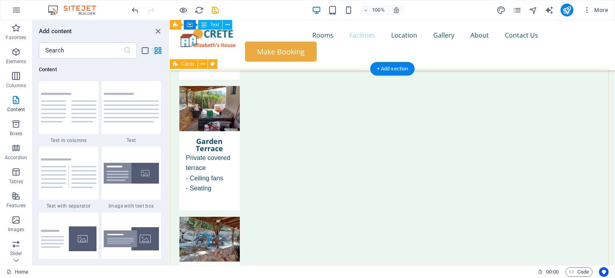
scroll to position [1604, 0]
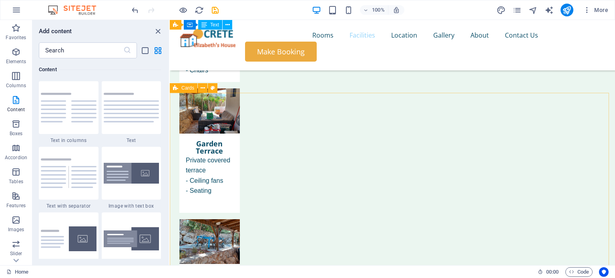
click at [189, 87] on span "Cards" at bounding box center [187, 88] width 13 height 5
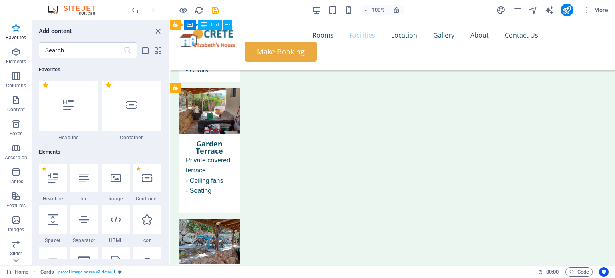
scroll to position [0, 0]
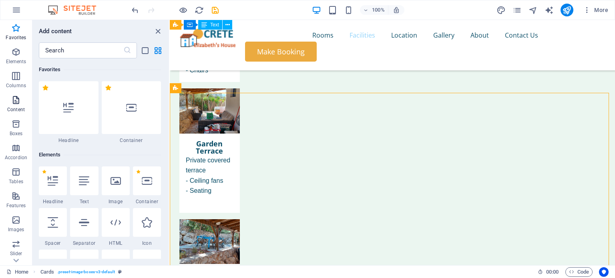
click at [18, 104] on icon "button" at bounding box center [16, 100] width 10 height 10
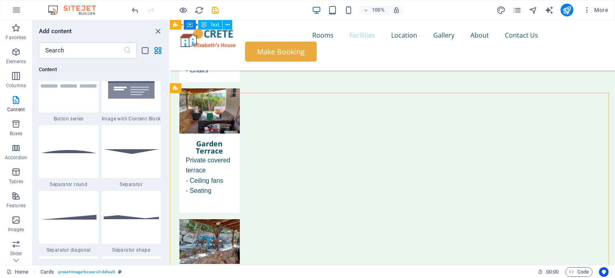
scroll to position [1882, 0]
click at [80, 51] on input "text" at bounding box center [81, 50] width 84 height 16
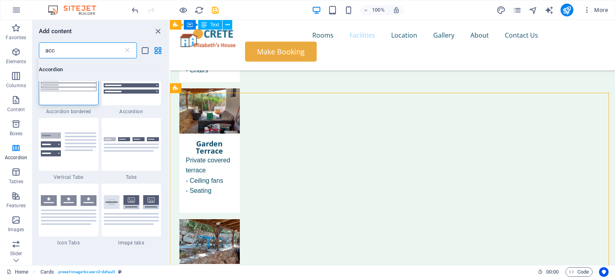
scroll to position [30, 0]
type input "acc"
click at [128, 98] on div at bounding box center [132, 78] width 60 height 53
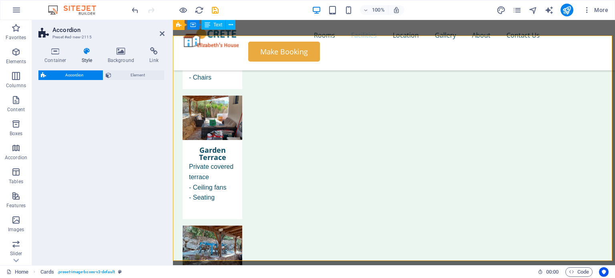
select select "rem"
select select "preset-accordion-v3-default"
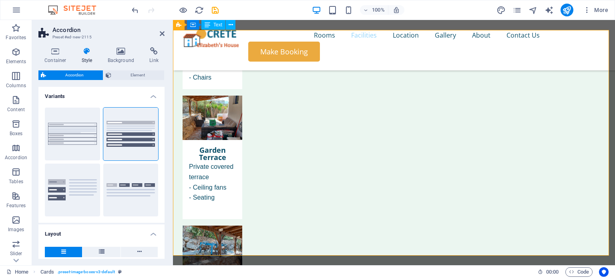
scroll to position [2059, 0]
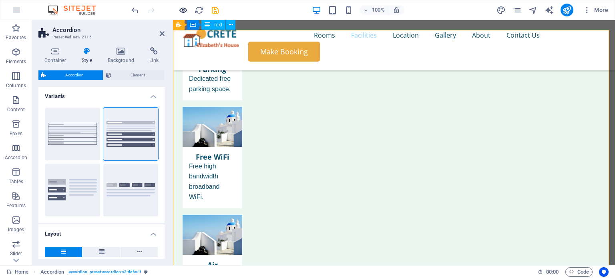
click at [184, 9] on icon "button" at bounding box center [182, 10] width 9 height 9
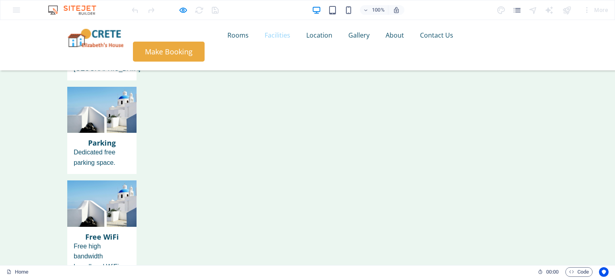
scroll to position [1994, 0]
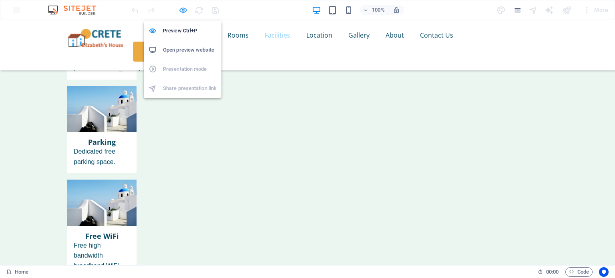
click at [182, 8] on icon "button" at bounding box center [182, 10] width 9 height 9
select select "rem"
select select "preset-accordion-v3-default"
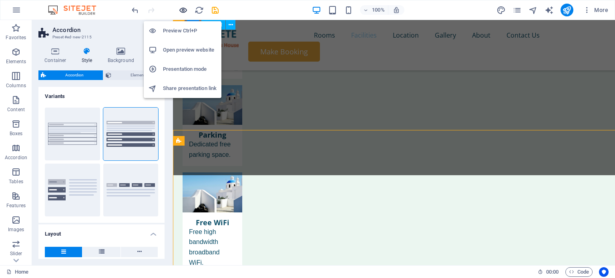
scroll to position [1944, 0]
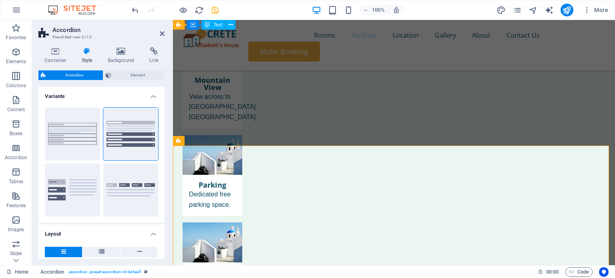
click at [216, 10] on icon "save" at bounding box center [214, 10] width 9 height 9
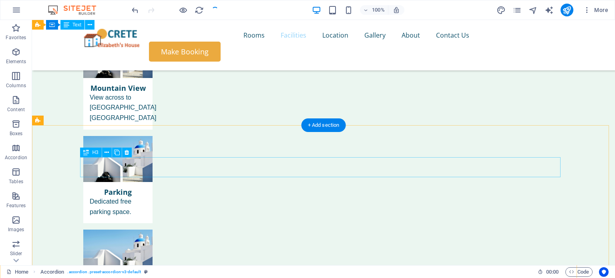
select select "rem"
select select "preset-accordion-v3-default"
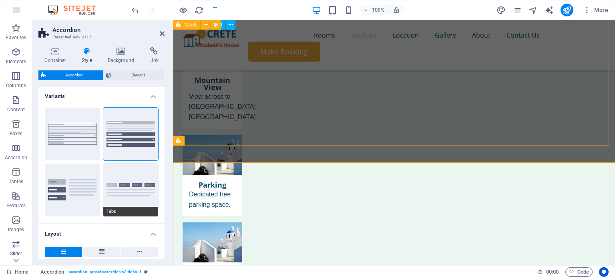
click at [153, 198] on button "Tabs" at bounding box center [130, 190] width 55 height 53
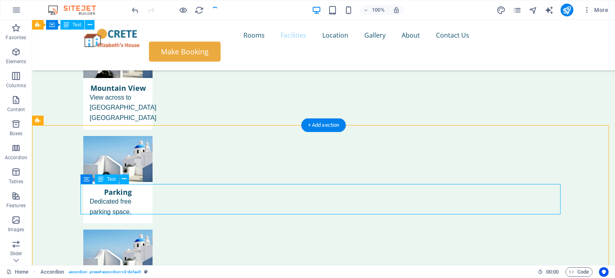
select select "rem"
select select "preset-accordion-v3-default"
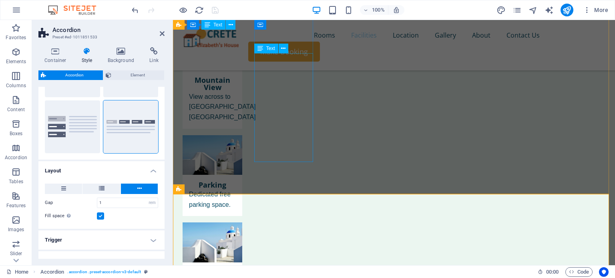
scroll to position [1895, 0]
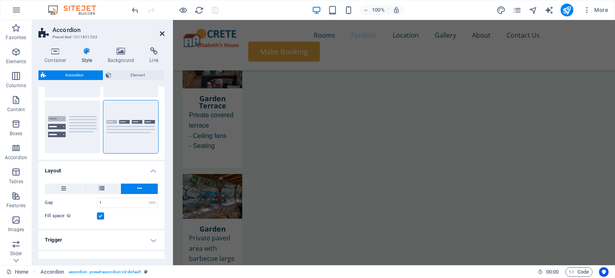
scroll to position [1471, 0]
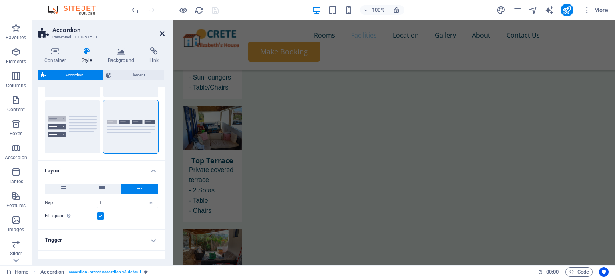
drag, startPoint x: 162, startPoint y: 31, endPoint x: 135, endPoint y: 16, distance: 31.0
click at [162, 31] on icon at bounding box center [162, 33] width 5 height 6
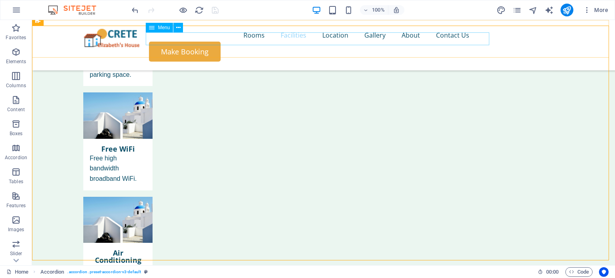
click at [160, 32] on div "Menu" at bounding box center [159, 28] width 27 height 10
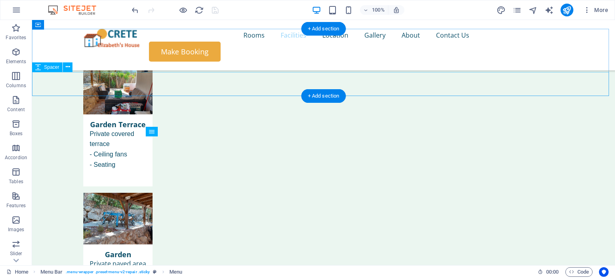
scroll to position [1641, 0]
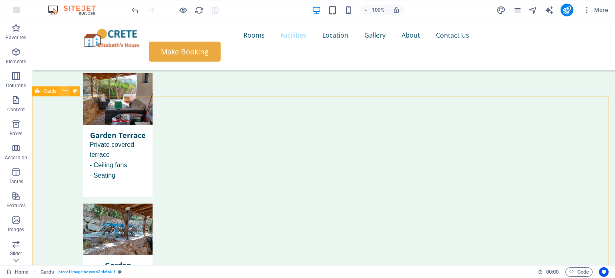
click at [63, 92] on icon at bounding box center [65, 91] width 4 height 8
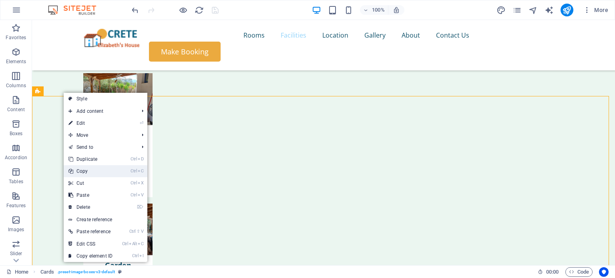
drag, startPoint x: 89, startPoint y: 171, endPoint x: 118, endPoint y: 138, distance: 44.2
click at [89, 171] on link "Ctrl C Copy" at bounding box center [91, 171] width 54 height 12
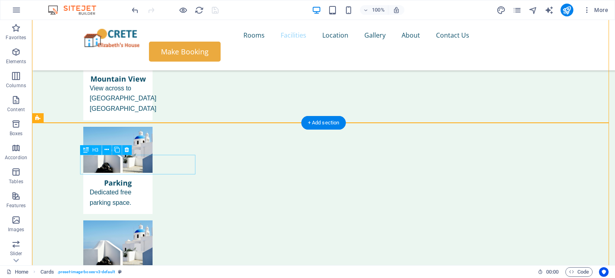
scroll to position [1983, 0]
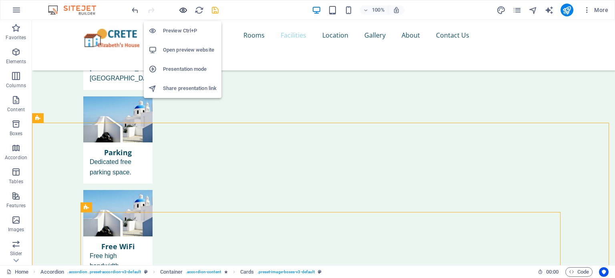
click at [183, 12] on icon "button" at bounding box center [182, 10] width 9 height 9
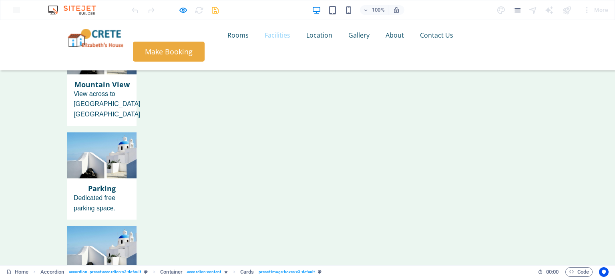
scroll to position [1947, 0]
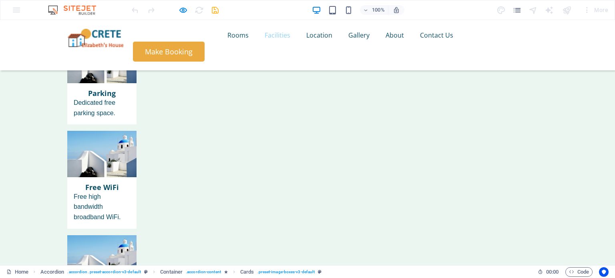
scroll to position [2043, 0]
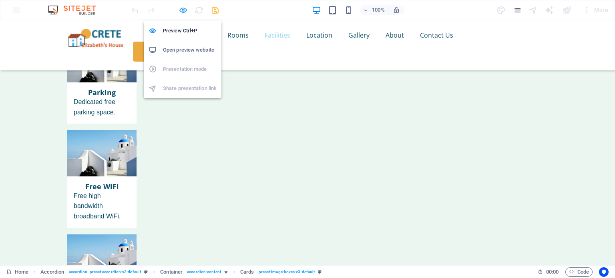
click at [183, 8] on icon "button" at bounding box center [182, 10] width 9 height 9
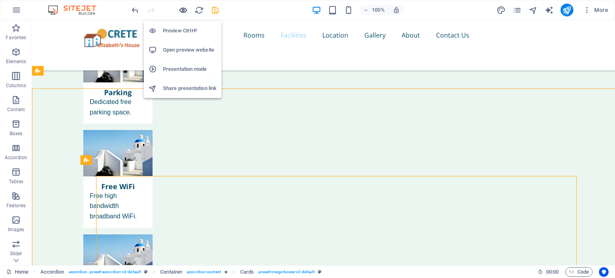
scroll to position [2030, 0]
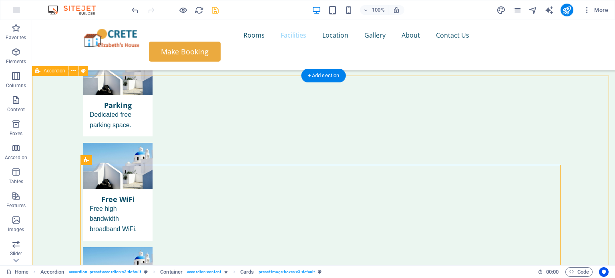
click at [88, 158] on icon at bounding box center [86, 160] width 5 height 10
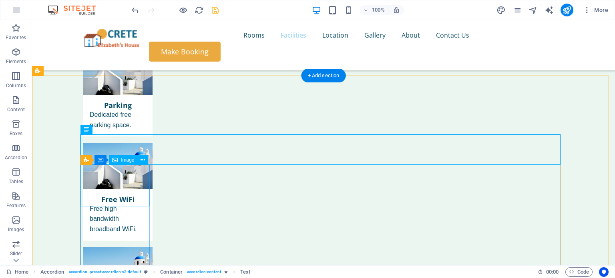
drag, startPoint x: 127, startPoint y: 183, endPoint x: 156, endPoint y: 151, distance: 43.4
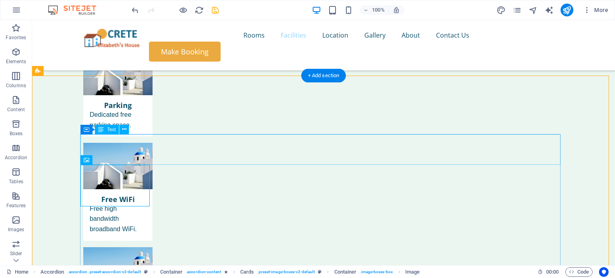
click at [0, 0] on icon at bounding box center [0, 0] width 0 height 0
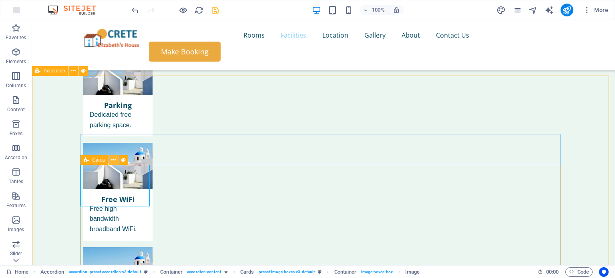
click at [114, 161] on icon at bounding box center [113, 160] width 4 height 8
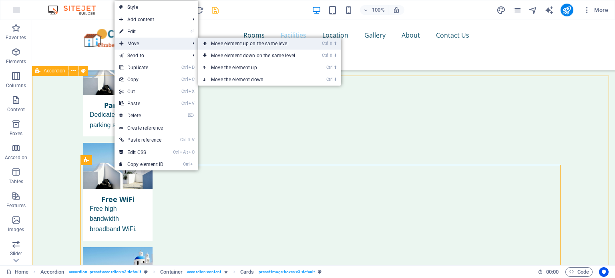
click at [224, 47] on link "Ctrl ⇧ ⬆ Move element up on the same level" at bounding box center [254, 44] width 113 height 12
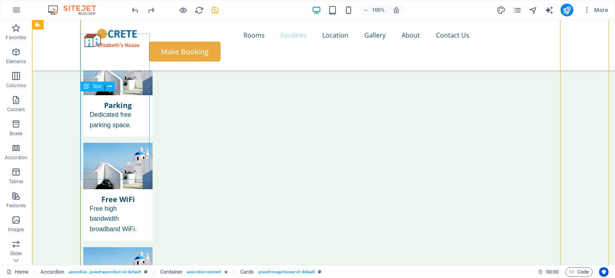
scroll to position [2162, 0]
